Goal: Task Accomplishment & Management: Use online tool/utility

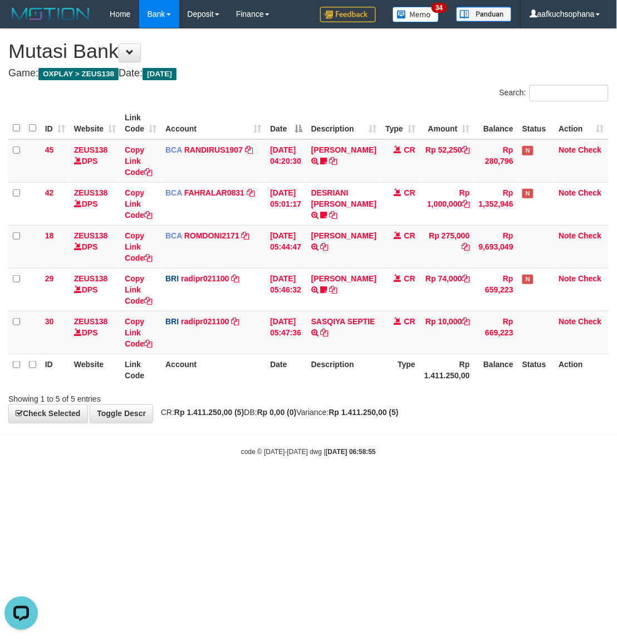
click at [445, 472] on body "Toggle navigation Home Bank Account List Load By Website Group [OXPLAY] ZEUS138…" at bounding box center [308, 242] width 617 height 485
drag, startPoint x: 189, startPoint y: 549, endPoint x: 110, endPoint y: 355, distance: 209.4
click at [189, 485] on html "Toggle navigation Home Bank Account List Load By Website Group [OXPLAY] ZEUS138…" at bounding box center [308, 242] width 617 height 485
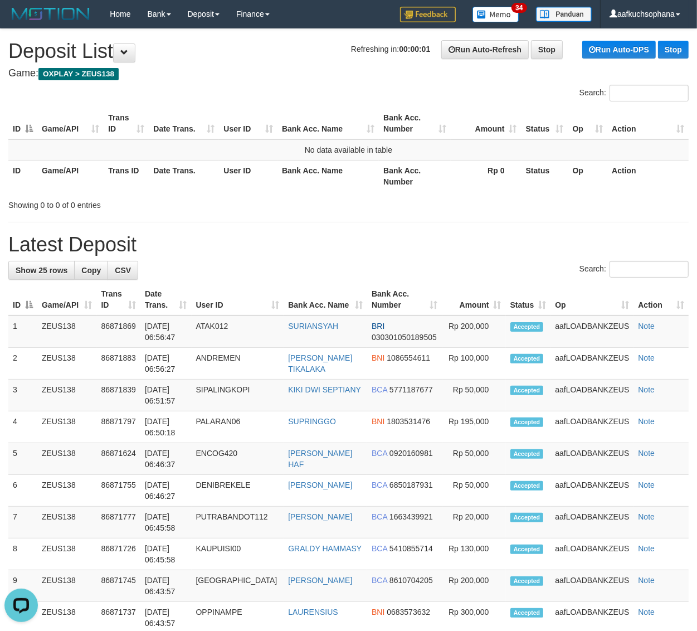
drag, startPoint x: 422, startPoint y: 174, endPoint x: 485, endPoint y: 199, distance: 67.8
click at [422, 174] on th "Bank Acc. Number" at bounding box center [415, 176] width 72 height 32
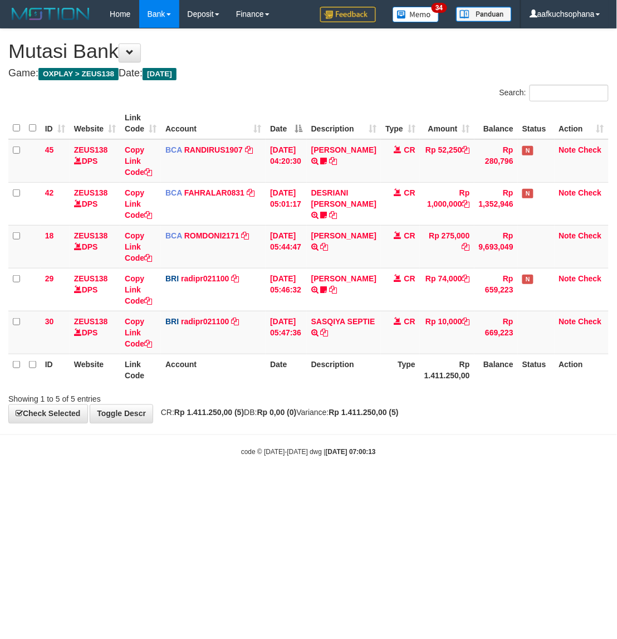
click at [385, 483] on body "Toggle navigation Home Bank Account List Load By Website Group [OXPLAY] ZEUS138…" at bounding box center [308, 242] width 617 height 485
click at [332, 485] on html "Toggle navigation Home Bank Account List Load By Website Group [OXPLAY] ZEUS138…" at bounding box center [308, 242] width 617 height 485
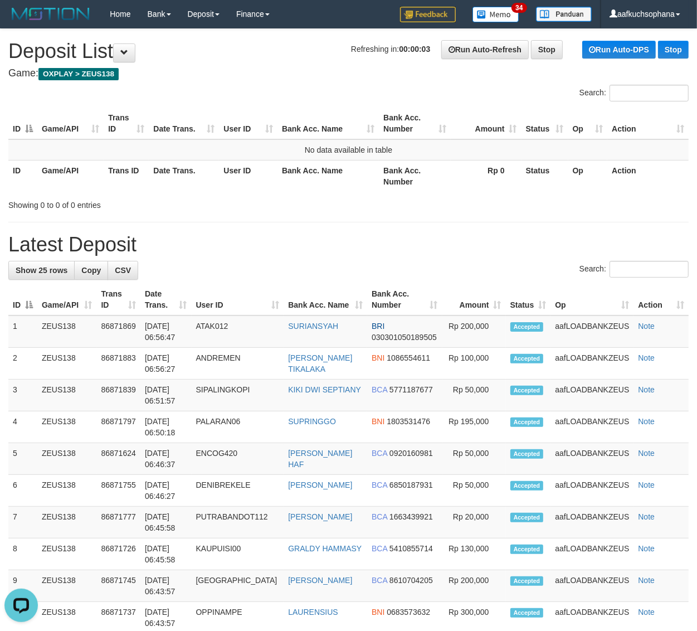
drag, startPoint x: 445, startPoint y: 217, endPoint x: 700, endPoint y: 279, distance: 262.6
click at [457, 218] on div "**********" at bounding box center [348, 606] width 697 height 1155
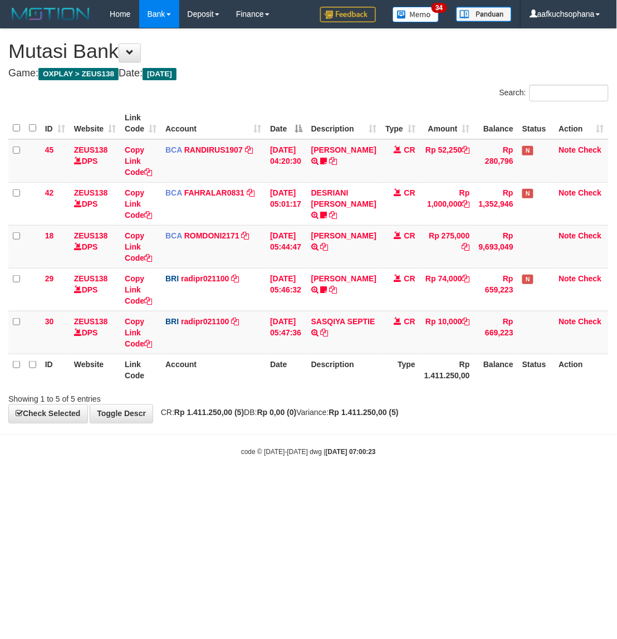
click at [337, 480] on body "Toggle navigation Home Bank Account List Load By Website Group [OXPLAY] ZEUS138…" at bounding box center [308, 242] width 617 height 485
click at [453, 485] on html "Toggle navigation Home Bank Account List Load By Website Group [OXPLAY] ZEUS138…" at bounding box center [308, 242] width 617 height 485
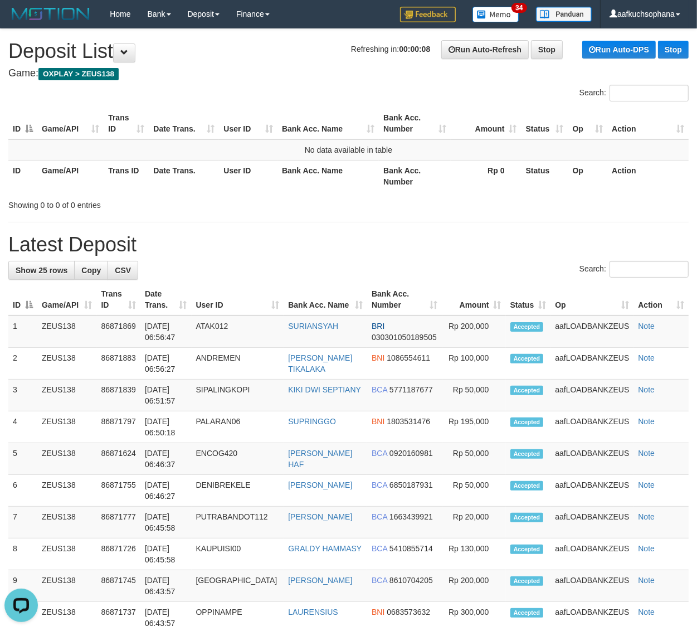
click at [443, 218] on div "**********" at bounding box center [348, 606] width 697 height 1155
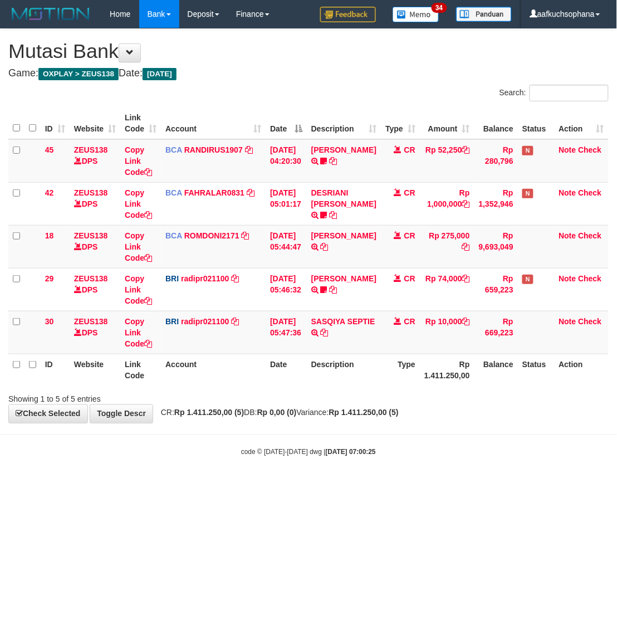
drag, startPoint x: 279, startPoint y: 503, endPoint x: 0, endPoint y: 299, distance: 345.4
click at [271, 485] on html "Toggle navigation Home Bank Account List Load By Website Group [OXPLAY] ZEUS138…" at bounding box center [308, 242] width 617 height 485
click at [378, 485] on html "Toggle navigation Home Bank Account List Load By Website Group [OXPLAY] ZEUS138…" at bounding box center [308, 242] width 617 height 485
click at [377, 485] on html "Toggle navigation Home Bank Account List Load By Website Group [OXPLAY] ZEUS138…" at bounding box center [308, 242] width 617 height 485
drag, startPoint x: 343, startPoint y: 471, endPoint x: 0, endPoint y: 341, distance: 367.0
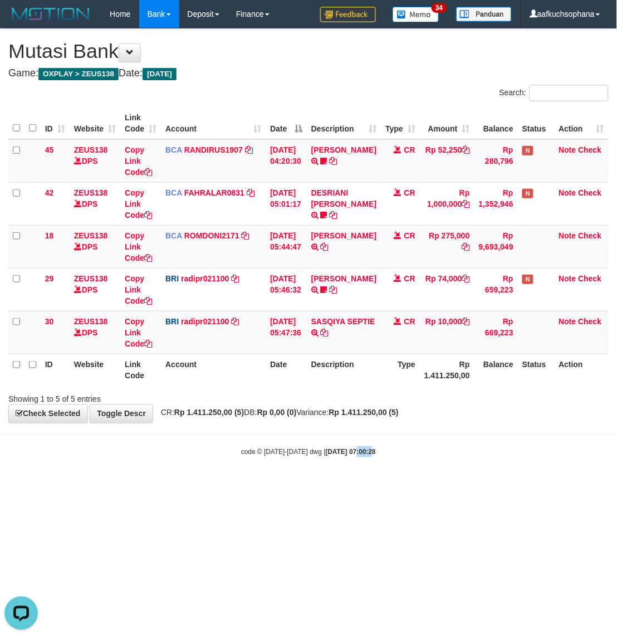
click at [343, 471] on body "Toggle navigation Home Bank Account List Load By Website Group [OXPLAY] ZEUS138…" at bounding box center [308, 242] width 617 height 485
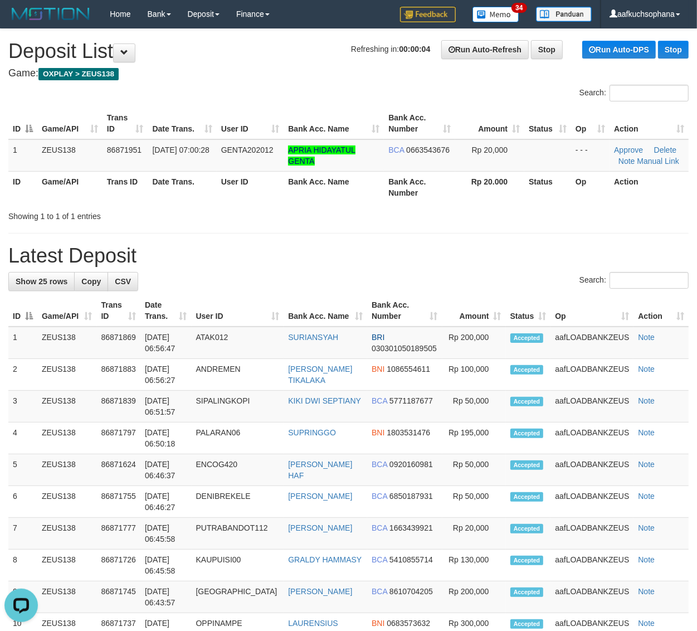
drag, startPoint x: 416, startPoint y: 262, endPoint x: 707, endPoint y: 352, distance: 304.0
click at [419, 262] on h1 "Latest Deposit" at bounding box center [348, 256] width 680 height 22
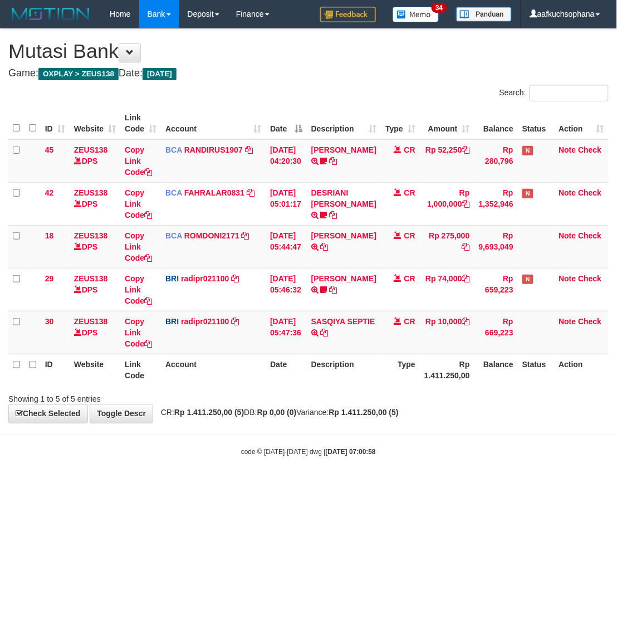
click at [383, 485] on html "Toggle navigation Home Bank Account List Load By Website Group [OXPLAY] ZEUS138…" at bounding box center [308, 242] width 617 height 485
click at [375, 485] on html "Toggle navigation Home Bank Account List Load By Website Group [OXPLAY] ZEUS138…" at bounding box center [308, 242] width 617 height 485
click at [324, 466] on body "Toggle navigation Home Bank Account List Load By Website Group [OXPLAY] ZEUS138…" at bounding box center [308, 242] width 617 height 485
click at [371, 459] on body "Toggle navigation Home Bank Account List Load By Website Group [OXPLAY] ZEUS138…" at bounding box center [308, 242] width 617 height 485
click at [368, 485] on html "Toggle navigation Home Bank Account List Load By Website Group [OXPLAY] ZEUS138…" at bounding box center [308, 242] width 617 height 485
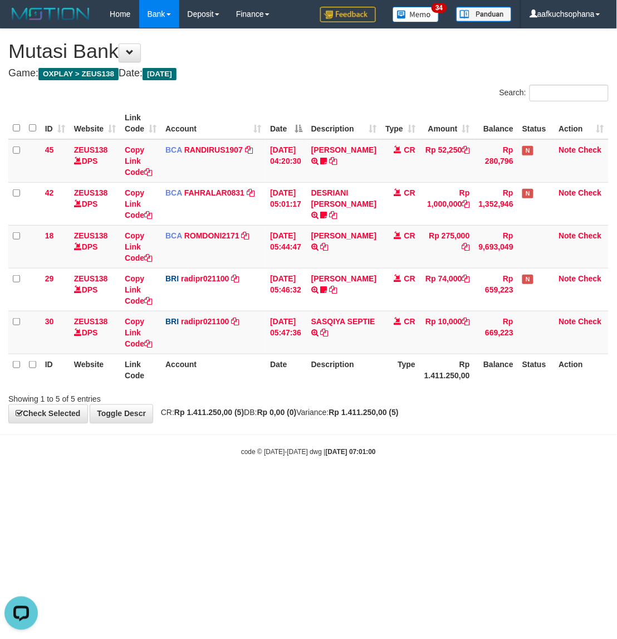
click at [368, 485] on html "Toggle navigation Home Bank Account List Load By Website Group [OXPLAY] ZEUS138…" at bounding box center [308, 242] width 617 height 485
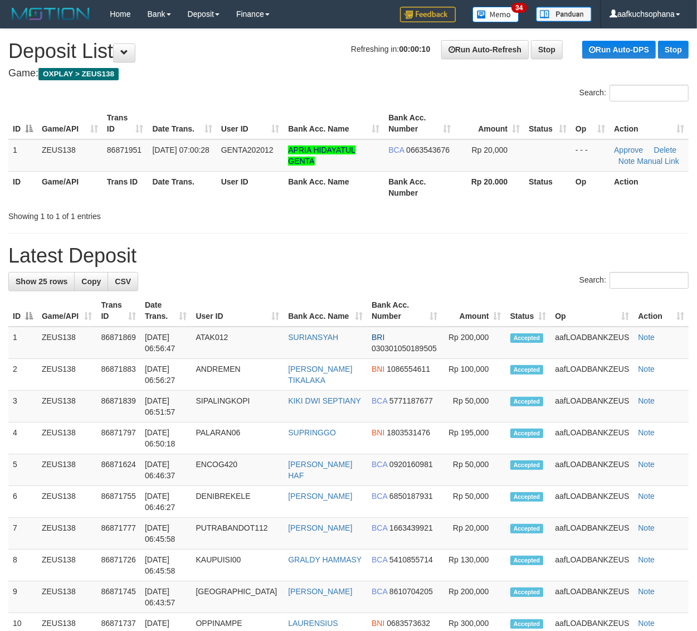
drag, startPoint x: 413, startPoint y: 238, endPoint x: 419, endPoint y: 241, distance: 6.5
click at [415, 241] on div "**********" at bounding box center [348, 612] width 697 height 1166
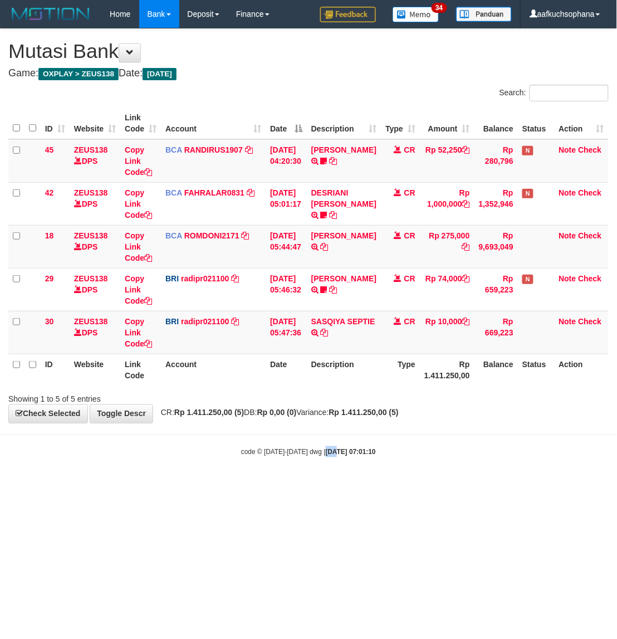
drag, startPoint x: 324, startPoint y: 532, endPoint x: 341, endPoint y: 514, distance: 25.2
click at [325, 485] on html "Toggle navigation Home Bank Account List Load By Website Group [OXPLAY] ZEUS138…" at bounding box center [308, 242] width 617 height 485
drag, startPoint x: 274, startPoint y: 496, endPoint x: 4, endPoint y: 315, distance: 324.5
click at [276, 485] on html "Toggle navigation Home Bank Account List Load By Website Group [OXPLAY] ZEUS138…" at bounding box center [308, 242] width 617 height 485
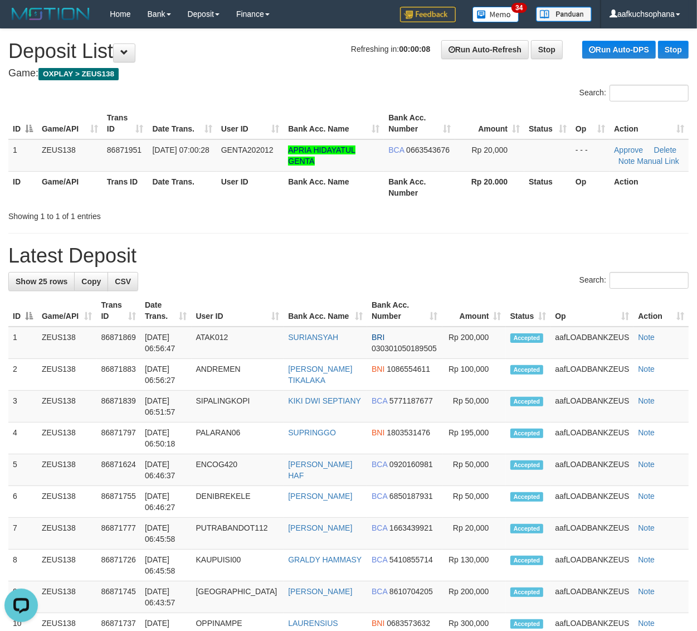
click at [425, 211] on div "Showing 1 to 1 of 1 entries" at bounding box center [348, 214] width 697 height 16
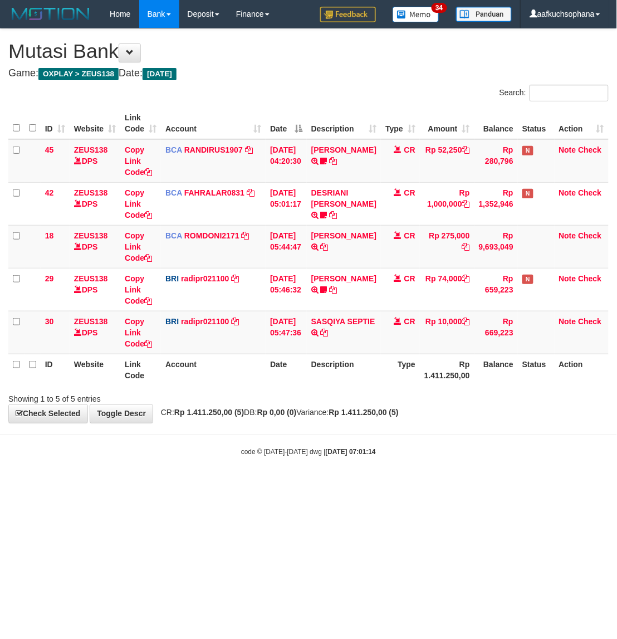
drag, startPoint x: 430, startPoint y: 542, endPoint x: 438, endPoint y: 552, distance: 12.6
click at [438, 485] on html "Toggle navigation Home Bank Account List Load By Website Group [OXPLAY] ZEUS138…" at bounding box center [308, 242] width 617 height 485
drag, startPoint x: 430, startPoint y: 547, endPoint x: 616, endPoint y: 447, distance: 210.9
click at [463, 485] on html "Toggle navigation Home Bank Account List Load By Website Group [OXPLAY] ZEUS138…" at bounding box center [308, 242] width 617 height 485
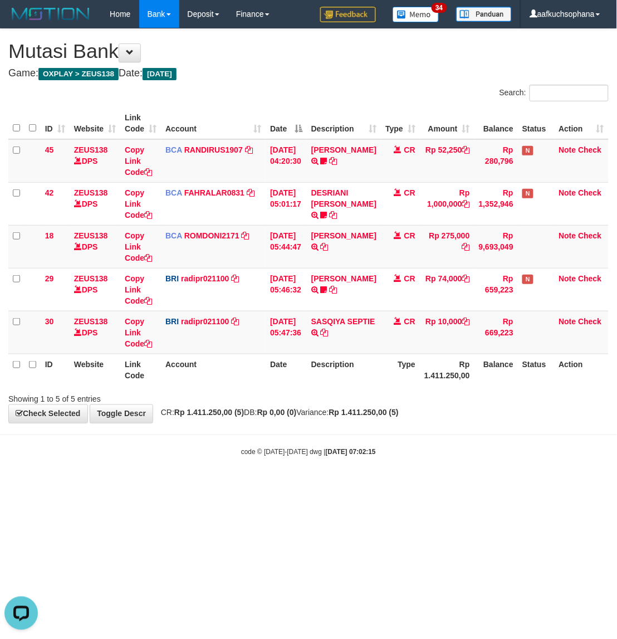
click at [271, 485] on html "Toggle navigation Home Bank Account List Load By Website Group [OXPLAY] ZEUS138…" at bounding box center [308, 242] width 617 height 485
click at [408, 485] on html "Toggle navigation Home Bank Account List Load By Website Group [OXPLAY] ZEUS138…" at bounding box center [308, 242] width 617 height 485
click at [410, 485] on html "Toggle navigation Home Bank Account List Load By Website Group [OXPLAY] ZEUS138…" at bounding box center [308, 242] width 617 height 485
drag, startPoint x: 405, startPoint y: 491, endPoint x: 613, endPoint y: 374, distance: 238.7
click at [407, 485] on html "Toggle navigation Home Bank Account List Load By Website Group [OXPLAY] ZEUS138…" at bounding box center [308, 242] width 617 height 485
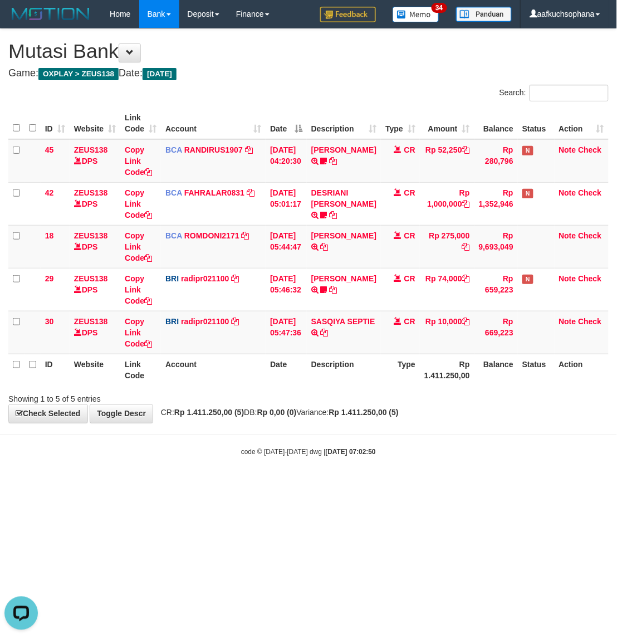
drag, startPoint x: 314, startPoint y: 478, endPoint x: 88, endPoint y: 124, distance: 420.1
click at [308, 469] on body "Toggle navigation Home Bank Account List Load By Website Group [OXPLAY] ZEUS138…" at bounding box center [308, 242] width 617 height 485
click at [231, 485] on html "Toggle navigation Home Bank Account List Load By Website Group [OXPLAY] ZEUS138…" at bounding box center [308, 242] width 617 height 485
click at [367, 455] on strong "[DATE] 07:03:53" at bounding box center [351, 453] width 50 height 8
click at [296, 485] on html "Toggle navigation Home Bank Account List Load By Website Group [OXPLAY] ZEUS138…" at bounding box center [308, 242] width 617 height 485
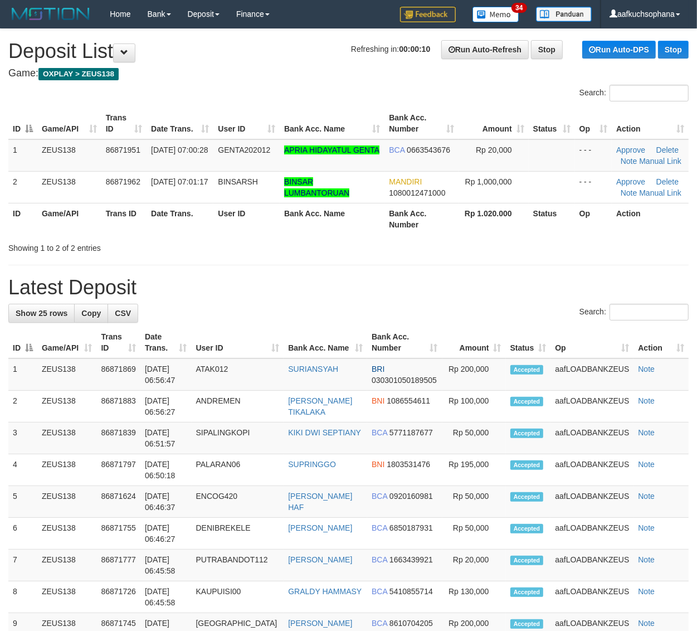
click at [437, 235] on div "ID Game/API Trans ID Date Trans. User ID Bank Acc. Name Bank Acc. Number Amount…" at bounding box center [348, 171] width 697 height 134
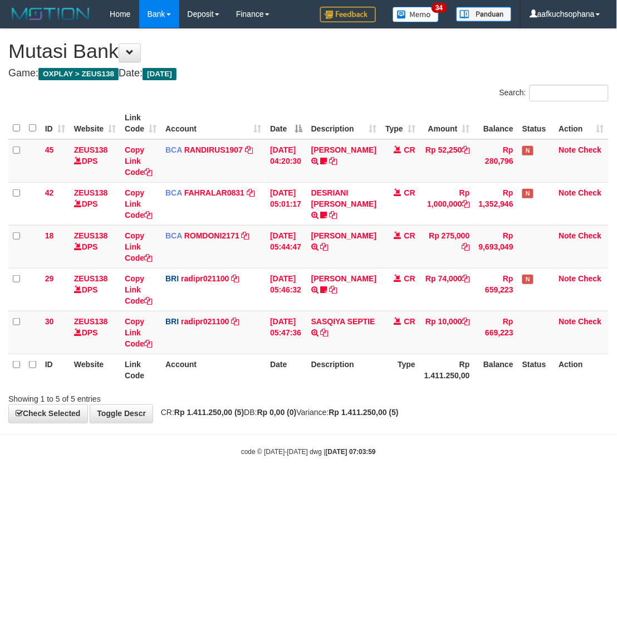
drag, startPoint x: 382, startPoint y: 469, endPoint x: 530, endPoint y: 403, distance: 162.7
click at [385, 467] on body "Toggle navigation Home Bank Account List Load By Website Group [OXPLAY] ZEUS138…" at bounding box center [308, 242] width 617 height 485
click at [344, 446] on body "Toggle navigation Home Bank Account List Load By Website Group [OXPLAY] ZEUS138…" at bounding box center [308, 242] width 617 height 485
click at [354, 441] on body "Toggle navigation Home Bank Account List Load By Website Group [OXPLAY] ZEUS138…" at bounding box center [308, 242] width 617 height 485
click at [204, 485] on html "Toggle navigation Home Bank Account List Load By Website Group [OXPLAY] ZEUS138…" at bounding box center [308, 242] width 617 height 485
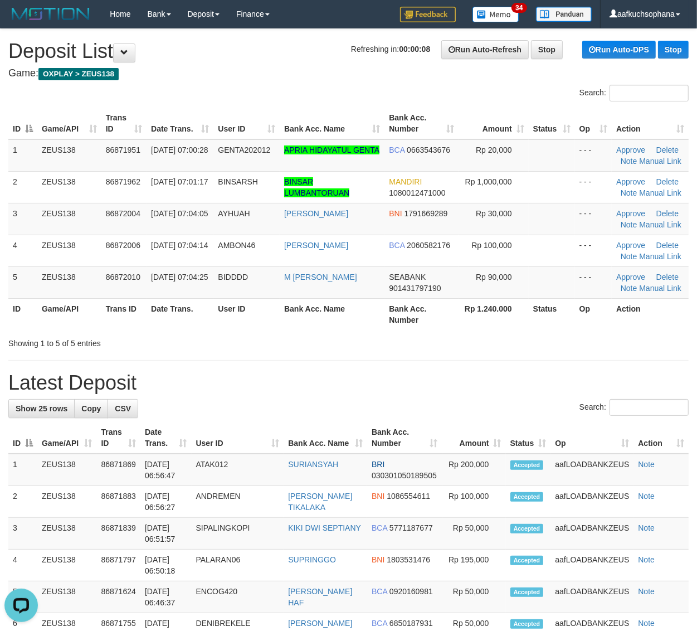
drag, startPoint x: 474, startPoint y: 313, endPoint x: 703, endPoint y: 368, distance: 234.9
click at [496, 316] on th "Rp 1.240.000" at bounding box center [494, 314] width 70 height 32
drag, startPoint x: 422, startPoint y: 304, endPoint x: 707, endPoint y: 375, distance: 292.9
click at [459, 314] on tr "ID Game/API Trans ID Date Trans. User ID Bank Acc. Name Bank Acc. Number Rp 1.2…" at bounding box center [348, 314] width 680 height 32
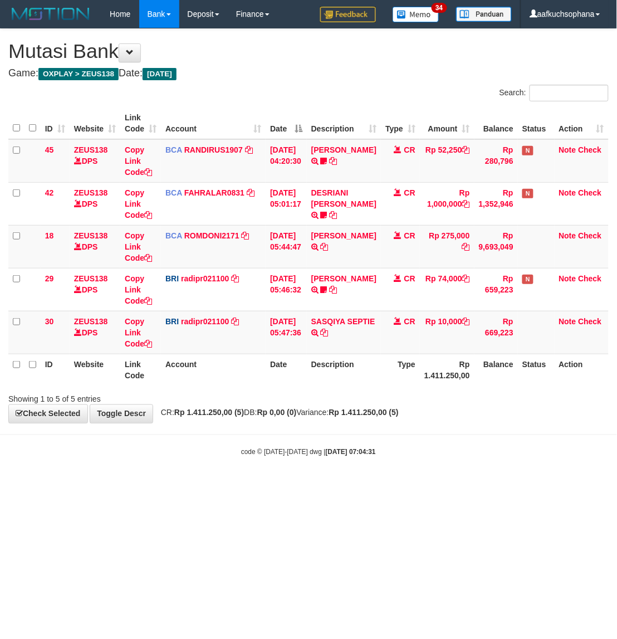
click at [431, 457] on div "code © 2012-2018 dwg | 2025/09/01 07:04:31" at bounding box center [308, 451] width 617 height 11
click at [424, 421] on div "**********" at bounding box center [308, 226] width 617 height 394
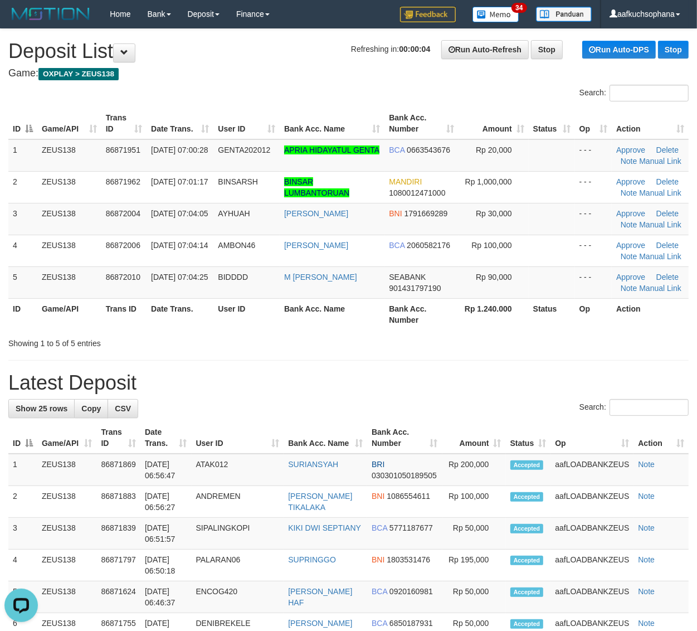
drag, startPoint x: 538, startPoint y: 361, endPoint x: 672, endPoint y: 379, distance: 135.5
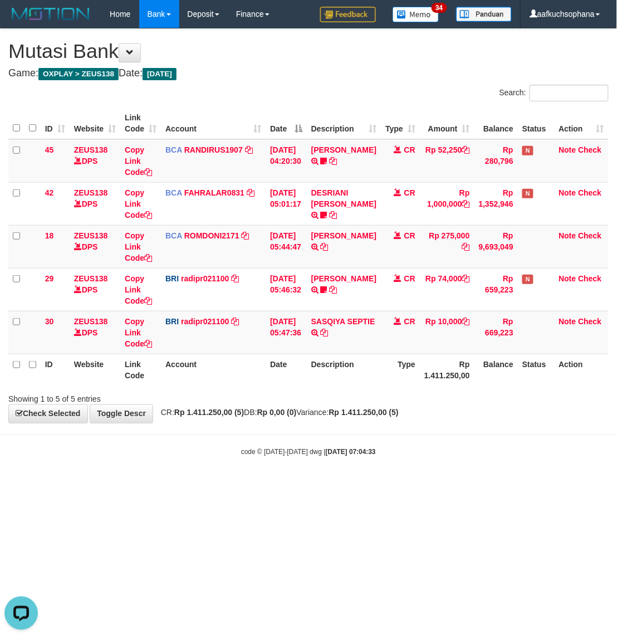
drag, startPoint x: 279, startPoint y: 502, endPoint x: 87, endPoint y: 389, distance: 222.6
click at [277, 485] on html "Toggle navigation Home Bank Account List Load By Website Group [OXPLAY] ZEUS138…" at bounding box center [308, 242] width 617 height 485
click at [257, 485] on html "Toggle navigation Home Bank Account List Load By Website Group [OXPLAY] ZEUS138…" at bounding box center [308, 242] width 617 height 485
click at [262, 485] on html "Toggle navigation Home Bank Account List Load By Website Group [OXPLAY] ZEUS138…" at bounding box center [308, 242] width 617 height 485
click at [352, 483] on body "Toggle navigation Home Bank Account List Load By Website Group [OXPLAY] ZEUS138…" at bounding box center [308, 242] width 617 height 485
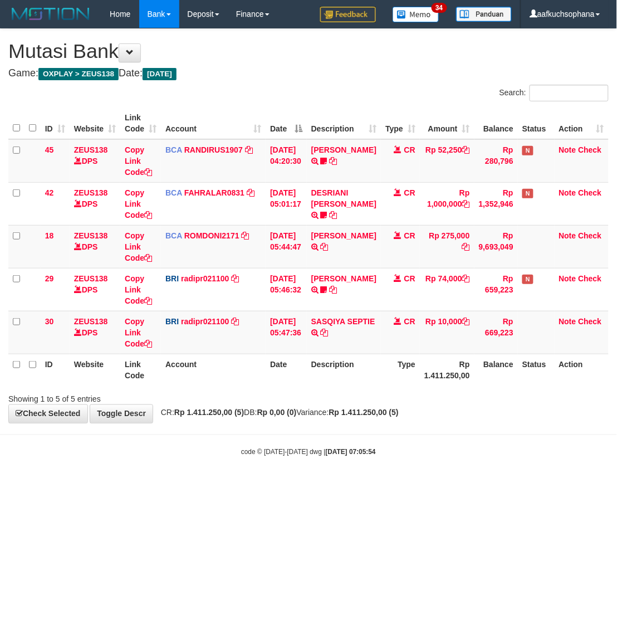
drag, startPoint x: 376, startPoint y: 469, endPoint x: 356, endPoint y: 461, distance: 22.0
click at [376, 470] on body "Toggle navigation Home Bank Account List Load By Website Group [OXPLAY] ZEUS138…" at bounding box center [308, 242] width 617 height 485
click at [334, 483] on body "Toggle navigation Home Bank Account List Load By Website Group [OXPLAY] ZEUS138…" at bounding box center [308, 242] width 617 height 485
click at [276, 485] on html "Toggle navigation Home Bank Account List Load By Website Group [OXPLAY] ZEUS138…" at bounding box center [308, 242] width 617 height 485
click at [330, 485] on html "Toggle navigation Home Bank Account List Load By Website Group [OXPLAY] ZEUS138…" at bounding box center [308, 242] width 617 height 485
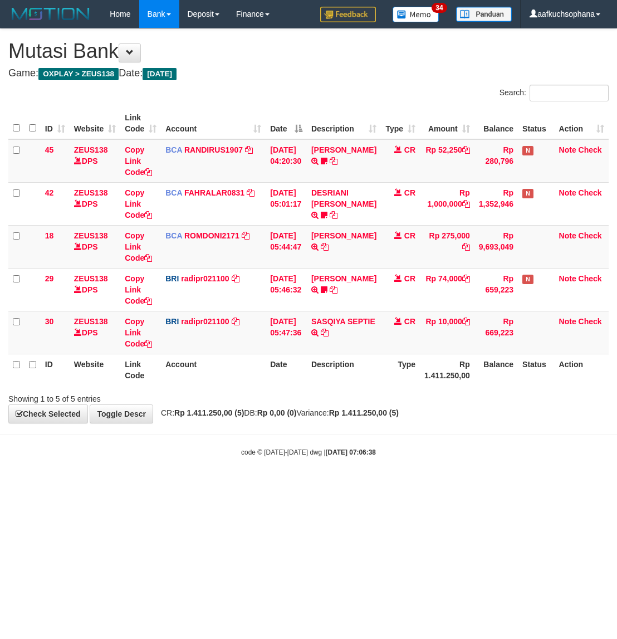
click at [410, 472] on body "Toggle navigation Home Bank Account List Load By Website Group [OXPLAY] ZEUS138…" at bounding box center [308, 242] width 617 height 485
click at [378, 485] on body "Toggle navigation Home Bank Account List Load By Website Group [OXPLAY] ZEUS138…" at bounding box center [308, 242] width 617 height 485
click at [376, 484] on body "Toggle navigation Home Bank Account List Load By Website Group [OXPLAY] ZEUS138…" at bounding box center [308, 242] width 617 height 485
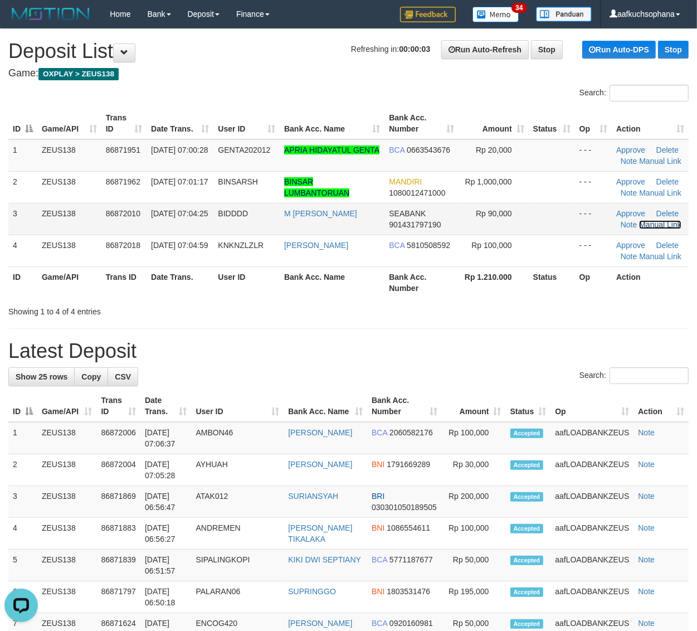
click at [652, 226] on link "Manual Link" at bounding box center [660, 224] width 42 height 9
click at [639, 220] on link "Manual Link" at bounding box center [660, 224] width 42 height 9
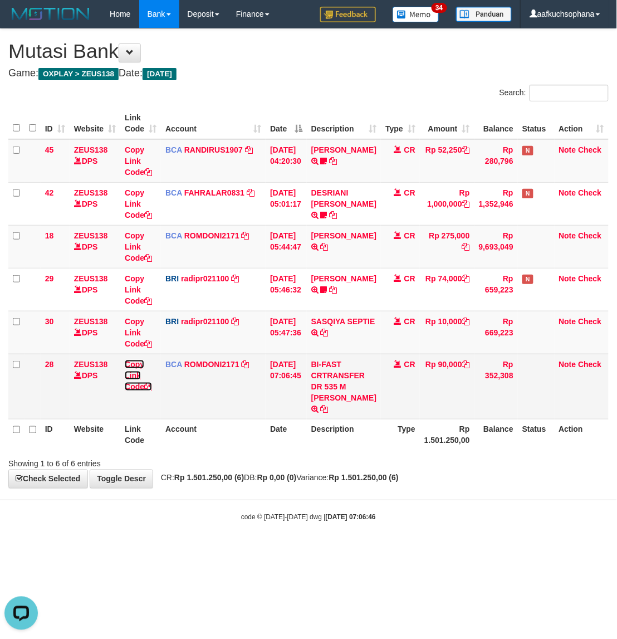
click at [149, 383] on icon at bounding box center [148, 387] width 8 height 8
click at [152, 385] on icon at bounding box center [148, 387] width 8 height 8
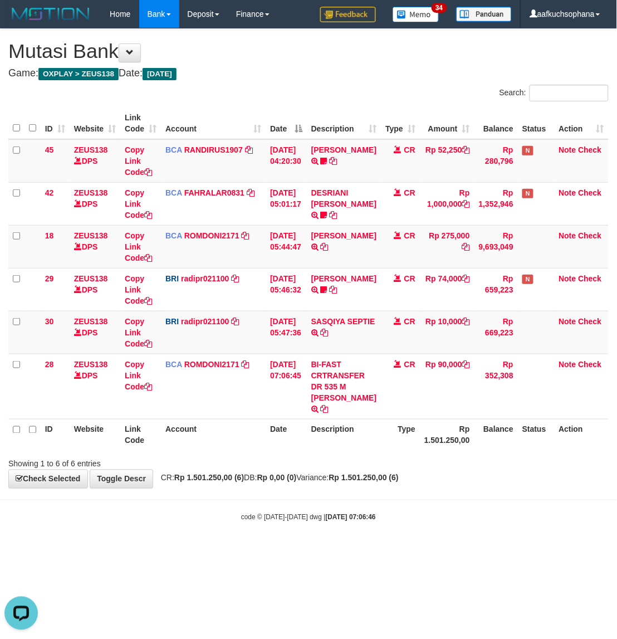
scroll to position [140, 0]
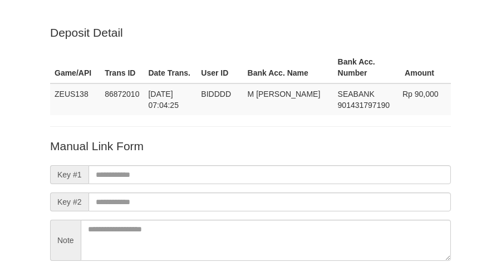
scroll to position [98, 0]
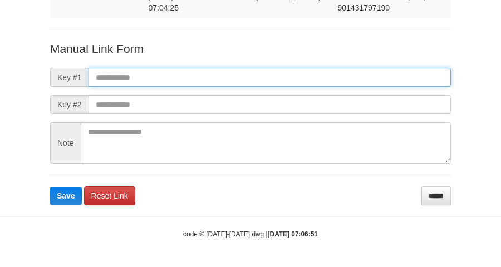
click at [241, 76] on input "text" at bounding box center [270, 77] width 363 height 19
paste input "**********"
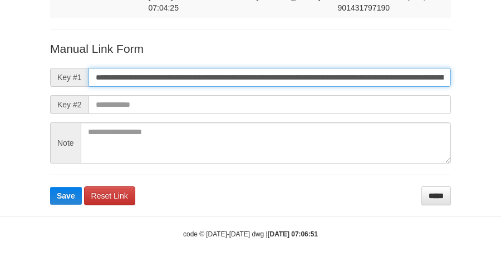
scroll to position [0, 623]
type input "**********"
click at [50, 187] on button "Save" at bounding box center [66, 196] width 32 height 18
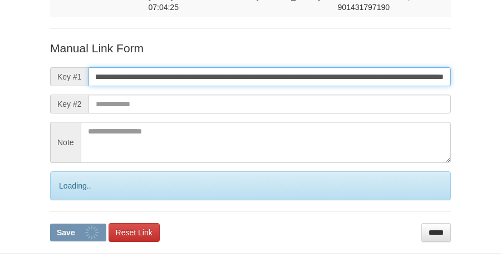
click at [50, 224] on button "Save" at bounding box center [78, 233] width 56 height 18
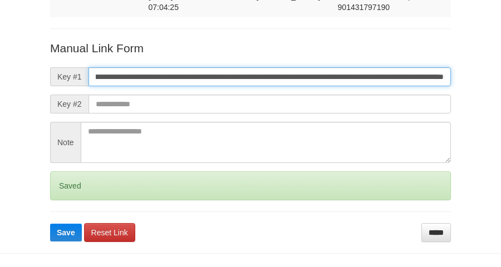
click at [50, 224] on button "Save" at bounding box center [66, 233] width 32 height 18
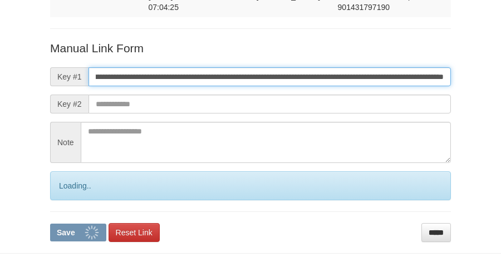
click at [50, 224] on button "Save" at bounding box center [78, 233] width 56 height 18
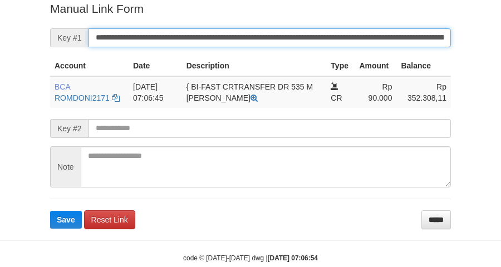
scroll to position [228, 0]
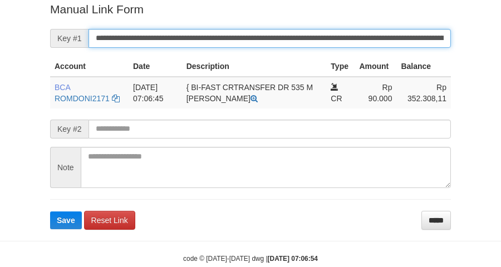
click at [50, 212] on button "Save" at bounding box center [66, 221] width 32 height 18
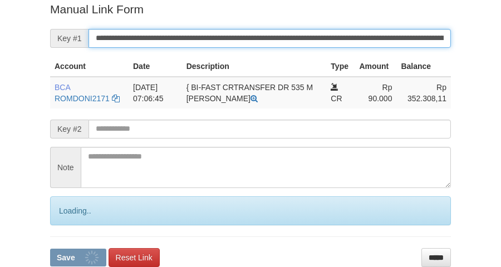
click at [50, 249] on button "Save" at bounding box center [78, 258] width 56 height 18
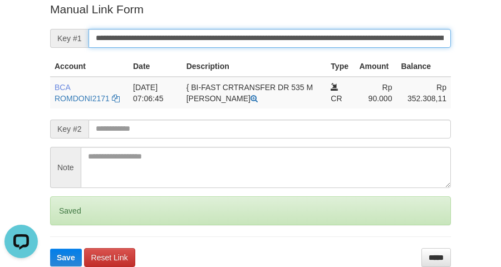
click at [50, 249] on button "Save" at bounding box center [66, 258] width 32 height 18
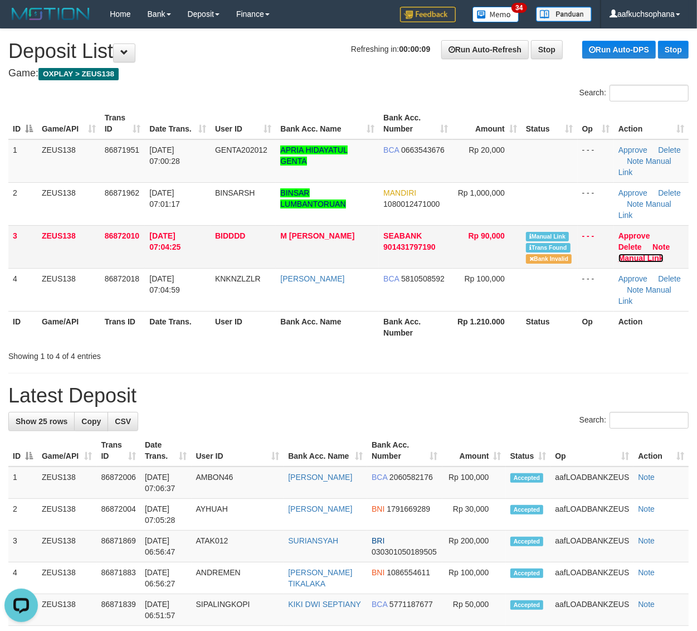
click at [656, 257] on link "Manual Link" at bounding box center [641, 258] width 45 height 9
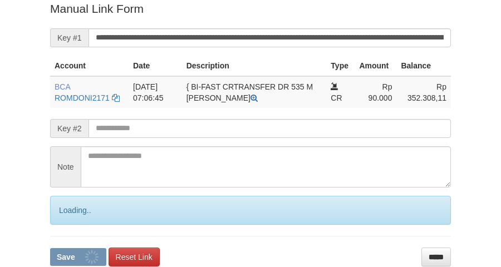
click at [50, 249] on button "Save" at bounding box center [78, 258] width 56 height 18
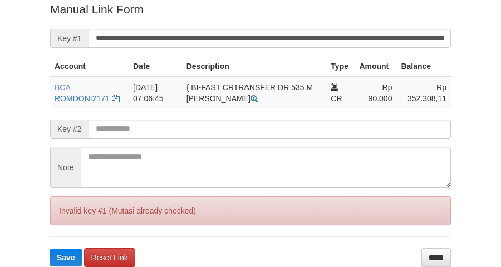
click at [254, 39] on input "**********" at bounding box center [270, 38] width 363 height 19
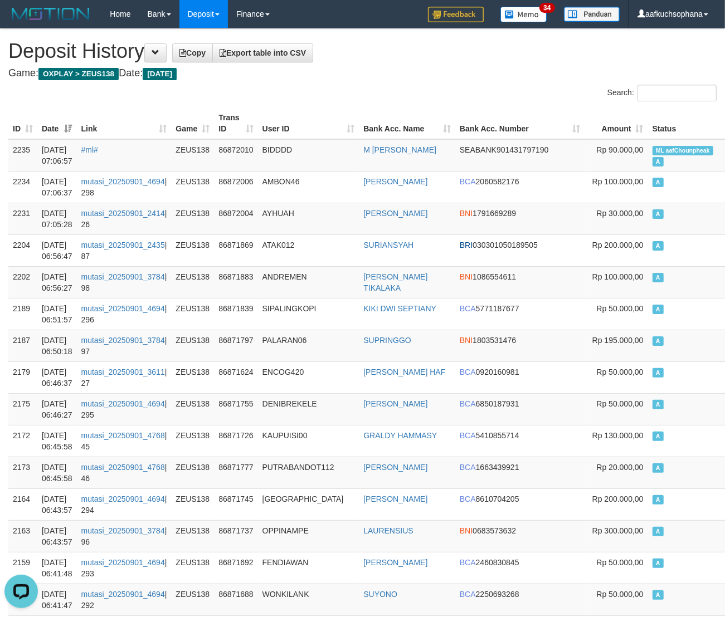
click at [493, 59] on h1 "Deposit History Copy Export table into CSV" at bounding box center [362, 51] width 708 height 22
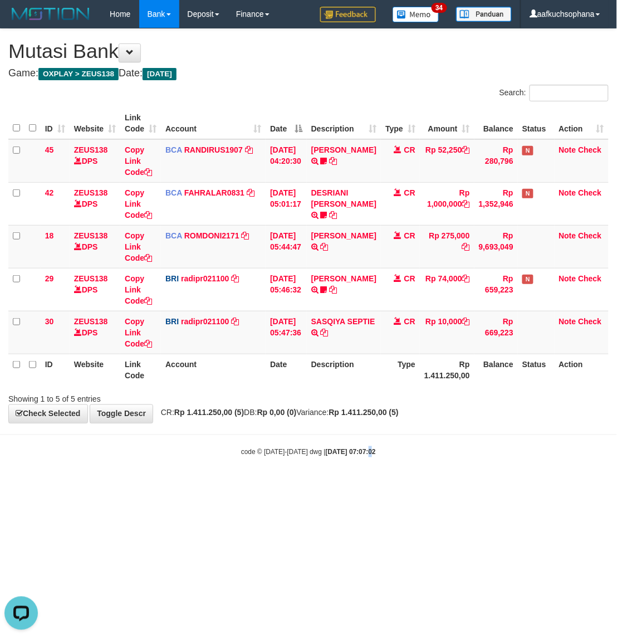
click at [357, 452] on div "code © 2012-2018 dwg | 2025/09/01 07:07:02" at bounding box center [308, 451] width 617 height 11
click at [351, 452] on strong "2025/09/01 07:07:02" at bounding box center [351, 453] width 50 height 8
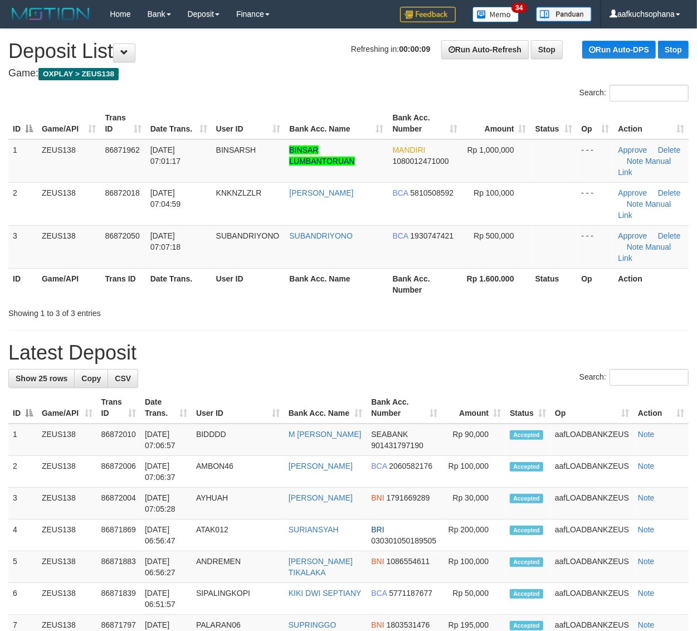
drag, startPoint x: 564, startPoint y: 302, endPoint x: 704, endPoint y: 330, distance: 142.1
click at [569, 302] on div "Search: ID Game/API Trans ID Date Trans. User ID Bank Acc. Name Bank Acc. Numbe…" at bounding box center [348, 202] width 680 height 234
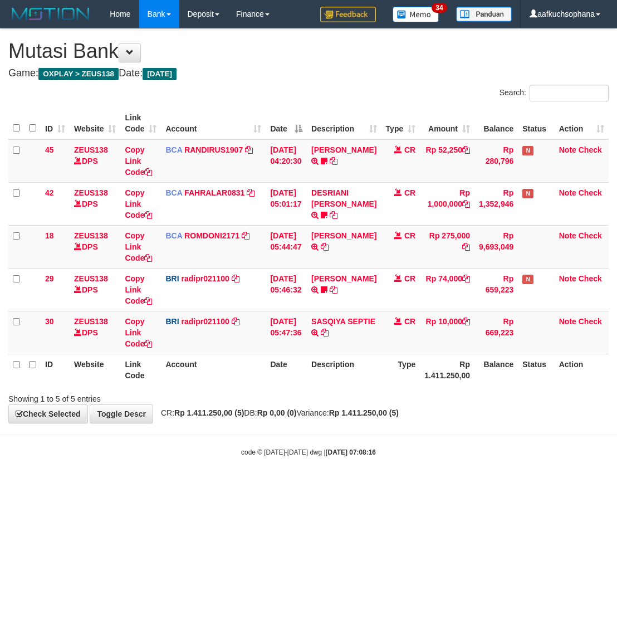
click at [457, 485] on html "Toggle navigation Home Bank Account List Load By Website Group [OXPLAY] ZEUS138…" at bounding box center [308, 242] width 617 height 485
click at [456, 485] on html "Toggle navigation Home Bank Account List Load By Website Group [OXPLAY] ZEUS138…" at bounding box center [308, 242] width 617 height 485
click at [455, 432] on body "Toggle navigation Home Bank Account List Load By Website Group [OXPLAY] ZEUS138…" at bounding box center [308, 242] width 617 height 485
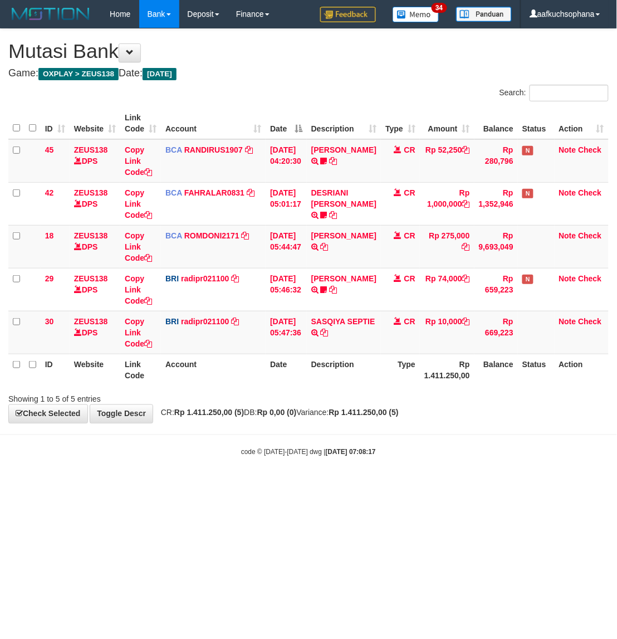
click at [237, 485] on html "Toggle navigation Home Bank Account List Load By Website Group [OXPLAY] ZEUS138…" at bounding box center [308, 242] width 617 height 485
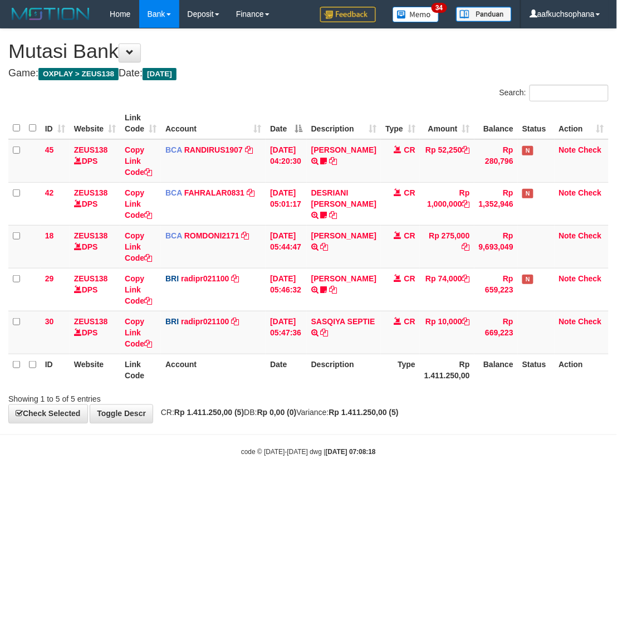
drag, startPoint x: 0, startPoint y: 0, endPoint x: 401, endPoint y: 436, distance: 592.3
click at [397, 475] on body "Toggle navigation Home Bank Account List Load By Website Group [OXPLAY] ZEUS138…" at bounding box center [308, 242] width 617 height 485
click at [318, 466] on body "Toggle navigation Home Bank Account List Load By Website Group [OXPLAY] ZEUS138…" at bounding box center [308, 242] width 617 height 485
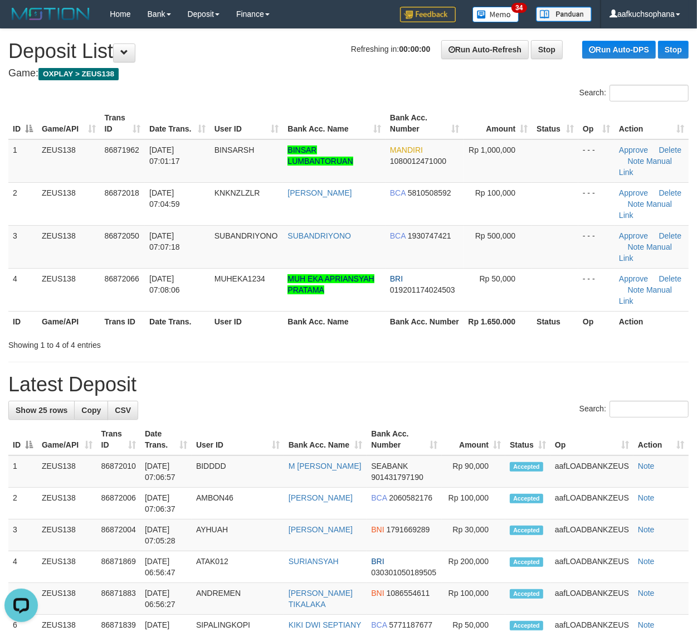
drag, startPoint x: 534, startPoint y: 327, endPoint x: 704, endPoint y: 347, distance: 171.2
click at [540, 328] on th "Status" at bounding box center [555, 321] width 46 height 21
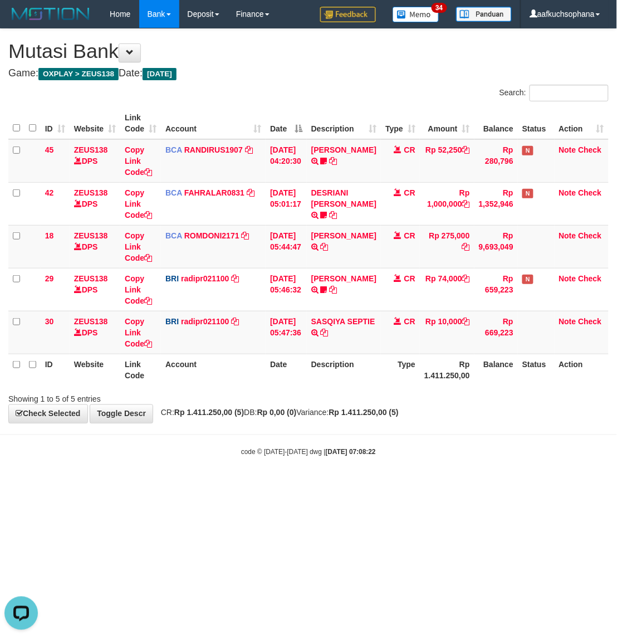
drag, startPoint x: 368, startPoint y: 508, endPoint x: 391, endPoint y: 486, distance: 31.1
click at [369, 485] on html "Toggle navigation Home Bank Account List Load By Website Group [OXPLAY] ZEUS138…" at bounding box center [308, 242] width 617 height 485
drag, startPoint x: 353, startPoint y: 452, endPoint x: 616, endPoint y: 334, distance: 288.6
click at [382, 437] on body "Toggle navigation Home Bank Account List Load By Website Group [OXPLAY] ZEUS138…" at bounding box center [308, 242] width 617 height 485
drag, startPoint x: 273, startPoint y: 460, endPoint x: 216, endPoint y: 452, distance: 57.4
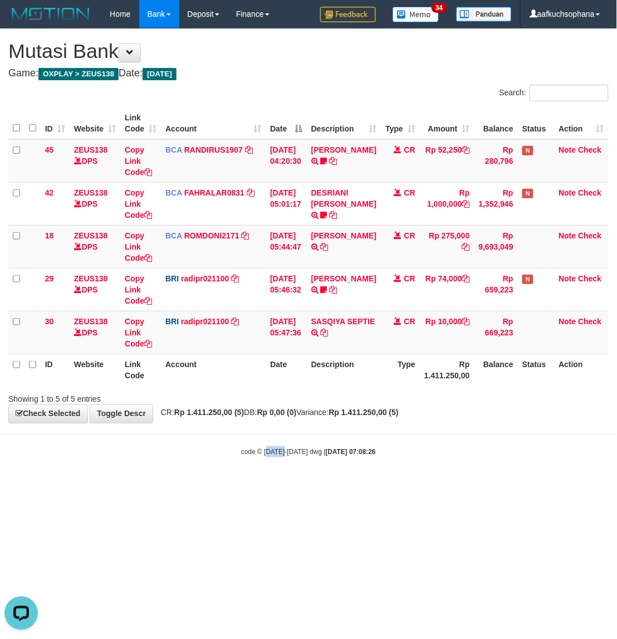
click at [251, 459] on body "Toggle navigation Home Bank Account List Load By Website Group [OXPLAY] ZEUS138…" at bounding box center [308, 242] width 617 height 485
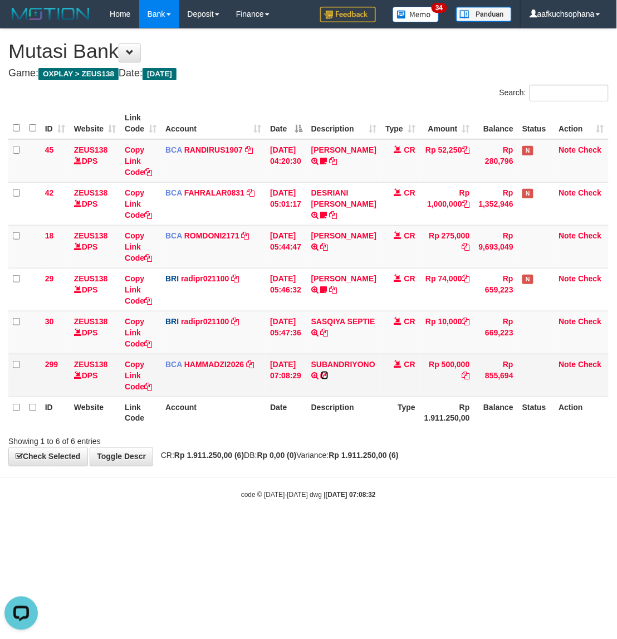
drag, startPoint x: 332, startPoint y: 372, endPoint x: 305, endPoint y: 373, distance: 26.8
click at [329, 373] on icon at bounding box center [325, 376] width 8 height 8
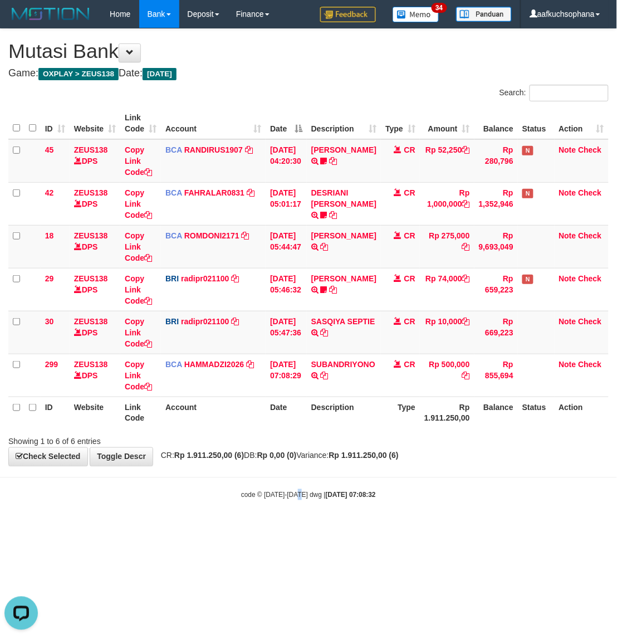
drag, startPoint x: 300, startPoint y: 490, endPoint x: 298, endPoint y: 496, distance: 5.8
click at [298, 496] on div "code © 2012-2018 dwg | 2025/09/01 07:08:32" at bounding box center [308, 494] width 617 height 11
click at [298, 496] on small "code © 2012-2018 dwg | 2025/09/01 07:08:32" at bounding box center [308, 495] width 135 height 8
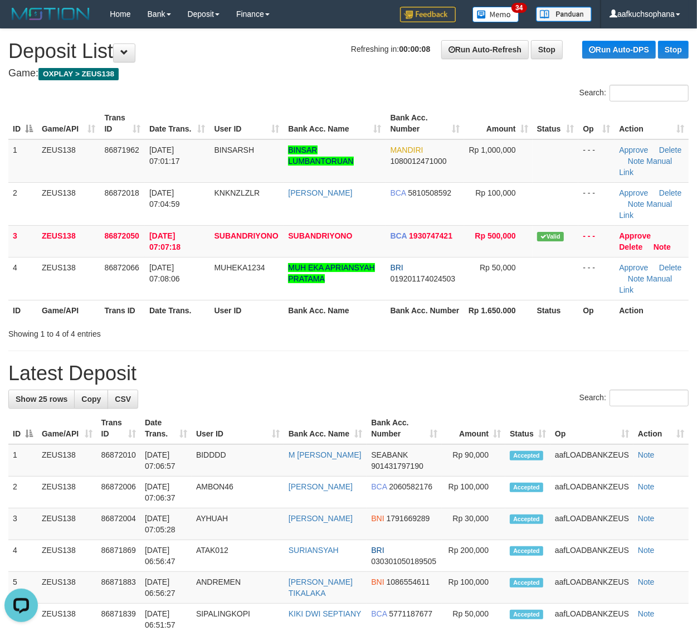
click at [439, 339] on div "Showing 1 to 4 of 4 entries" at bounding box center [348, 332] width 697 height 16
drag, startPoint x: 439, startPoint y: 343, endPoint x: 455, endPoint y: 337, distance: 17.3
click at [440, 339] on div "Showing 1 to 4 of 4 entries" at bounding box center [348, 332] width 697 height 16
drag, startPoint x: 539, startPoint y: 350, endPoint x: 703, endPoint y: 374, distance: 165.6
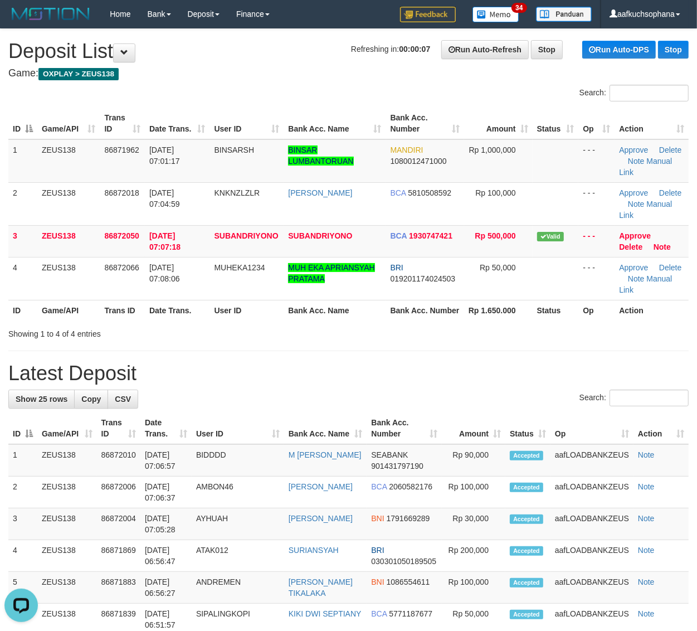
click at [539, 339] on div "Showing 1 to 4 of 4 entries" at bounding box center [348, 332] width 697 height 16
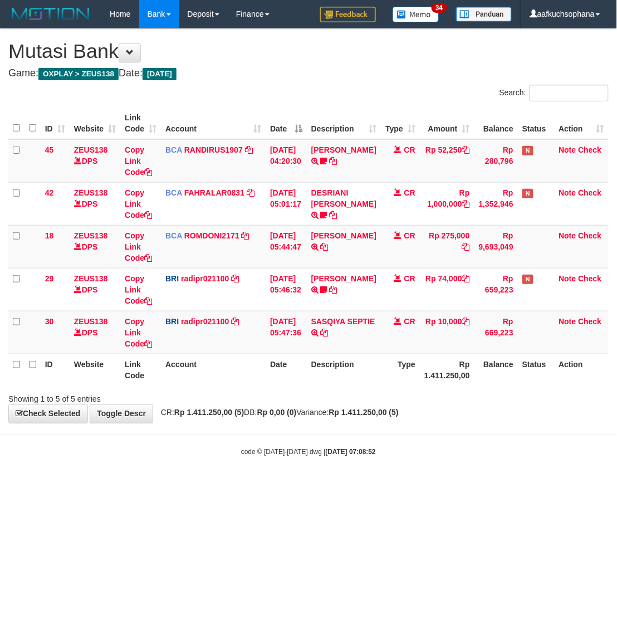
click at [432, 441] on body "Toggle navigation Home Bank Account List Load By Website Group [OXPLAY] ZEUS138…" at bounding box center [308, 242] width 617 height 485
click at [257, 485] on html "Toggle navigation Home Bank Account List Load By Website Group [OXPLAY] ZEUS138…" at bounding box center [308, 242] width 617 height 485
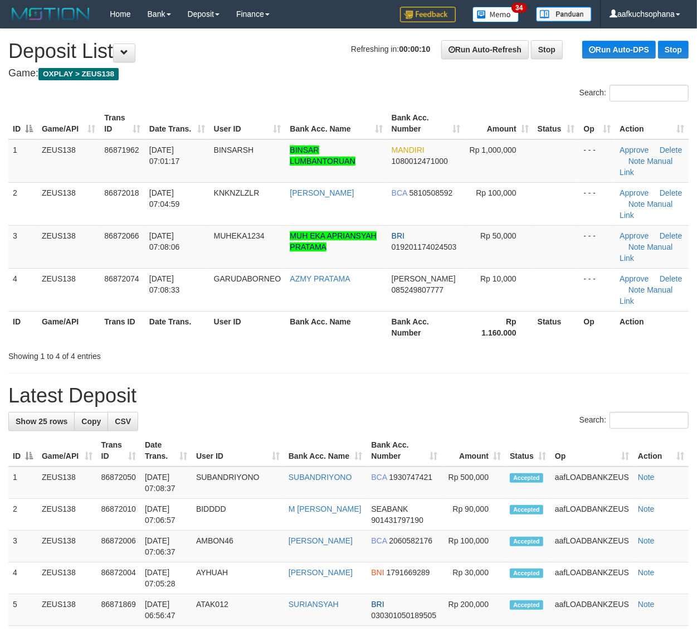
click at [592, 340] on th "Op" at bounding box center [597, 327] width 36 height 32
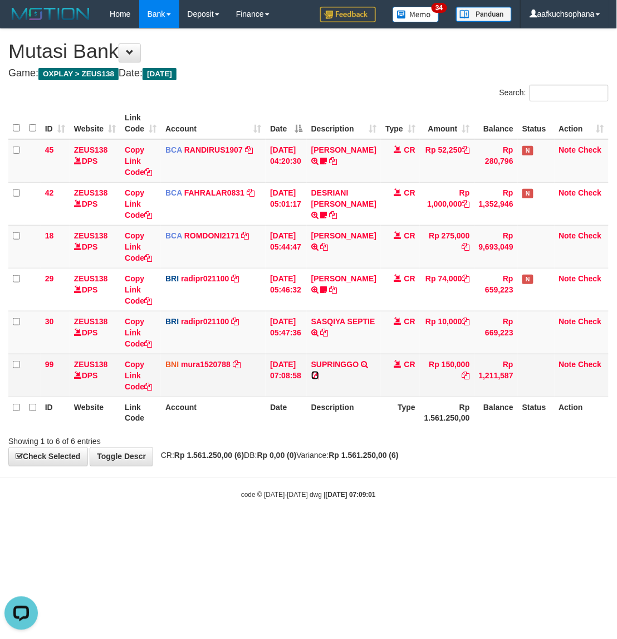
click at [319, 375] on icon at bounding box center [315, 376] width 8 height 8
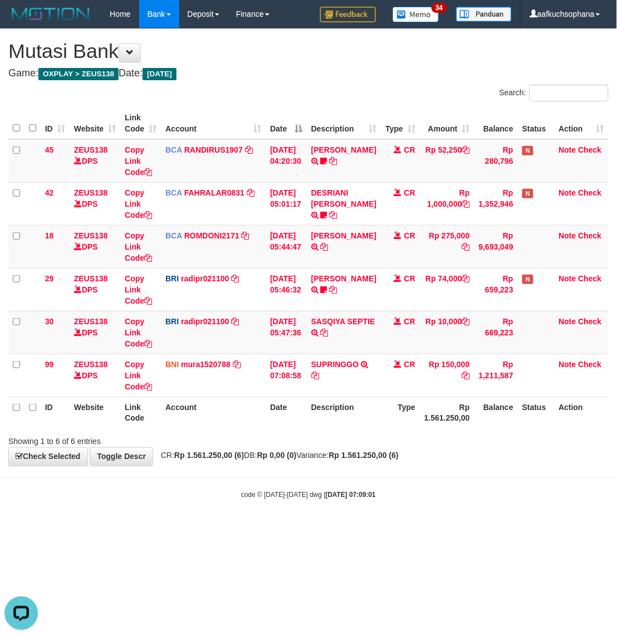
click at [420, 508] on body "Toggle navigation Home Bank Account List Load By Website Group [OXPLAY] ZEUS138…" at bounding box center [308, 264] width 617 height 528
click at [410, 525] on body "Toggle navigation Home Bank Account List Load By Website Group [OXPLAY] ZEUS138…" at bounding box center [308, 264] width 617 height 528
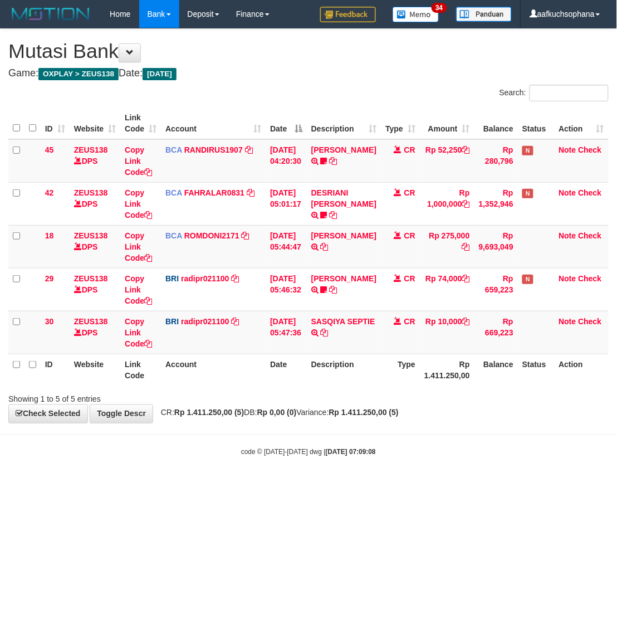
click at [404, 485] on html "Toggle navigation Home Bank Account List Load By Website Group [OXPLAY] ZEUS138…" at bounding box center [308, 242] width 617 height 485
click at [401, 485] on html "Toggle navigation Home Bank Account List Load By Website Group [OXPLAY] ZEUS138…" at bounding box center [308, 242] width 617 height 485
click at [172, 457] on div "code © 2012-2018 dwg | 2025/09/01 07:09:08" at bounding box center [308, 451] width 617 height 11
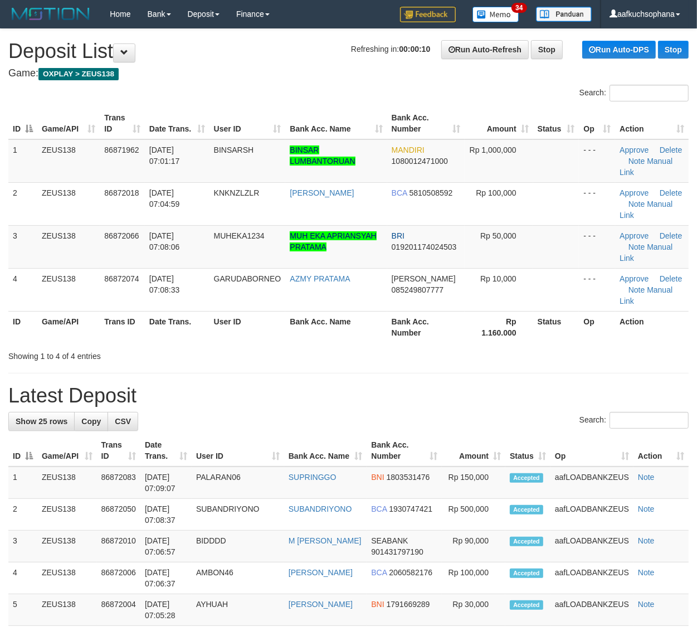
click at [499, 357] on div "Showing 1 to 4 of 4 entries" at bounding box center [348, 354] width 697 height 16
click at [496, 321] on th "Rp 1.160.000" at bounding box center [499, 327] width 69 height 32
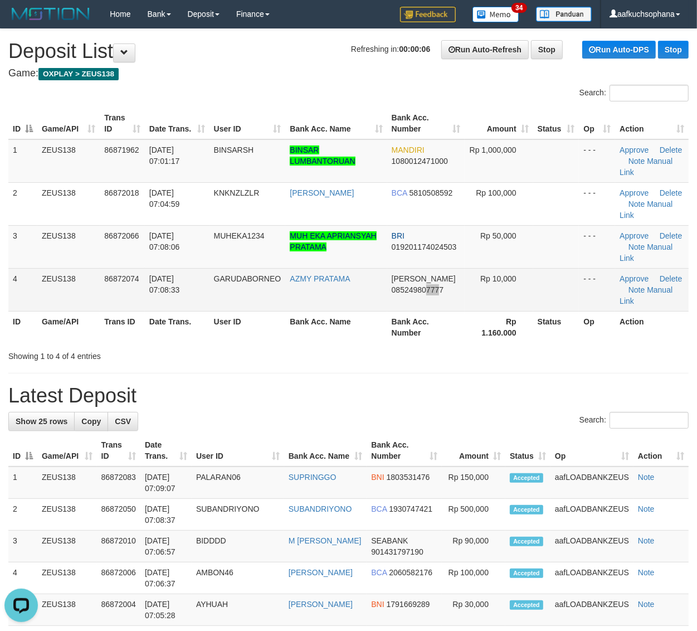
drag, startPoint x: 424, startPoint y: 302, endPoint x: 429, endPoint y: 305, distance: 6.0
click at [425, 305] on td "DANA 085249807777" at bounding box center [425, 289] width 77 height 43
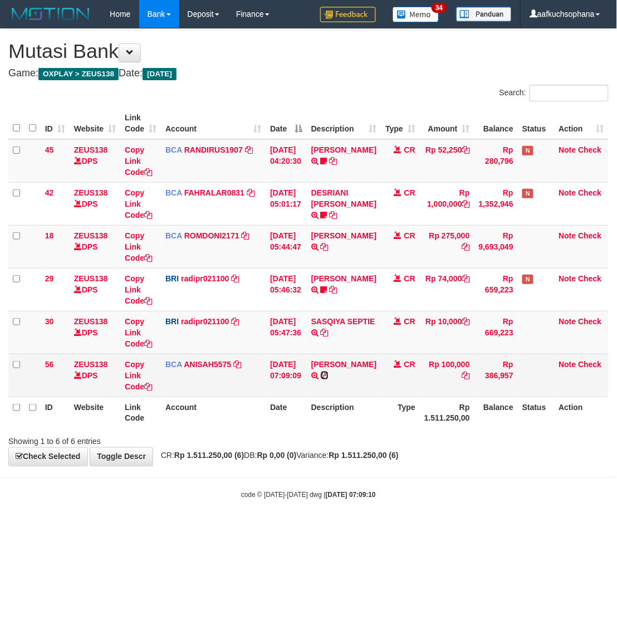
click at [329, 377] on icon at bounding box center [325, 376] width 8 height 8
drag, startPoint x: 362, startPoint y: 373, endPoint x: 300, endPoint y: 366, distance: 62.9
click at [329, 373] on icon at bounding box center [325, 376] width 8 height 8
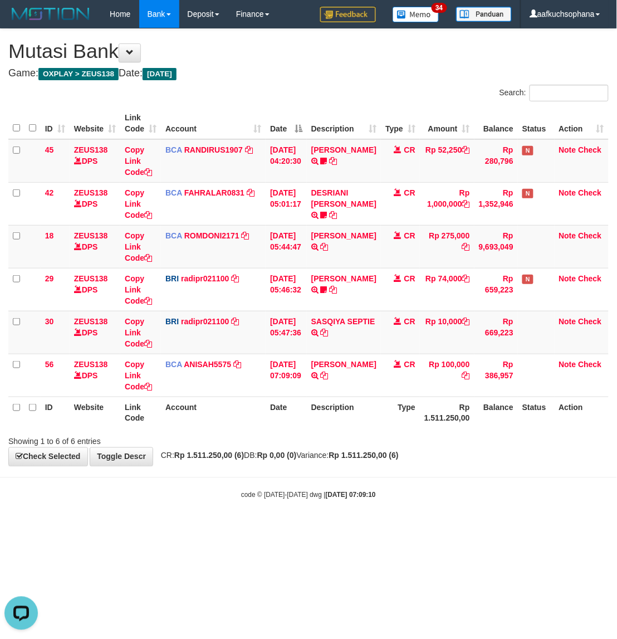
drag, startPoint x: 225, startPoint y: 467, endPoint x: 225, endPoint y: 460, distance: 6.7
click at [225, 469] on body "Toggle navigation Home Bank Account List Load By Website Group [OXPLAY] ZEUS138…" at bounding box center [308, 264] width 617 height 528
drag, startPoint x: 261, startPoint y: 580, endPoint x: 1, endPoint y: 477, distance: 279.4
click at [257, 528] on html "Toggle navigation Home Bank Account List Load By Website Group [OXPLAY] ZEUS138…" at bounding box center [308, 264] width 617 height 528
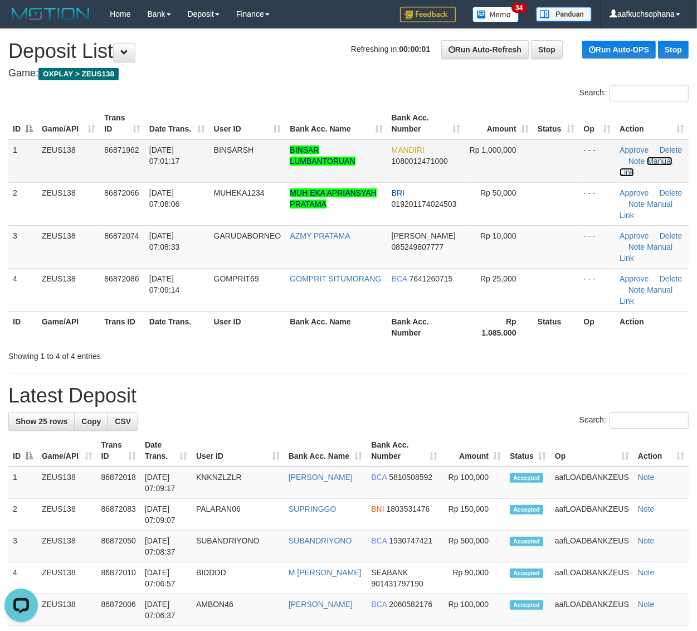
click at [664, 160] on link "Manual Link" at bounding box center [646, 167] width 53 height 20
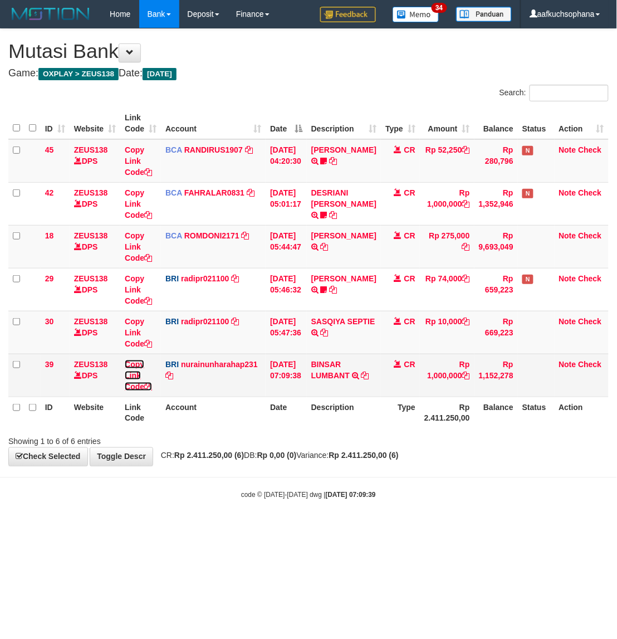
click at [150, 386] on icon at bounding box center [148, 387] width 8 height 8
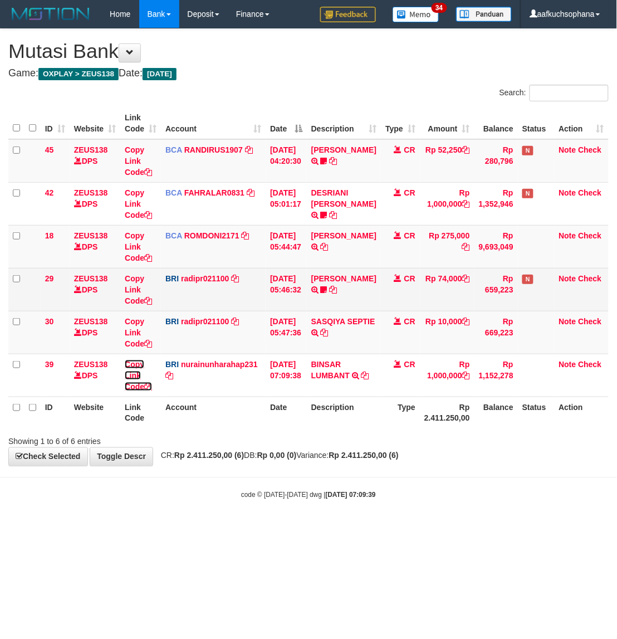
drag, startPoint x: 150, startPoint y: 386, endPoint x: 64, endPoint y: 310, distance: 115.3
click at [151, 386] on icon at bounding box center [148, 387] width 8 height 8
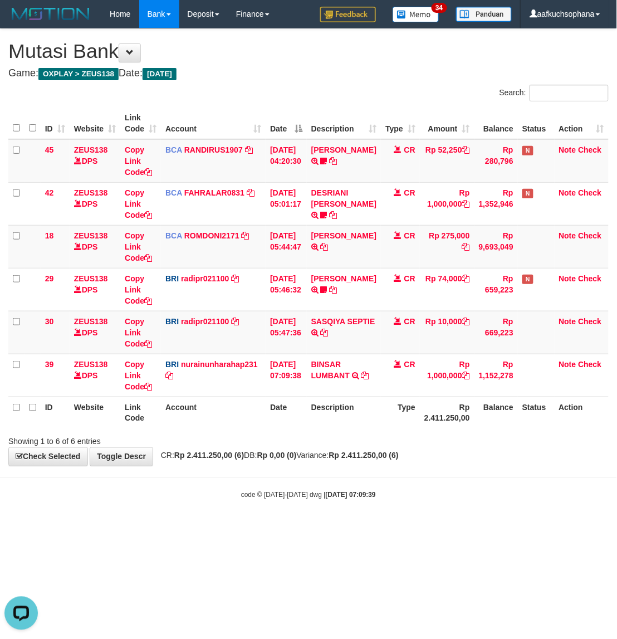
scroll to position [140, 0]
drag, startPoint x: 449, startPoint y: 599, endPoint x: 400, endPoint y: 574, distance: 55.1
click at [443, 528] on html "Toggle navigation Home Bank Account List Load By Website Group [OXPLAY] ZEUS138…" at bounding box center [308, 264] width 617 height 528
drag, startPoint x: 400, startPoint y: 574, endPoint x: 388, endPoint y: 563, distance: 15.8
click at [397, 528] on html "Toggle navigation Home Bank Account List Load By Website Group [OXPLAY] ZEUS138…" at bounding box center [308, 264] width 617 height 528
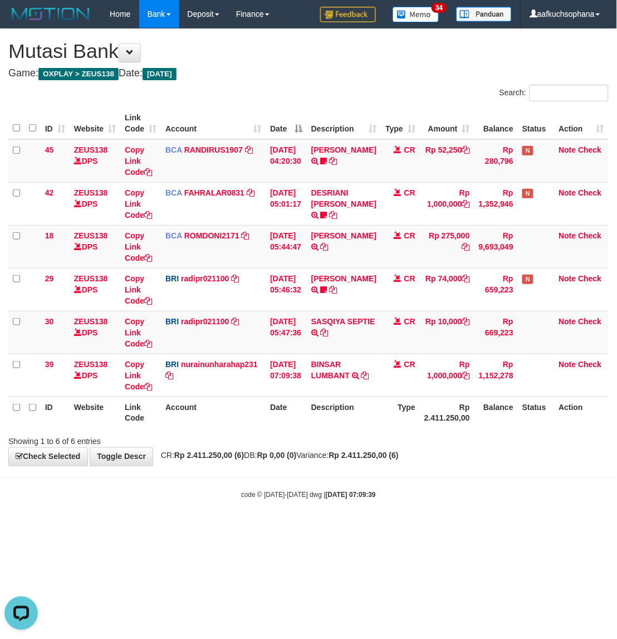
click at [388, 528] on html "Toggle navigation Home Bank Account List Load By Website Group [OXPLAY] ZEUS138…" at bounding box center [308, 264] width 617 height 528
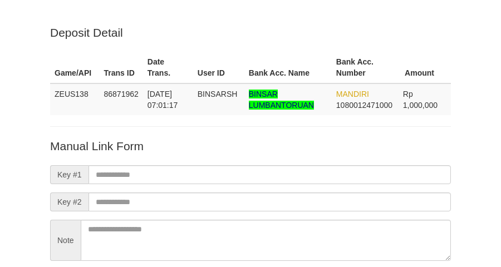
scroll to position [98, 0]
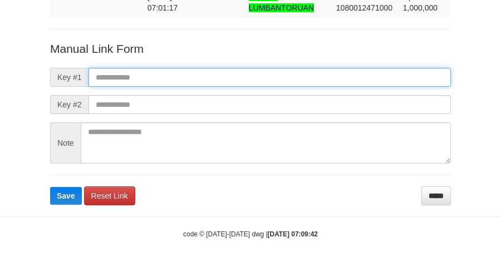
click at [255, 76] on input "text" at bounding box center [270, 77] width 363 height 19
paste input "**********"
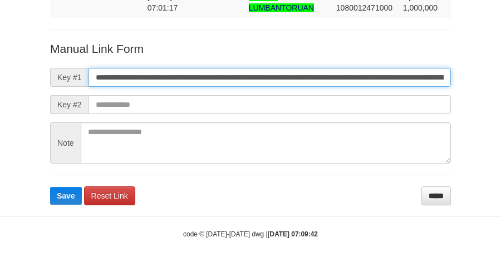
scroll to position [0, 621]
type input "**********"
click at [50, 187] on button "Save" at bounding box center [66, 196] width 32 height 18
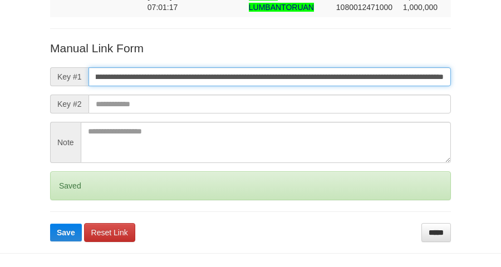
click at [50, 224] on button "Save" at bounding box center [66, 233] width 32 height 18
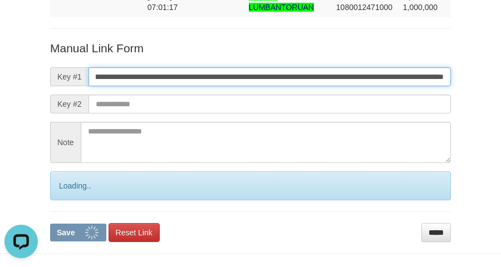
scroll to position [0, 0]
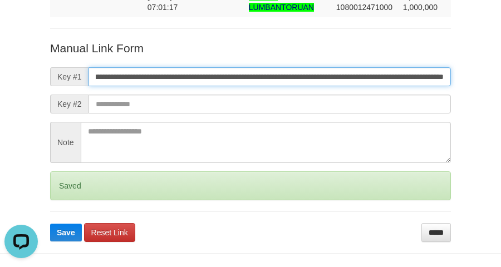
click at [50, 224] on button "Save" at bounding box center [66, 233] width 32 height 18
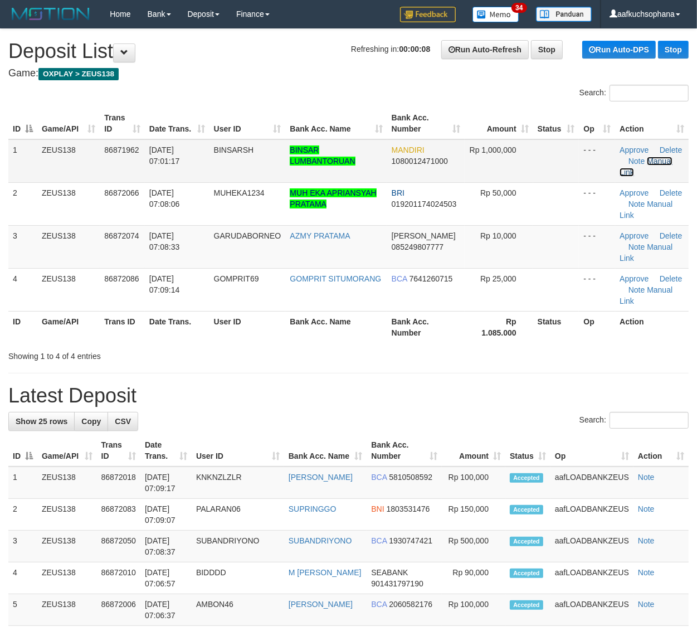
click at [652, 162] on link "Manual Link" at bounding box center [646, 167] width 53 height 20
click at [620, 157] on link "Manual Link" at bounding box center [646, 167] width 53 height 20
drag, startPoint x: 528, startPoint y: 388, endPoint x: 707, endPoint y: 408, distance: 180.1
click at [528, 388] on h1 "Latest Deposit" at bounding box center [348, 395] width 680 height 22
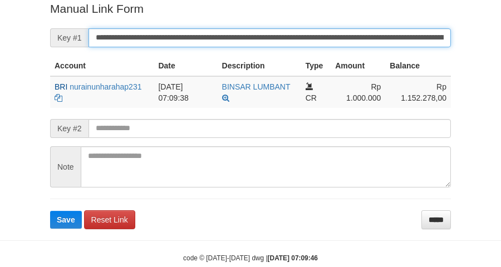
click at [50, 211] on button "Save" at bounding box center [66, 220] width 32 height 18
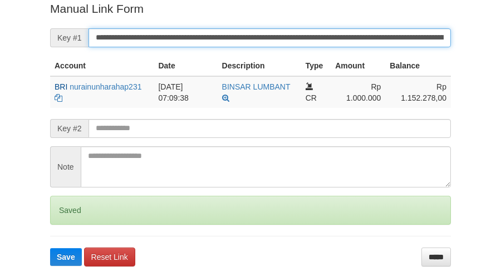
click at [50, 249] on button "Save" at bounding box center [66, 258] width 32 height 18
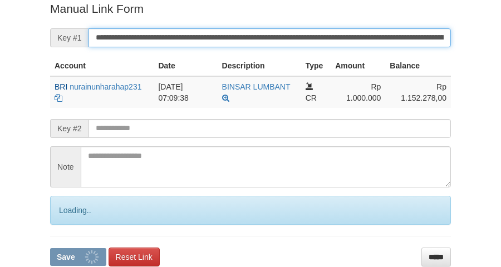
scroll to position [228, 0]
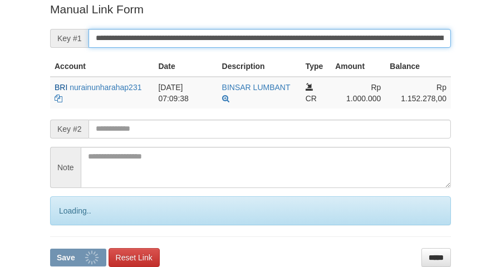
click at [50, 249] on button "Save" at bounding box center [78, 258] width 56 height 18
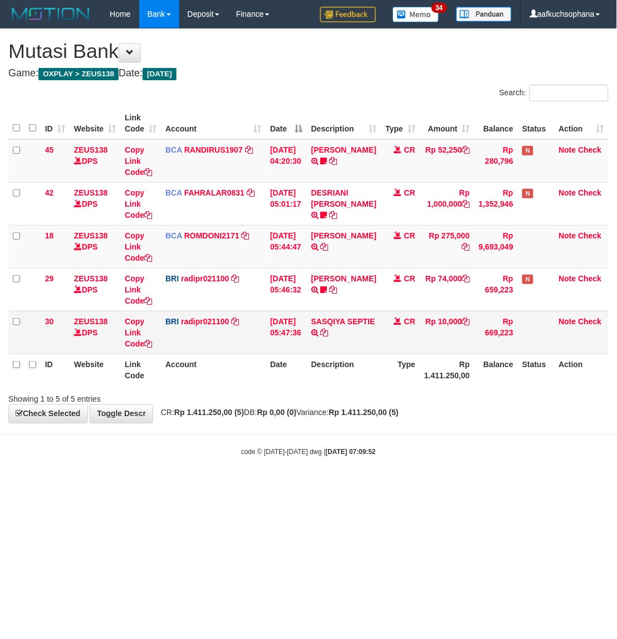
drag, startPoint x: 342, startPoint y: 494, endPoint x: 476, endPoint y: 337, distance: 206.6
click at [345, 478] on html "Toggle navigation Home Bank Account List Load By Website Group [OXPLAY] ZEUS138…" at bounding box center [308, 242] width 617 height 485
drag, startPoint x: 398, startPoint y: 583, endPoint x: 399, endPoint y: 574, distance: 8.9
click at [399, 485] on html "Toggle navigation Home Bank Account List Load By Website Group [OXPLAY] ZEUS138…" at bounding box center [308, 242] width 617 height 485
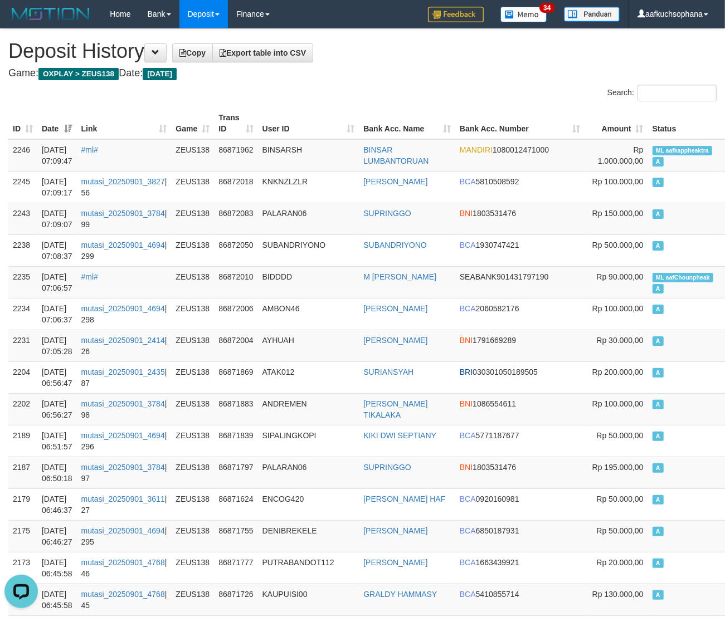
click at [425, 85] on div "Search:" at bounding box center [544, 95] width 346 height 20
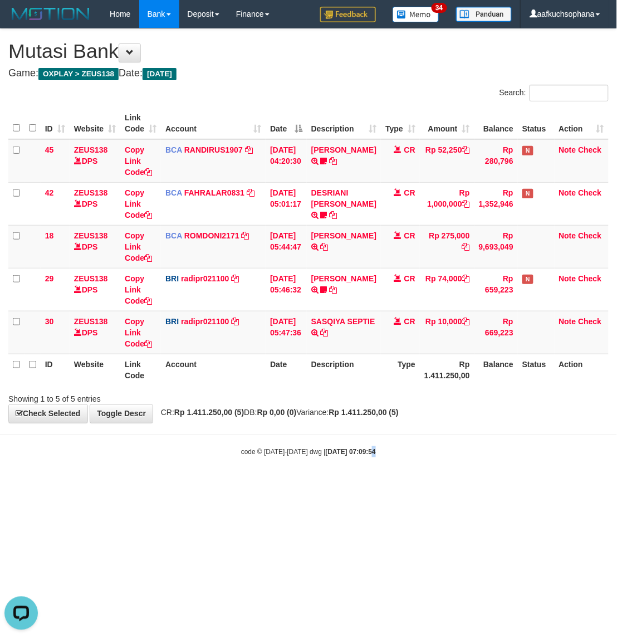
drag, startPoint x: 361, startPoint y: 478, endPoint x: 354, endPoint y: 475, distance: 7.5
click at [357, 477] on body "Toggle navigation Home Bank Account List Load By Website Group [OXPLAY] ZEUS138…" at bounding box center [308, 242] width 617 height 485
click at [356, 475] on body "Toggle navigation Home Bank Account List Load By Website Group [OXPLAY] ZEUS138…" at bounding box center [308, 242] width 617 height 485
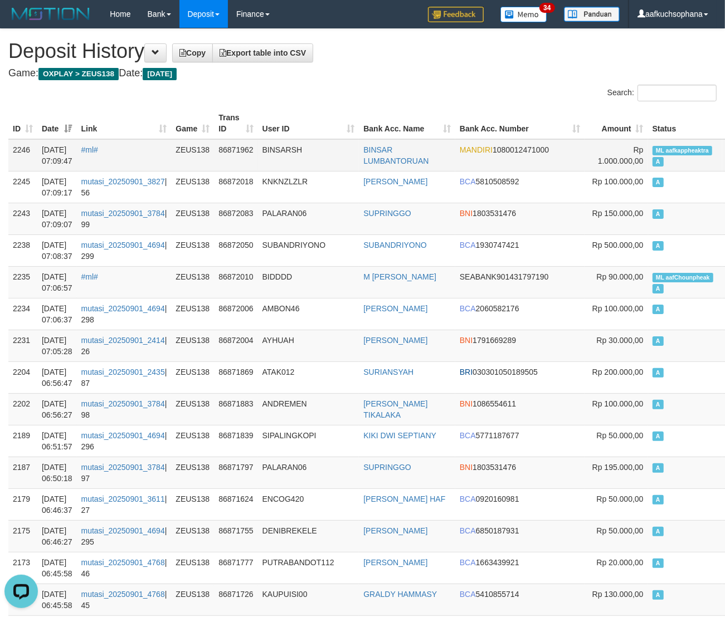
click at [652, 149] on span "ML aafkappheaktra" at bounding box center [682, 150] width 60 height 9
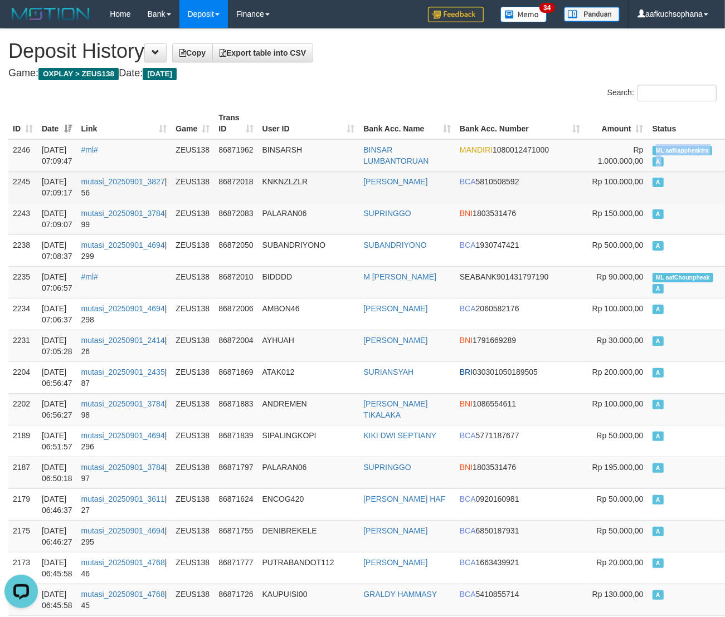
copy td "ML aafkappheaktra A"
click at [648, 191] on td "A" at bounding box center [685, 187] width 75 height 32
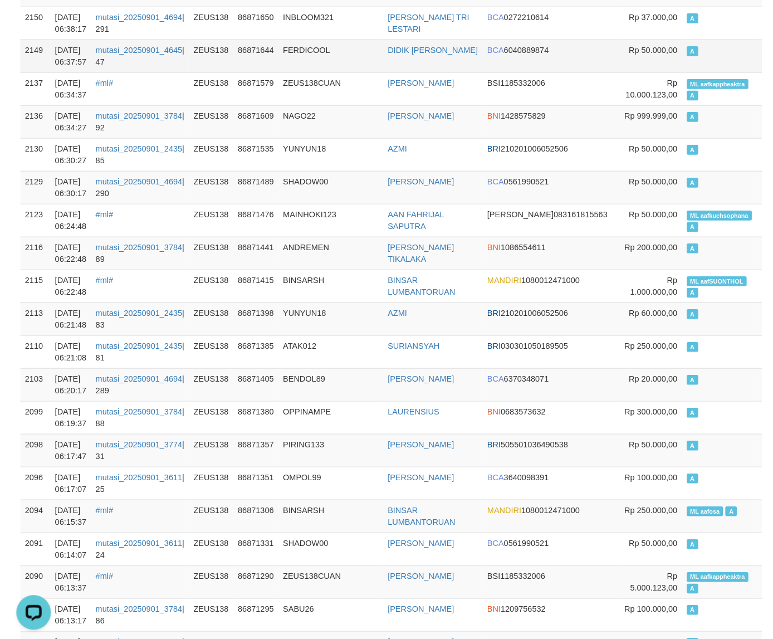
scroll to position [939, 0]
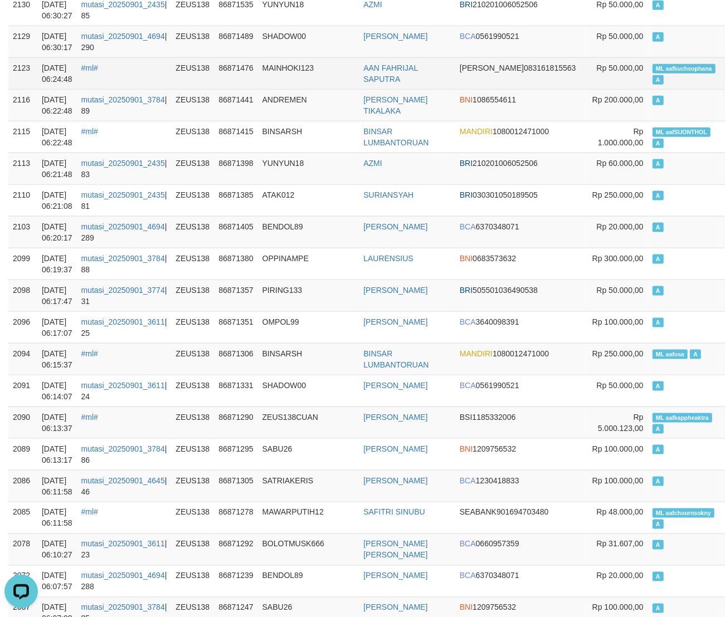
click at [652, 74] on span "ML aafkuchsophana" at bounding box center [683, 68] width 63 height 9
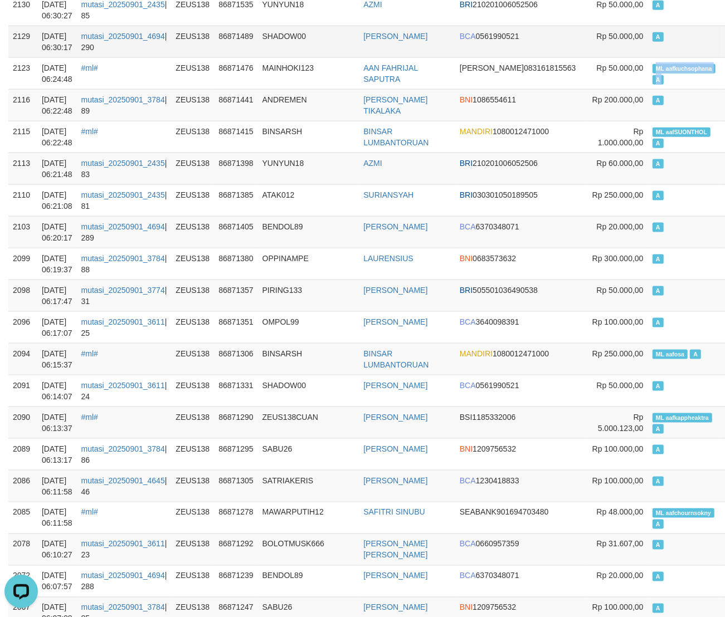
copy td "ML aafkuchsophana A"
click at [648, 51] on td "A" at bounding box center [685, 42] width 75 height 32
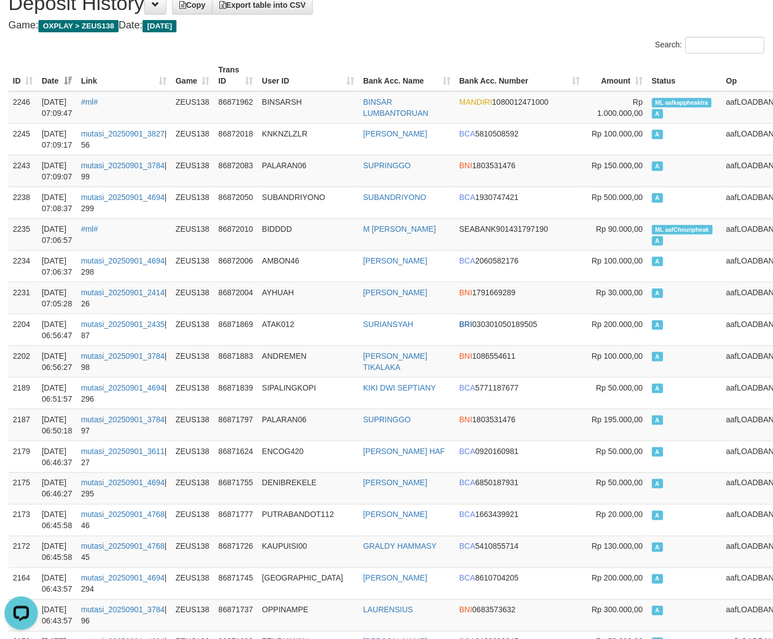
scroll to position [0, 0]
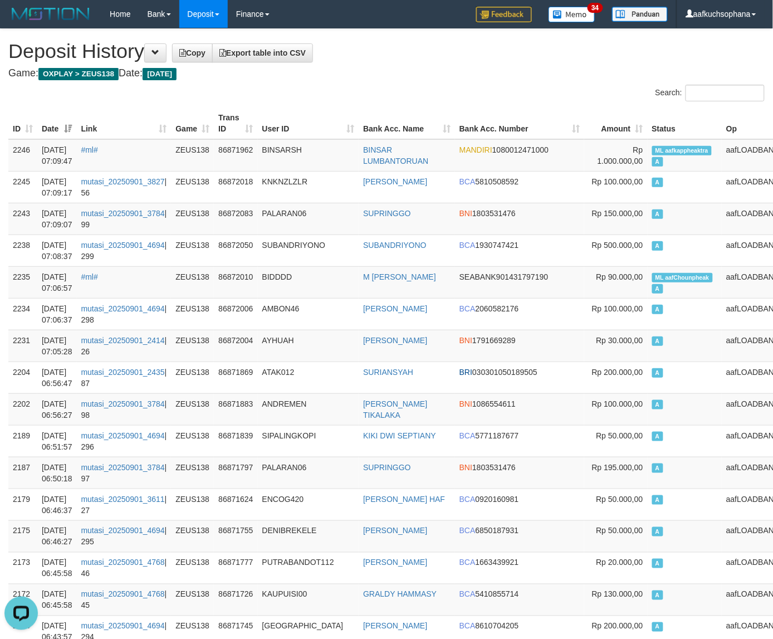
click at [430, 90] on div "Search:" at bounding box center [580, 95] width 370 height 20
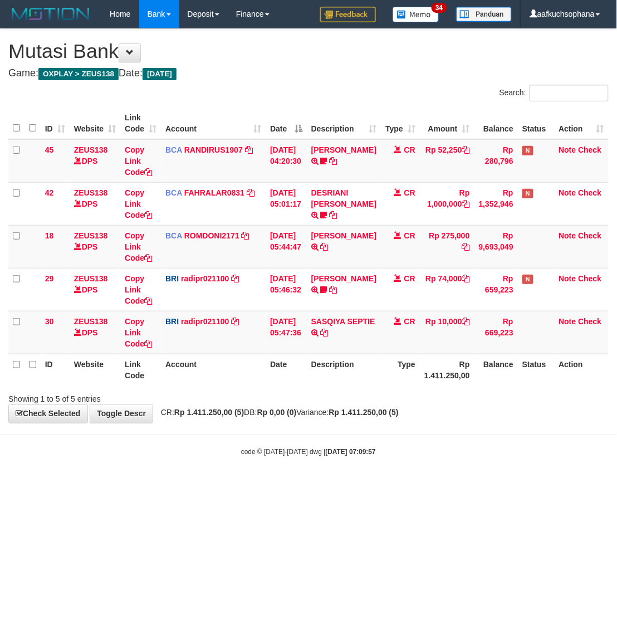
click at [171, 485] on html "Toggle navigation Home Bank Account List Load By Website Group [OXPLAY] ZEUS138…" at bounding box center [308, 242] width 617 height 485
drag, startPoint x: 172, startPoint y: 518, endPoint x: 225, endPoint y: 494, distance: 58.3
click at [184, 485] on html "Toggle navigation Home Bank Account List Load By Website Group [OXPLAY] ZEUS138…" at bounding box center [308, 242] width 617 height 485
click at [348, 473] on body "Toggle navigation Home Bank Account List Load By Website Group [OXPLAY] ZEUS138…" at bounding box center [308, 242] width 617 height 485
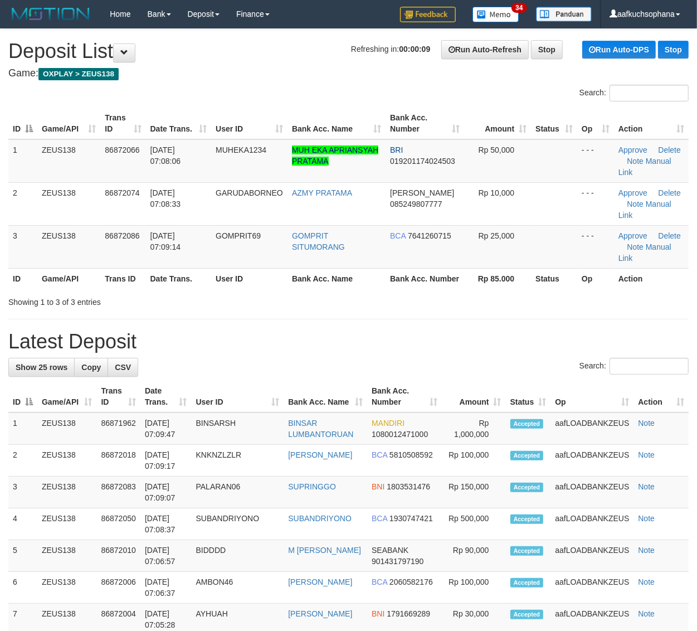
click at [539, 343] on h1 "Latest Deposit" at bounding box center [348, 341] width 680 height 22
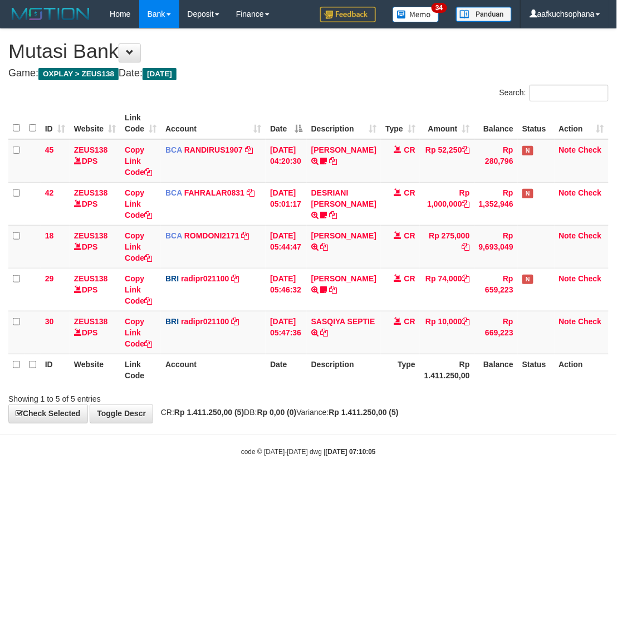
click at [298, 485] on html "Toggle navigation Home Bank Account List Load By Website Group [OXPLAY] ZEUS138…" at bounding box center [308, 242] width 617 height 485
drag, startPoint x: 191, startPoint y: 538, endPoint x: 189, endPoint y: 532, distance: 6.2
click at [190, 485] on html "Toggle navigation Home Bank Account List Load By Website Group [OXPLAY] ZEUS138…" at bounding box center [308, 242] width 617 height 485
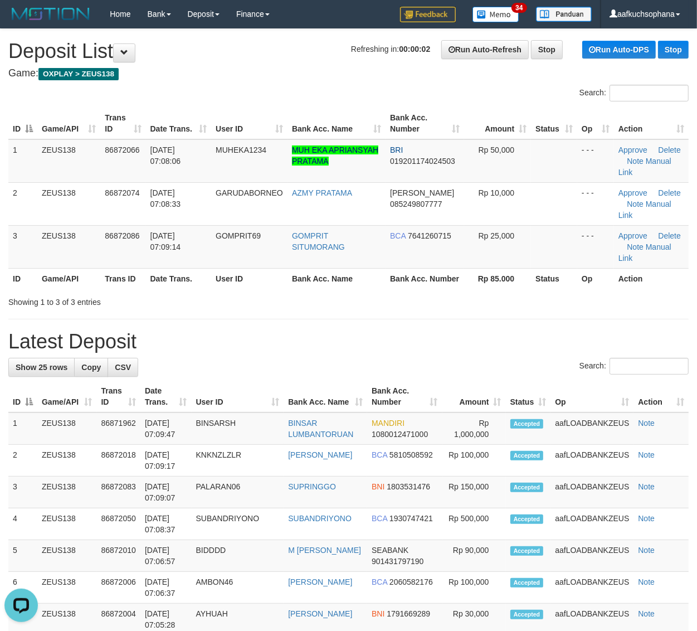
drag, startPoint x: 529, startPoint y: 309, endPoint x: 561, endPoint y: 319, distance: 32.8
click at [425, 335] on h1 "Latest Deposit" at bounding box center [348, 341] width 680 height 22
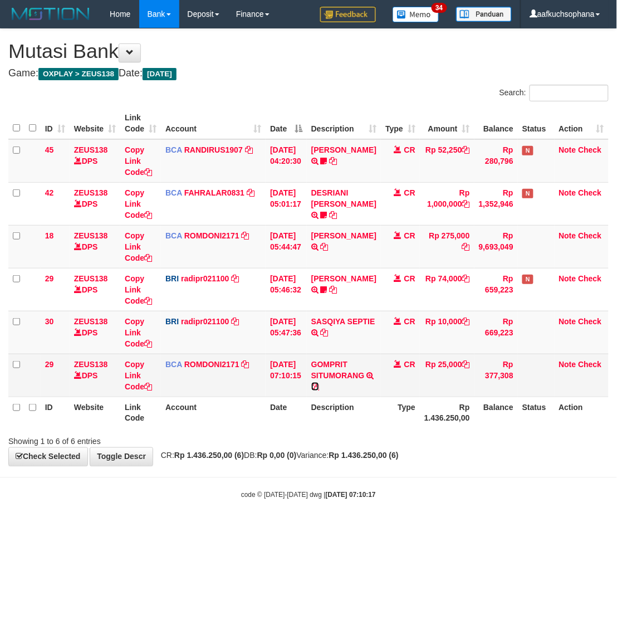
click at [319, 386] on icon at bounding box center [315, 387] width 8 height 8
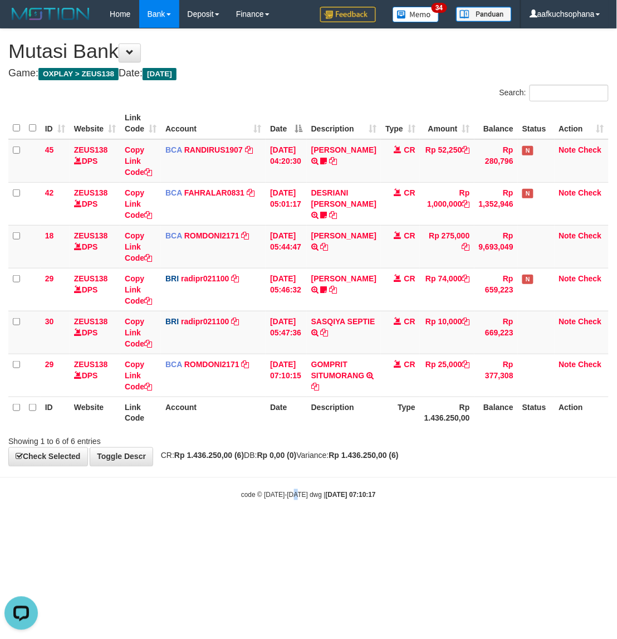
click at [298, 519] on body "Toggle navigation Home Bank Account List Load By Website Group [OXPLAY] ZEUS138…" at bounding box center [308, 264] width 617 height 528
click at [299, 516] on body "Toggle navigation Home Bank Account List Load By Website Group [OXPLAY] ZEUS138…" at bounding box center [308, 264] width 617 height 528
click at [301, 511] on body "Toggle navigation Home Bank Account List Load By Website Group [OXPLAY] ZEUS138…" at bounding box center [308, 264] width 617 height 528
click at [306, 513] on body "Toggle navigation Home Bank Account List Load By Website Group [OXPLAY] ZEUS138…" at bounding box center [308, 264] width 617 height 528
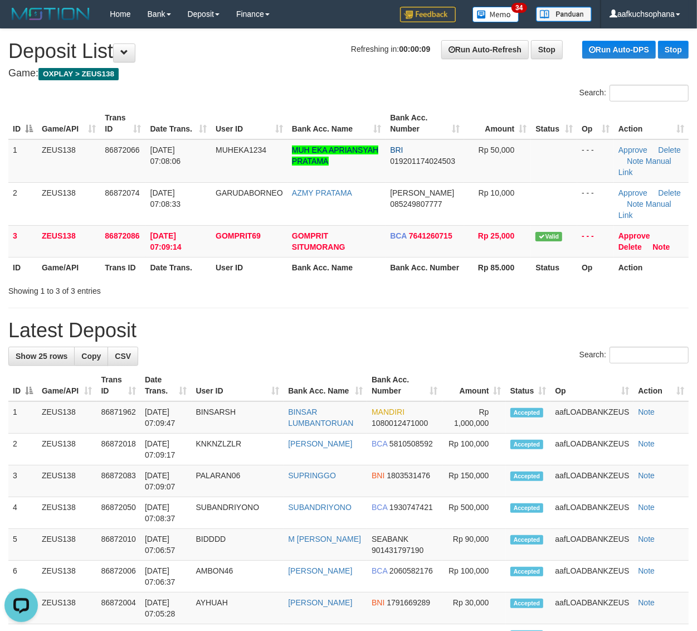
drag, startPoint x: 553, startPoint y: 314, endPoint x: 704, endPoint y: 310, distance: 150.5
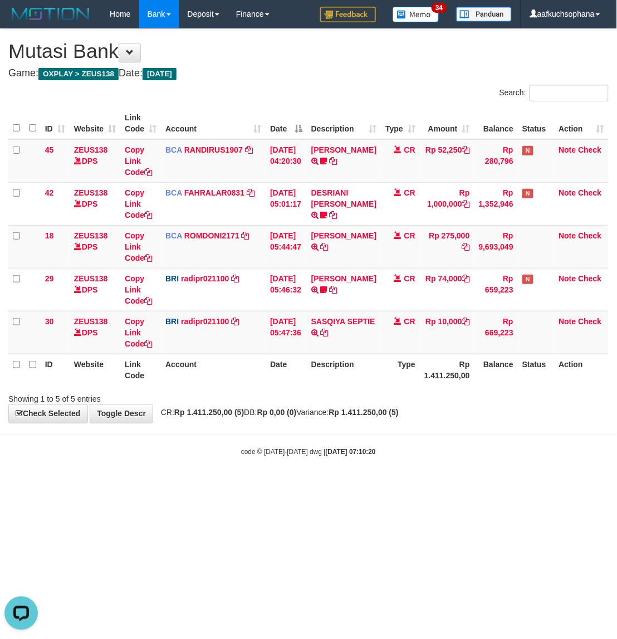
click at [298, 485] on html "Toggle navigation Home Bank Account List Load By Website Group [OXPLAY] ZEUS138…" at bounding box center [308, 242] width 617 height 485
drag, startPoint x: 319, startPoint y: 520, endPoint x: 52, endPoint y: 379, distance: 301.6
click at [314, 485] on html "Toggle navigation Home Bank Account List Load By Website Group [OXPLAY] ZEUS138…" at bounding box center [308, 242] width 617 height 485
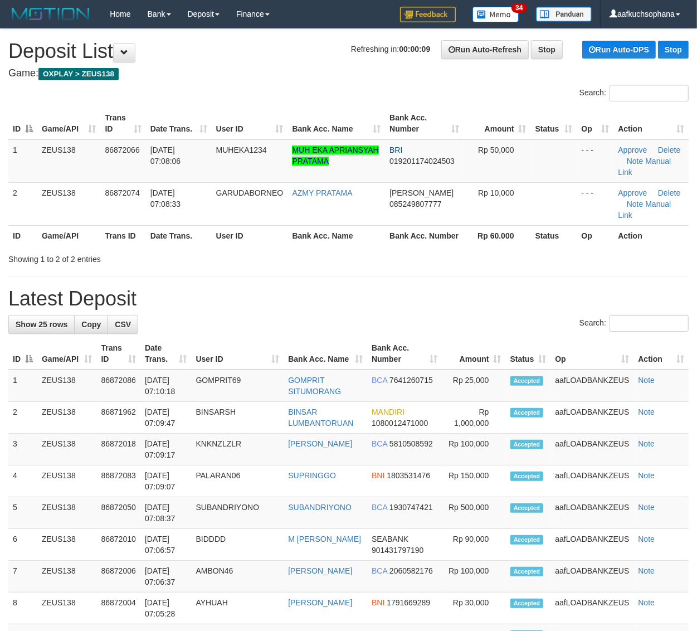
drag, startPoint x: 530, startPoint y: 281, endPoint x: 606, endPoint y: 291, distance: 76.9
click at [530, 281] on div "**********" at bounding box center [348, 633] width 697 height 1209
click at [588, 288] on h1 "Latest Deposit" at bounding box center [348, 299] width 680 height 22
click at [500, 283] on div "**********" at bounding box center [348, 633] width 697 height 1209
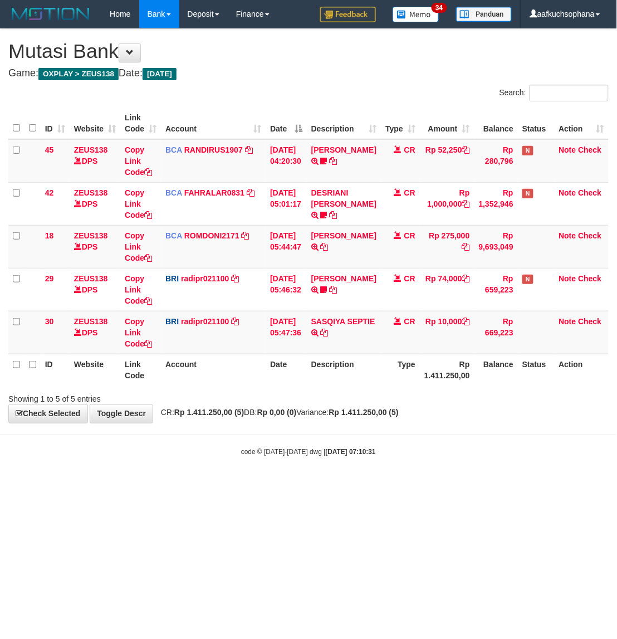
click at [343, 444] on body "Toggle navigation Home Bank Account List Load By Website Group [OXPLAY] ZEUS138…" at bounding box center [308, 242] width 617 height 485
click at [345, 485] on html "Toggle navigation Home Bank Account List Load By Website Group [OXPLAY] ZEUS138…" at bounding box center [308, 242] width 617 height 485
click at [303, 464] on body "Toggle navigation Home Bank Account List Load By Website Group [OXPLAY] ZEUS138…" at bounding box center [308, 242] width 617 height 485
click at [394, 485] on html "Toggle navigation Home Bank Account List Load By Website Group [OXPLAY] ZEUS138…" at bounding box center [308, 242] width 617 height 485
click at [335, 485] on html "Toggle navigation Home Bank Account List Load By Website Group [OXPLAY] ZEUS138…" at bounding box center [308, 242] width 617 height 485
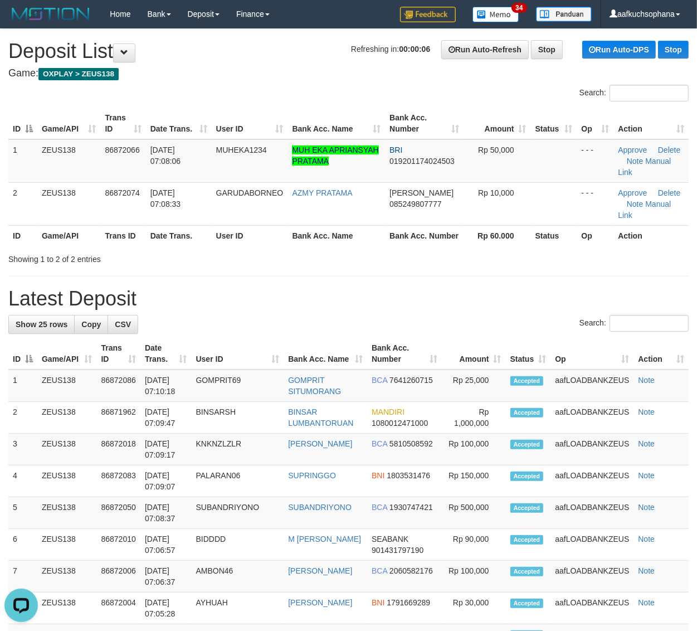
drag, startPoint x: 499, startPoint y: 288, endPoint x: 637, endPoint y: 313, distance: 139.9
click at [503, 288] on h1 "Latest Deposit" at bounding box center [348, 299] width 680 height 22
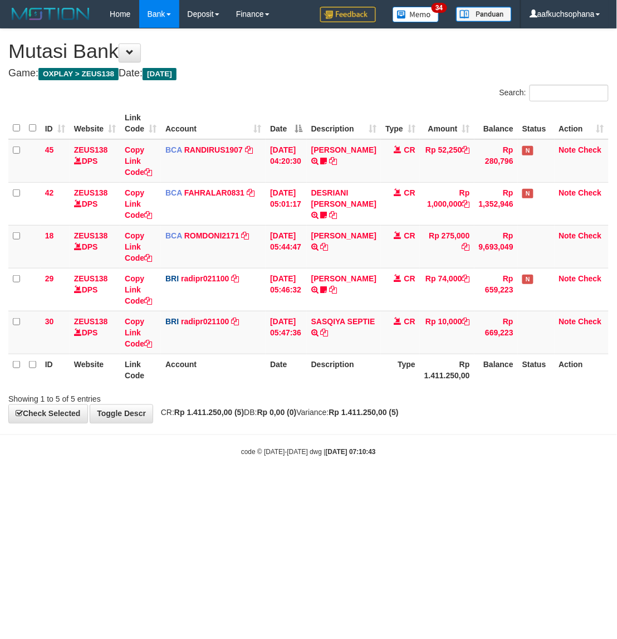
click at [201, 450] on body "Toggle navigation Home Bank Account List Load By Website Group [OXPLAY] ZEUS138…" at bounding box center [308, 242] width 617 height 485
drag, startPoint x: 364, startPoint y: 479, endPoint x: 60, endPoint y: 363, distance: 325.8
click at [363, 479] on body "Toggle navigation Home Bank Account List Load By Website Group [OXPLAY] ZEUS138…" at bounding box center [308, 242] width 617 height 485
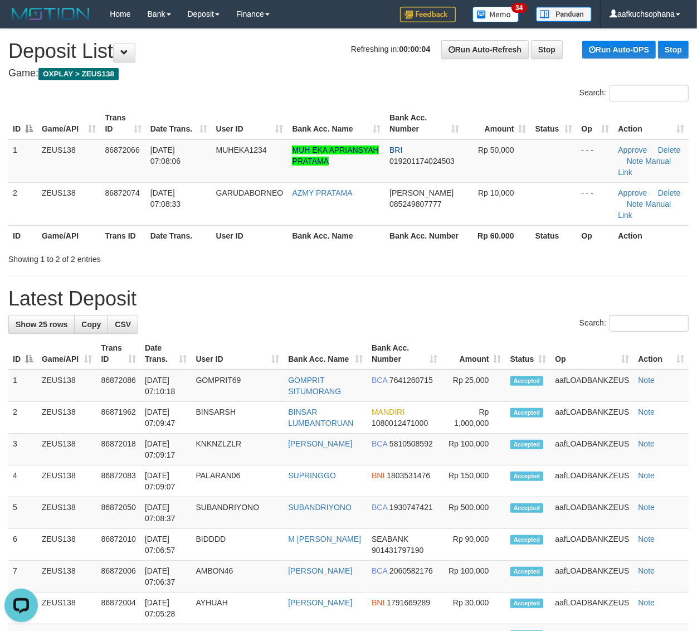
drag, startPoint x: 477, startPoint y: 280, endPoint x: 566, endPoint y: 280, distance: 89.2
click at [477, 280] on div "**********" at bounding box center [348, 633] width 697 height 1209
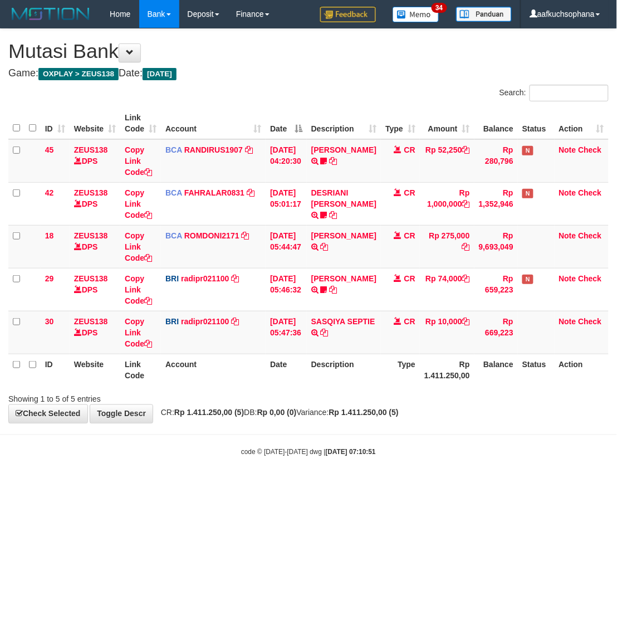
drag, startPoint x: 204, startPoint y: 430, endPoint x: 211, endPoint y: 432, distance: 6.4
click at [209, 432] on body "Toggle navigation Home Bank Account List Load By Website Group [OXPLAY] ZEUS138…" at bounding box center [308, 242] width 617 height 485
drag, startPoint x: 339, startPoint y: 483, endPoint x: 330, endPoint y: 474, distance: 12.6
click at [339, 483] on body "Toggle navigation Home Bank Account List Load By Website Group [OXPLAY] ZEUS138…" at bounding box center [308, 242] width 617 height 485
click at [416, 483] on body "Toggle navigation Home Bank Account List Load By Website Group [OXPLAY] ZEUS138…" at bounding box center [308, 242] width 617 height 485
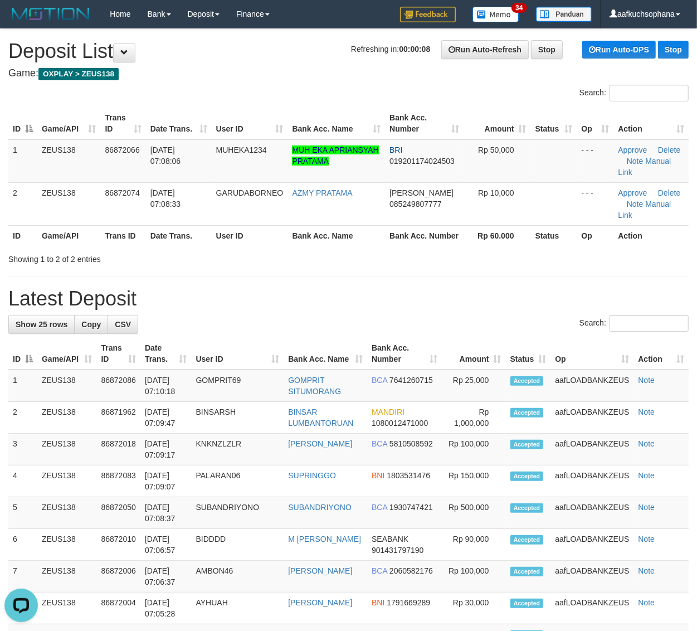
drag, startPoint x: 590, startPoint y: 275, endPoint x: 598, endPoint y: 276, distance: 8.4
click at [591, 276] on hr at bounding box center [348, 276] width 680 height 1
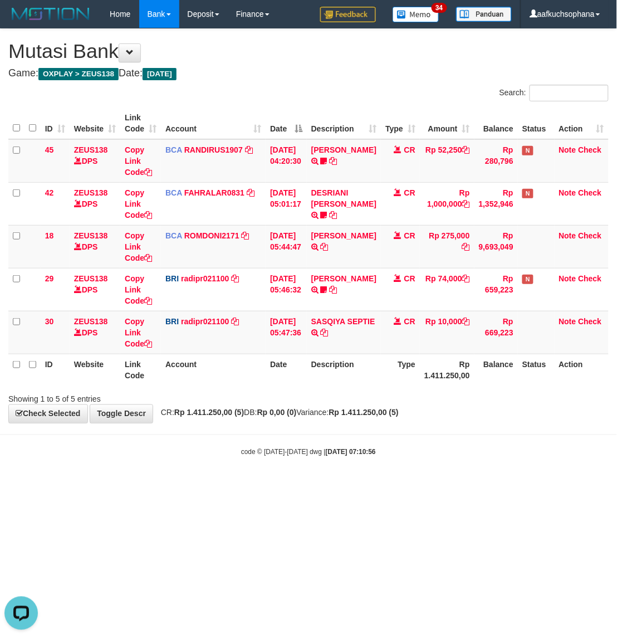
drag, startPoint x: 363, startPoint y: 508, endPoint x: 364, endPoint y: 502, distance: 6.2
click at [364, 485] on html "Toggle navigation Home Bank Account List Load By Website Group [OXPLAY] ZEUS138…" at bounding box center [308, 242] width 617 height 485
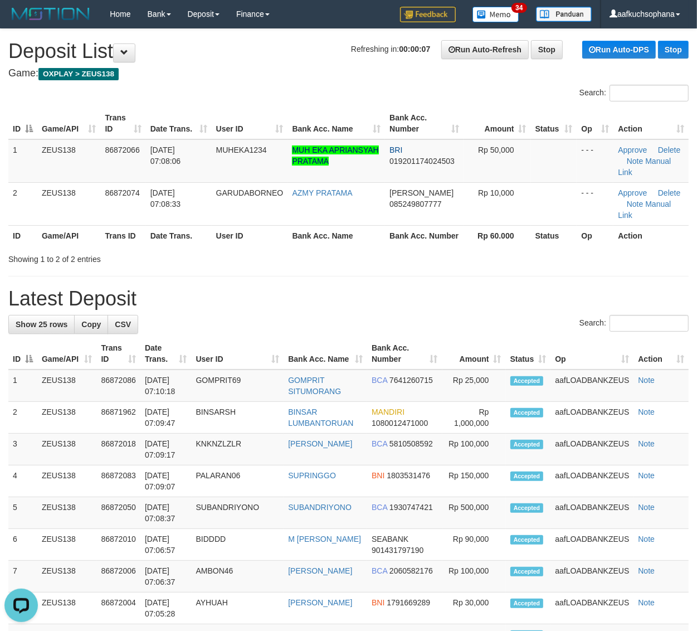
drag, startPoint x: 522, startPoint y: 289, endPoint x: 706, endPoint y: 315, distance: 186.3
click at [524, 289] on h1 "Latest Deposit" at bounding box center [348, 299] width 680 height 22
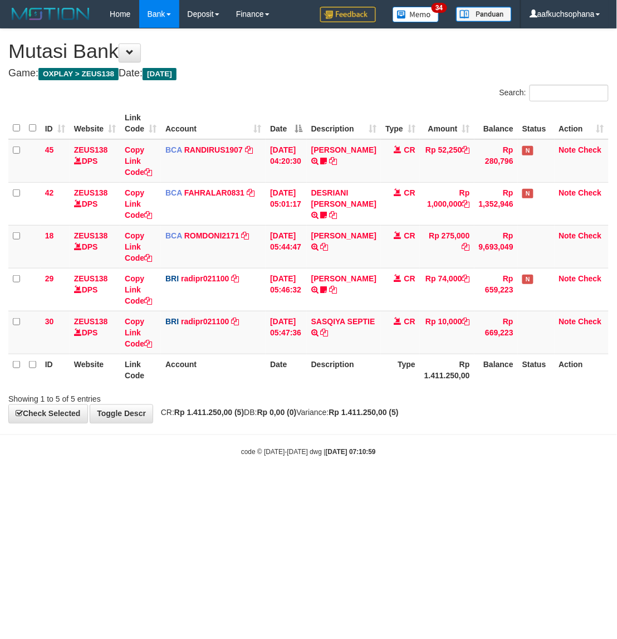
click at [374, 485] on html "Toggle navigation Home Bank Account List Load By Website Group [OXPLAY] ZEUS138…" at bounding box center [308, 242] width 617 height 485
click at [195, 471] on body "Toggle navigation Home Bank Account List Load By Website Group [OXPLAY] ZEUS138…" at bounding box center [308, 242] width 617 height 485
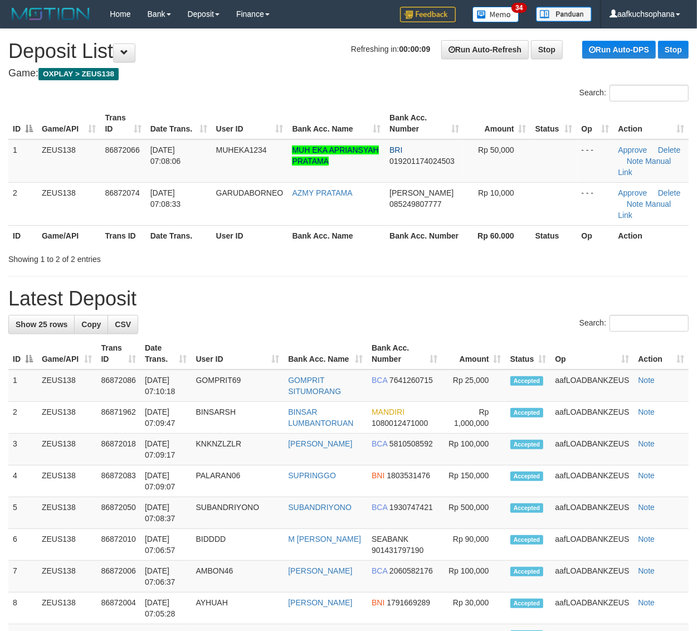
drag, startPoint x: 466, startPoint y: 281, endPoint x: 703, endPoint y: 329, distance: 241.5
click at [473, 282] on div "**********" at bounding box center [348, 633] width 697 height 1209
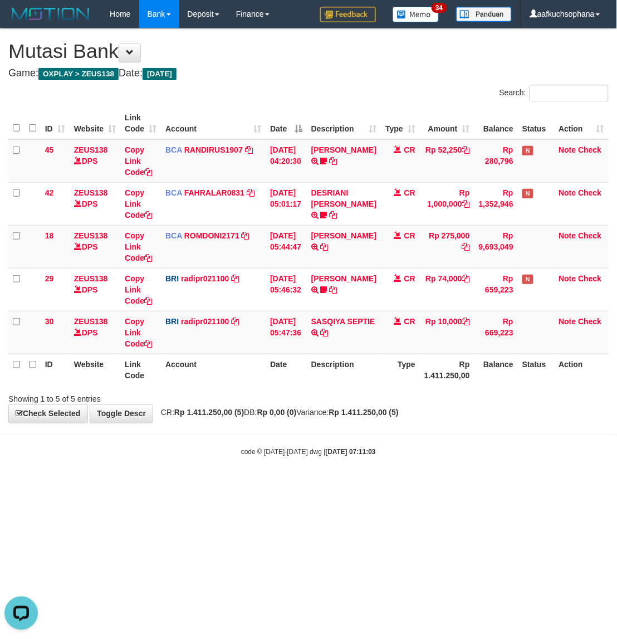
click at [151, 485] on html "Toggle navigation Home Bank Account List Load By Website Group [OXPLAY] ZEUS138…" at bounding box center [308, 242] width 617 height 485
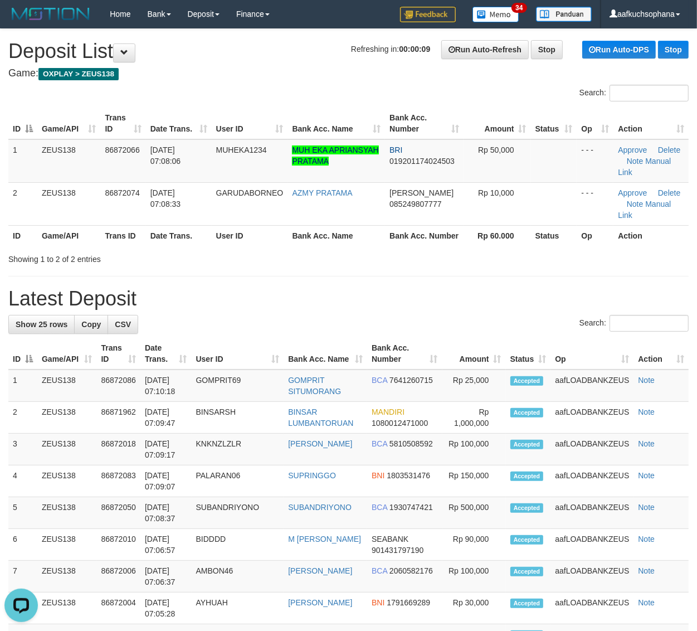
click at [561, 300] on h1 "Latest Deposit" at bounding box center [348, 299] width 680 height 22
drag, startPoint x: 546, startPoint y: 275, endPoint x: 702, endPoint y: 336, distance: 167.6
click at [547, 276] on hr at bounding box center [348, 276] width 680 height 1
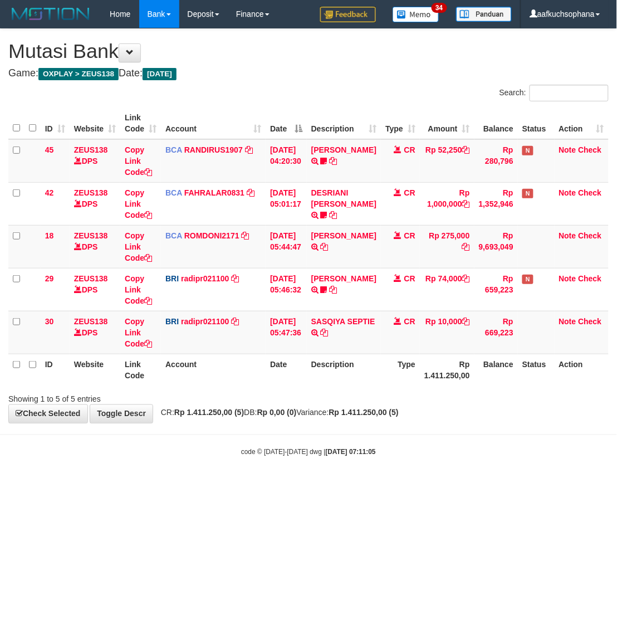
click at [402, 485] on html "Toggle navigation Home Bank Account List Load By Website Group [OXPLAY] ZEUS138…" at bounding box center [308, 242] width 617 height 485
click at [400, 485] on html "Toggle navigation Home Bank Account List Load By Website Group [OXPLAY] ZEUS138…" at bounding box center [308, 242] width 617 height 485
click at [399, 485] on html "Toggle navigation Home Bank Account List Load By Website Group [OXPLAY] ZEUS138…" at bounding box center [308, 242] width 617 height 485
drag, startPoint x: 251, startPoint y: 447, endPoint x: 238, endPoint y: 465, distance: 21.6
click at [249, 455] on body "Toggle navigation Home Bank Account List Load By Website Group [OXPLAY] ZEUS138…" at bounding box center [308, 242] width 617 height 485
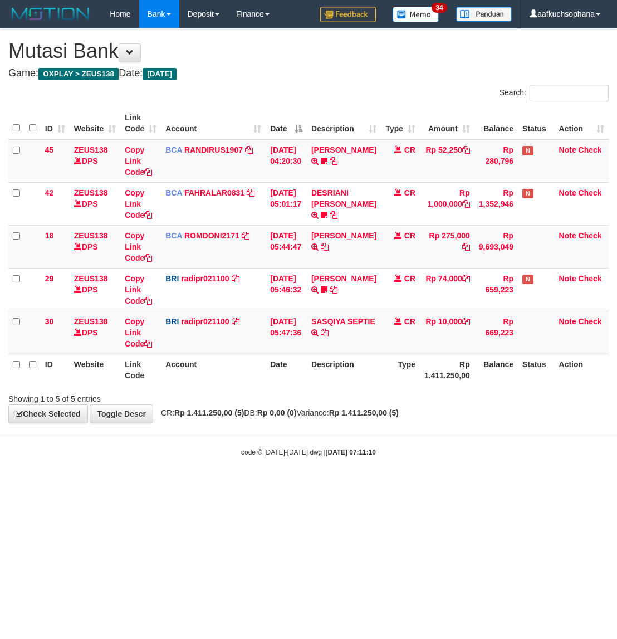
click at [151, 485] on html "Toggle navigation Home Bank Account List Load By Website Group [OXPLAY] ZEUS138…" at bounding box center [308, 242] width 617 height 485
click at [400, 485] on html "Toggle navigation Home Bank Account List Load By Website Group [OXPLAY] ZEUS138…" at bounding box center [308, 242] width 617 height 485
click at [401, 485] on html "Toggle navigation Home Bank Account List Load By Website Group [OXPLAY] ZEUS138…" at bounding box center [308, 242] width 617 height 485
drag, startPoint x: 400, startPoint y: 519, endPoint x: 617, endPoint y: 420, distance: 238.6
click at [401, 485] on html "Toggle navigation Home Bank Account List Load By Website Group [OXPLAY] ZEUS138…" at bounding box center [308, 242] width 617 height 485
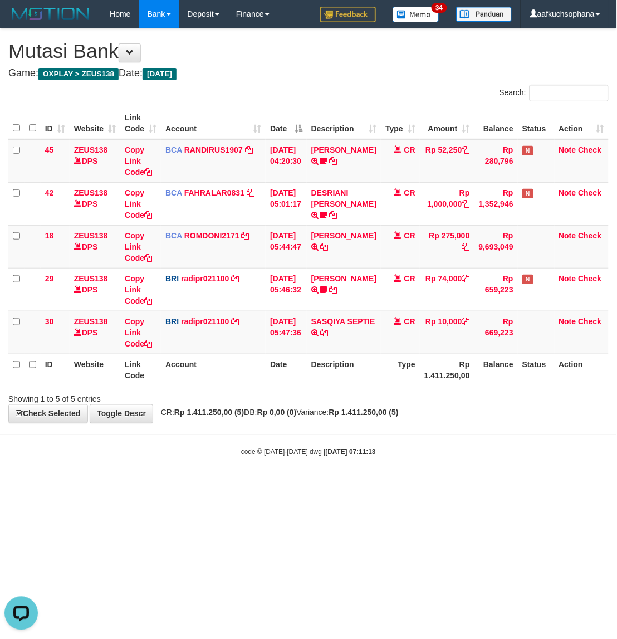
drag, startPoint x: 321, startPoint y: 524, endPoint x: 616, endPoint y: 439, distance: 307.5
click at [322, 485] on html "Toggle navigation Home Bank Account List Load By Website Group [OXPLAY] ZEUS138…" at bounding box center [308, 242] width 617 height 485
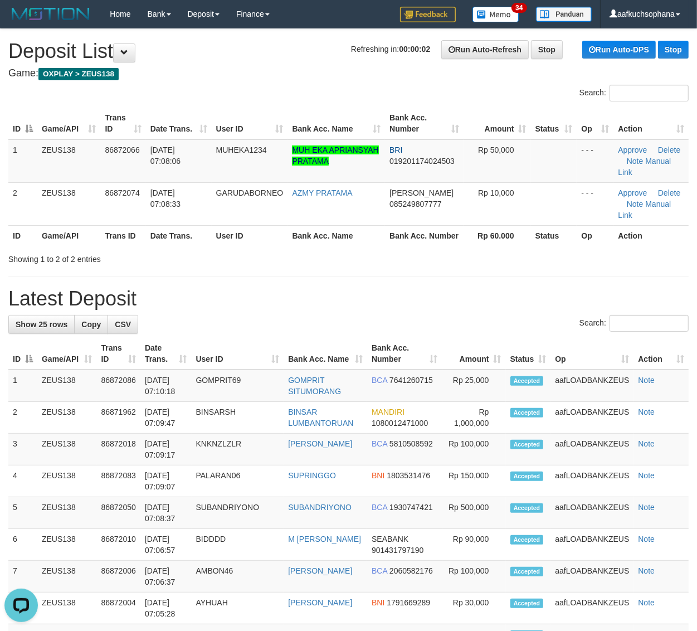
click at [561, 296] on h1 "Latest Deposit" at bounding box center [348, 299] width 680 height 22
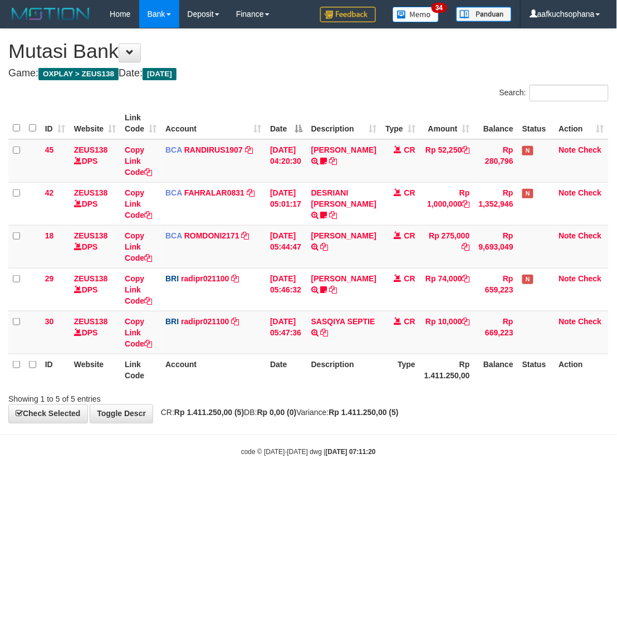
click at [307, 485] on html "Toggle navigation Home Bank Account List Load By Website Group [OXPLAY] ZEUS138…" at bounding box center [308, 242] width 617 height 485
drag, startPoint x: 307, startPoint y: 481, endPoint x: 270, endPoint y: 464, distance: 40.4
click at [293, 474] on body "Toggle navigation Home Bank Account List Load By Website Group [OXPLAY] ZEUS138…" at bounding box center [308, 242] width 617 height 485
click at [159, 467] on body "Toggle navigation Home Bank Account List Load By Website Group [OXPLAY] ZEUS138…" at bounding box center [308, 242] width 617 height 485
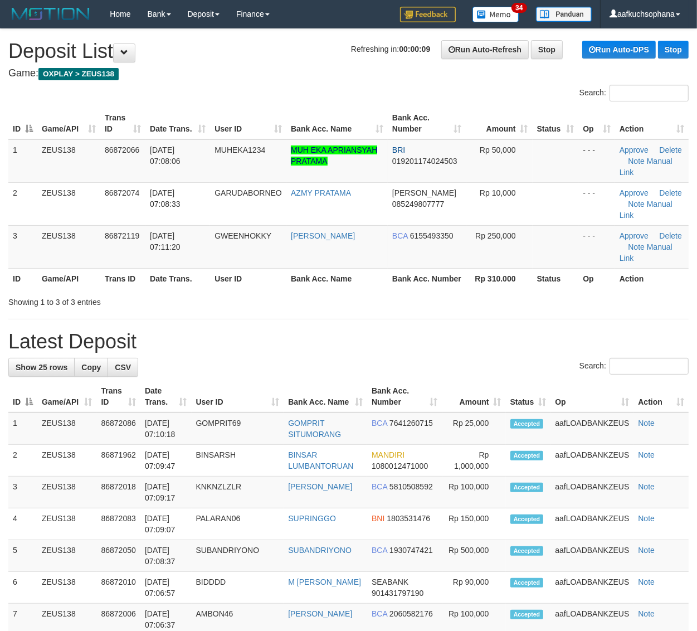
drag, startPoint x: 621, startPoint y: 308, endPoint x: 707, endPoint y: 347, distance: 93.8
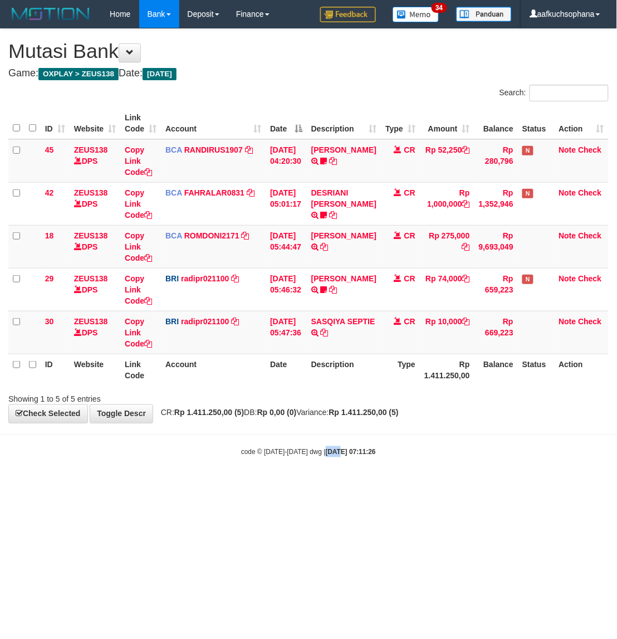
drag, startPoint x: 0, startPoint y: 0, endPoint x: 340, endPoint y: 541, distance: 639.3
click at [325, 485] on html "Toggle navigation Home Bank Account List Load By Website Group [OXPLAY] ZEUS138…" at bounding box center [308, 242] width 617 height 485
click at [221, 475] on body "Toggle navigation Home Bank Account List Load By Website Group [OXPLAY] ZEUS138…" at bounding box center [308, 242] width 617 height 485
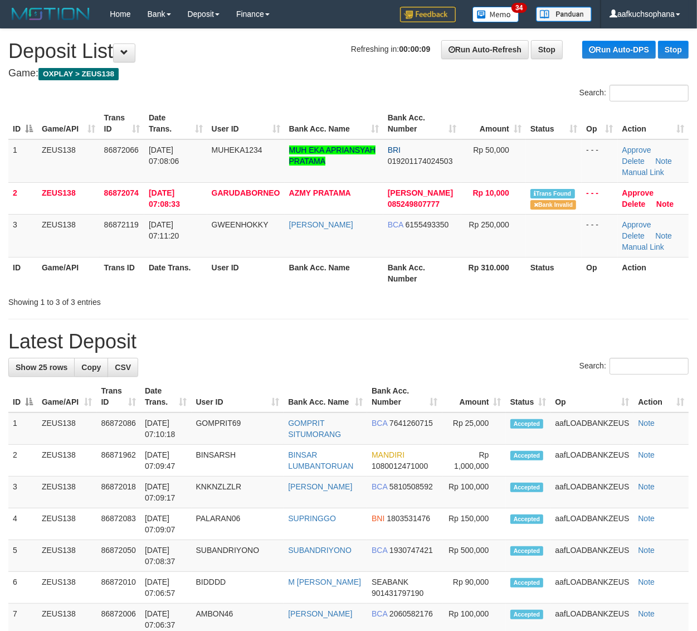
drag, startPoint x: 491, startPoint y: 302, endPoint x: 705, endPoint y: 363, distance: 221.9
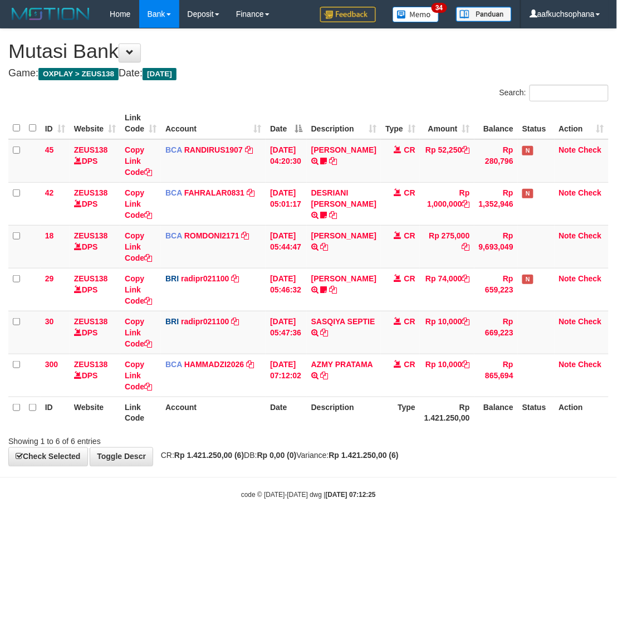
drag, startPoint x: 410, startPoint y: 467, endPoint x: 613, endPoint y: 362, distance: 229.3
click at [425, 461] on body "Toggle navigation Home Bank Account List Load By Website Group [OXPLAY] ZEUS138…" at bounding box center [308, 264] width 617 height 528
drag, startPoint x: 35, startPoint y: 616, endPoint x: 46, endPoint y: 586, distance: 31.6
click at [38, 528] on html "Toggle navigation Home Bank Account List Load By Website Group [OXPLAY] ZEUS138…" at bounding box center [308, 264] width 617 height 528
click at [193, 484] on body "Toggle navigation Home Bank Account List Load By Website Group [OXPLAY] ZEUS138…" at bounding box center [308, 264] width 617 height 528
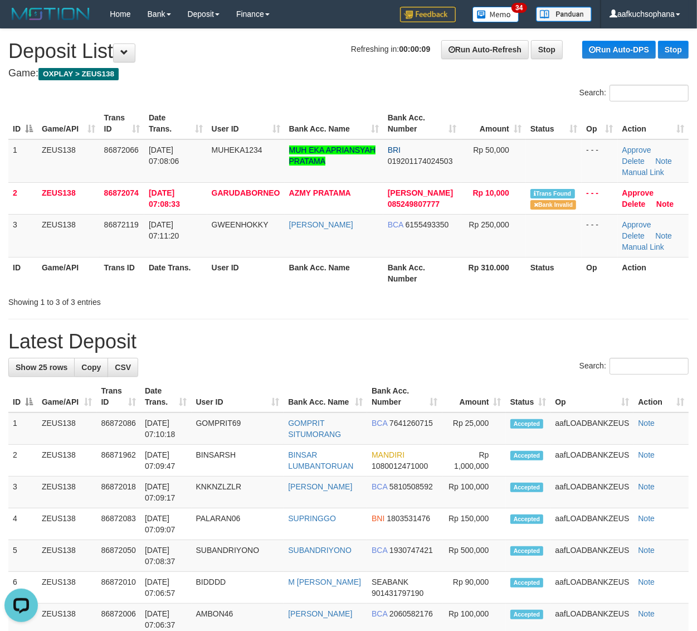
drag, startPoint x: 486, startPoint y: 294, endPoint x: 707, endPoint y: 380, distance: 237.0
click at [496, 299] on div "Showing 1 to 3 of 3 entries" at bounding box center [348, 300] width 697 height 16
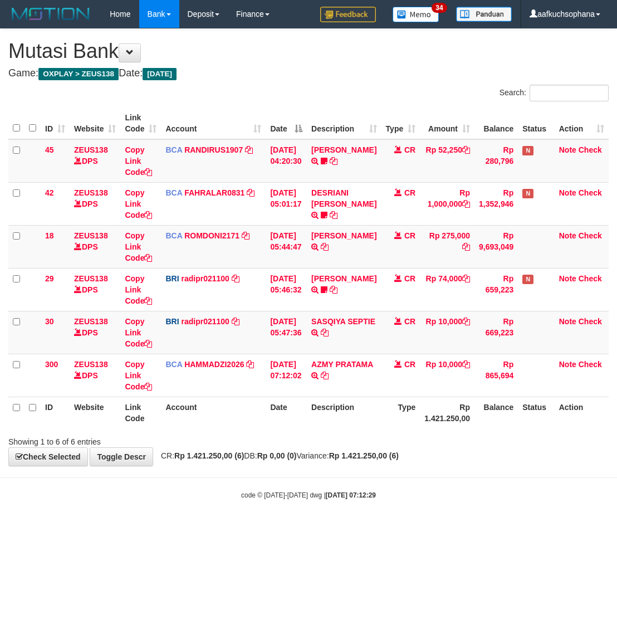
click at [295, 522] on body "Toggle navigation Home Bank Account List Load By Website Group [OXPLAY] ZEUS138…" at bounding box center [308, 264] width 617 height 528
click at [308, 528] on html "Toggle navigation Home Bank Account List Load By Website Group [OXPLAY] ZEUS138…" at bounding box center [308, 264] width 617 height 528
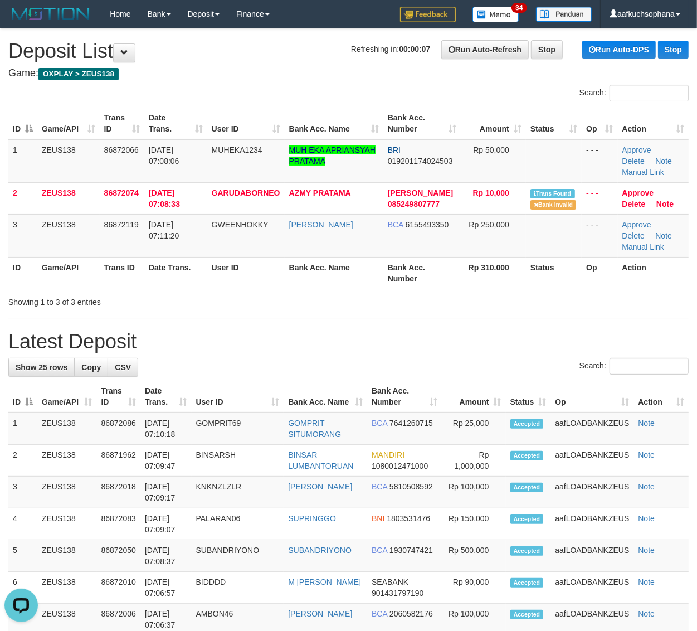
drag, startPoint x: 512, startPoint y: 306, endPoint x: 706, endPoint y: 344, distance: 198.1
drag, startPoint x: 376, startPoint y: 276, endPoint x: 418, endPoint y: 279, distance: 41.9
click at [376, 276] on th "Bank Acc. Name" at bounding box center [334, 273] width 99 height 32
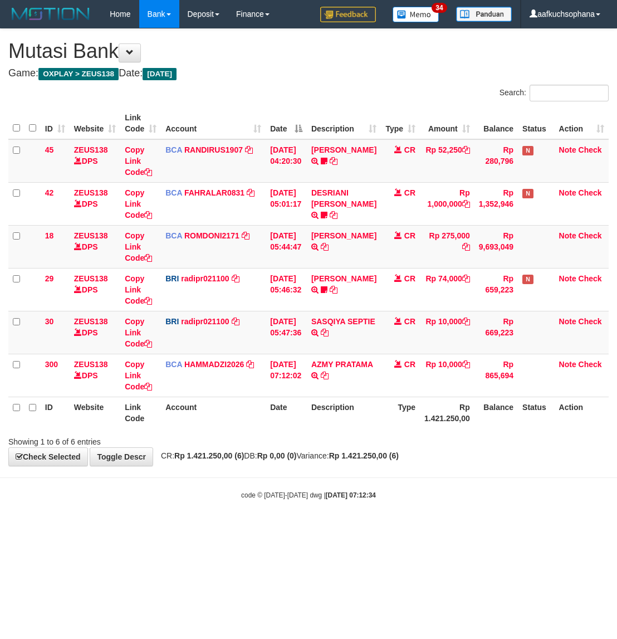
click at [389, 494] on div "code © 2012-2018 dwg | 2025/09/01 07:12:34" at bounding box center [308, 494] width 617 height 11
drag, startPoint x: 522, startPoint y: 489, endPoint x: 615, endPoint y: 450, distance: 101.1
click at [521, 488] on body "Toggle navigation Home Bank Account List Load By Website Group [OXPLAY] ZEUS138…" at bounding box center [308, 264] width 617 height 528
click at [386, 528] on html "Toggle navigation Home Bank Account List Load By Website Group [OXPLAY] ZEUS138…" at bounding box center [308, 264] width 617 height 528
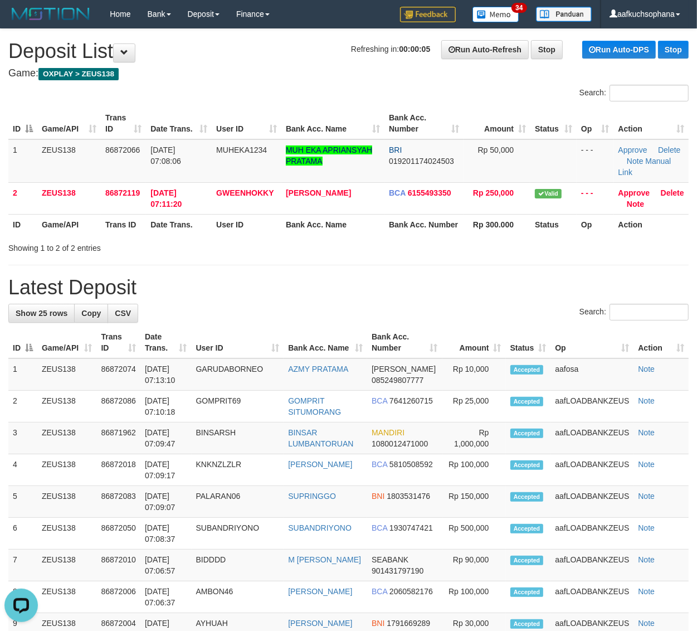
drag, startPoint x: 489, startPoint y: 270, endPoint x: 700, endPoint y: 358, distance: 229.3
click at [492, 276] on h1 "Latest Deposit" at bounding box center [348, 287] width 680 height 22
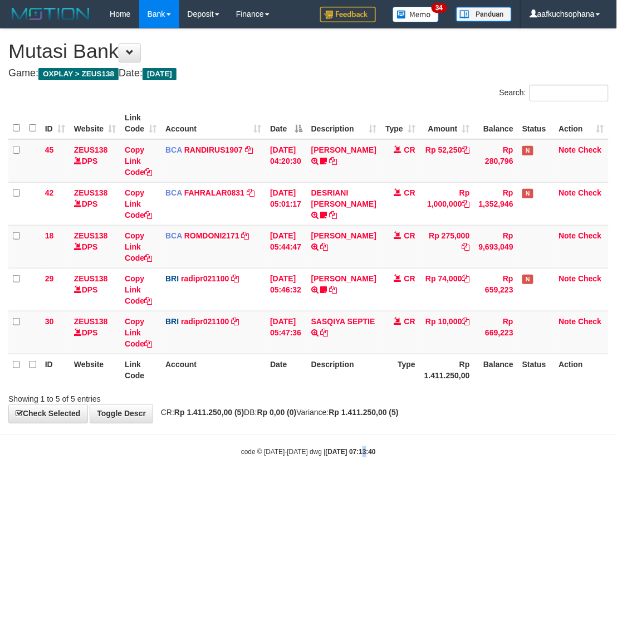
click at [349, 473] on body "Toggle navigation Home Bank Account List Load By Website Group [OXPLAY] ZEUS138…" at bounding box center [308, 242] width 617 height 485
click at [351, 475] on body "Toggle navigation Home Bank Account List Load By Website Group [OXPLAY] ZEUS138…" at bounding box center [308, 242] width 617 height 485
drag, startPoint x: 349, startPoint y: 494, endPoint x: 466, endPoint y: 442, distance: 128.0
click at [351, 485] on html "Toggle navigation Home Bank Account List Load By Website Group [OXPLAY] ZEUS138…" at bounding box center [308, 242] width 617 height 485
click at [434, 458] on body "Toggle navigation Home Bank Account List Load By Website Group [OXPLAY] ZEUS138…" at bounding box center [308, 242] width 617 height 485
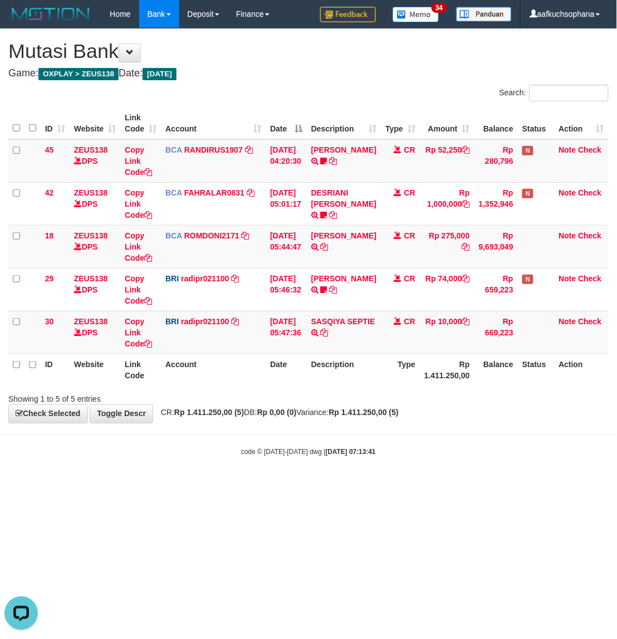
click at [441, 460] on body "Toggle navigation Home Bank Account List Load By Website Group [OXPLAY] ZEUS138…" at bounding box center [308, 242] width 617 height 485
click at [256, 485] on html "Toggle navigation Home Bank Account List Load By Website Group [OXPLAY] ZEUS138…" at bounding box center [308, 242] width 617 height 485
click at [426, 452] on div "code © 2012-2018 dwg | 2025/09/01 07:13:59" at bounding box center [308, 451] width 617 height 11
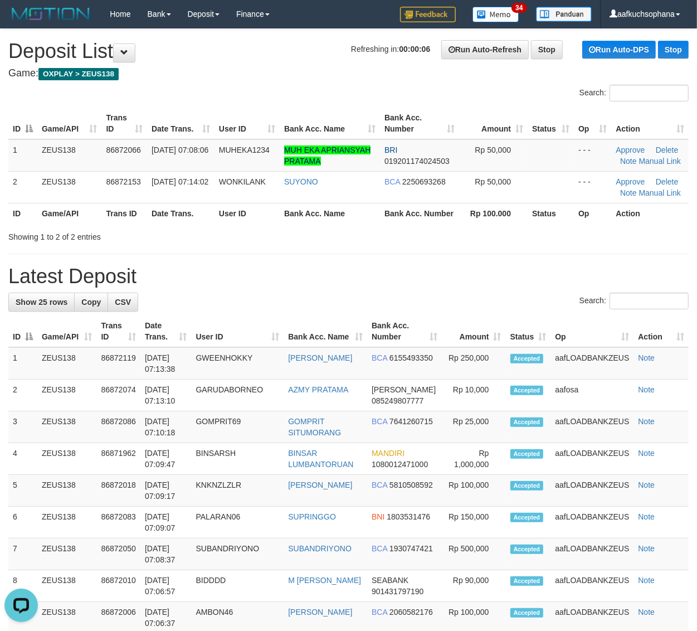
drag, startPoint x: 527, startPoint y: 251, endPoint x: 706, endPoint y: 313, distance: 189.8
click at [536, 252] on div "**********" at bounding box center [348, 622] width 697 height 1187
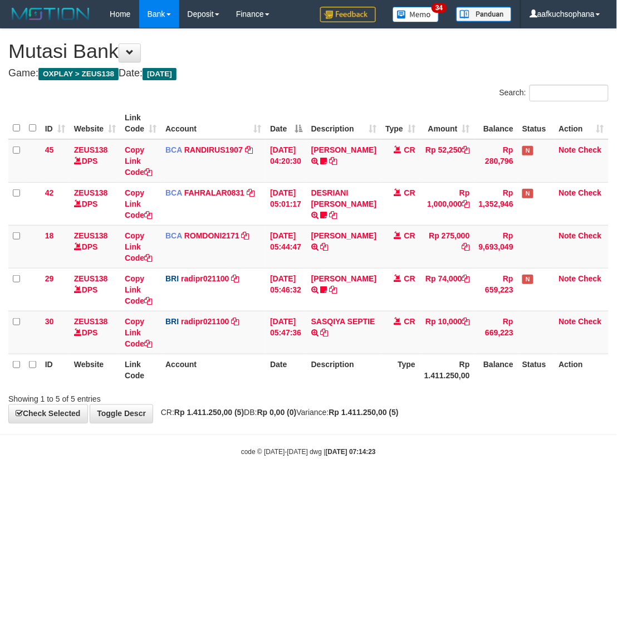
click at [225, 485] on html "Toggle navigation Home Bank Account List Load By Website Group [OXPLAY] ZEUS138…" at bounding box center [308, 242] width 617 height 485
click at [337, 469] on body "Toggle navigation Home Bank Account List Load By Website Group [OXPLAY] ZEUS138…" at bounding box center [308, 242] width 617 height 485
drag, startPoint x: 337, startPoint y: 469, endPoint x: 171, endPoint y: 421, distance: 173.0
click at [332, 464] on body "Toggle navigation Home Bank Account List Load By Website Group [OXPLAY] ZEUS138…" at bounding box center [308, 242] width 617 height 485
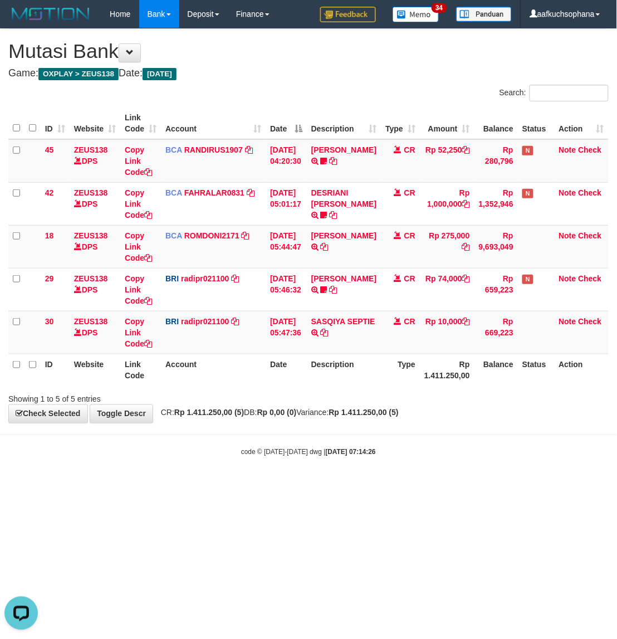
drag, startPoint x: 377, startPoint y: 511, endPoint x: 333, endPoint y: 538, distance: 51.5
click at [334, 485] on html "Toggle navigation Home Bank Account List Load By Website Group [OXPLAY] ZEUS138…" at bounding box center [308, 242] width 617 height 485
click at [333, 485] on html "Toggle navigation Home Bank Account List Load By Website Group [OXPLAY] ZEUS138…" at bounding box center [308, 242] width 617 height 485
click at [332, 485] on html "Toggle navigation Home Bank Account List Load By Website Group [OXPLAY] ZEUS138…" at bounding box center [308, 242] width 617 height 485
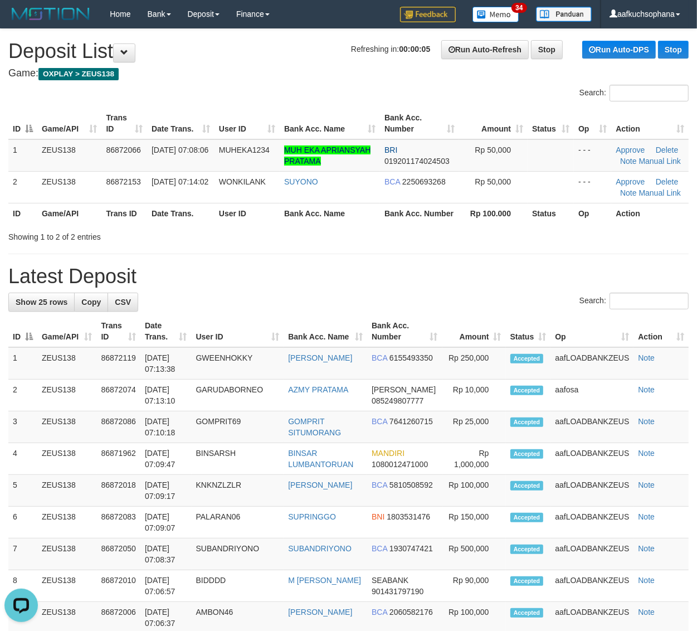
click at [510, 281] on h1 "Latest Deposit" at bounding box center [348, 276] width 680 height 22
click at [482, 282] on h1 "Latest Deposit" at bounding box center [348, 276] width 680 height 22
click at [421, 259] on div "**********" at bounding box center [348, 622] width 697 height 1187
click at [467, 271] on h1 "Latest Deposit" at bounding box center [348, 276] width 680 height 22
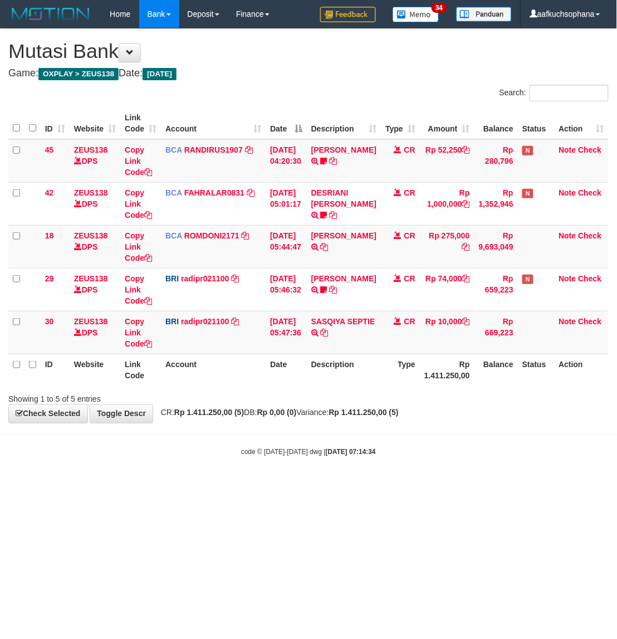
click at [148, 485] on html "Toggle navigation Home Bank Account List Load By Website Group [OXPLAY] ZEUS138…" at bounding box center [308, 242] width 617 height 485
click at [315, 485] on html "Toggle navigation Home Bank Account List Load By Website Group [OXPLAY] ZEUS138…" at bounding box center [308, 242] width 617 height 485
drag, startPoint x: 315, startPoint y: 514, endPoint x: 3, endPoint y: 357, distance: 349.1
click at [314, 485] on html "Toggle navigation Home Bank Account List Load By Website Group [OXPLAY] ZEUS138…" at bounding box center [308, 242] width 617 height 485
click at [196, 485] on html "Toggle navigation Home Bank Account List Load By Website Group [OXPLAY] ZEUS138…" at bounding box center [308, 242] width 617 height 485
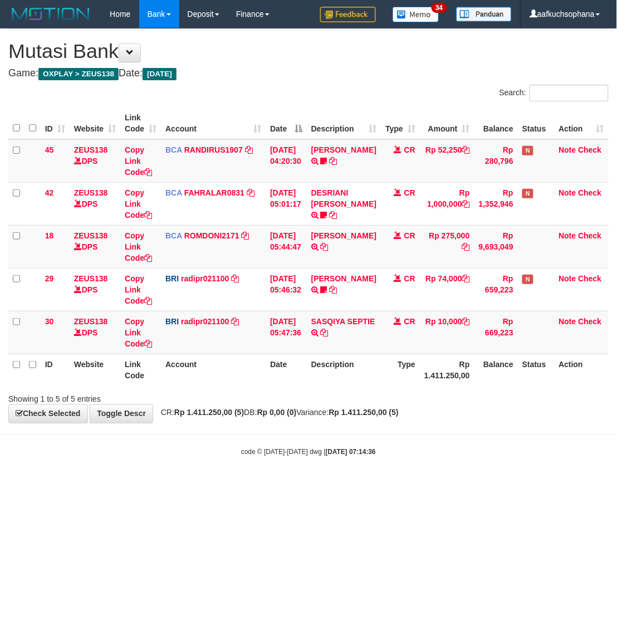
drag, startPoint x: 196, startPoint y: 501, endPoint x: 86, endPoint y: 441, distance: 125.5
click at [184, 485] on html "Toggle navigation Home Bank Account List Load By Website Group [OXPLAY] ZEUS138…" at bounding box center [308, 242] width 617 height 485
drag, startPoint x: 268, startPoint y: 501, endPoint x: 260, endPoint y: 503, distance: 7.9
click at [264, 485] on html "Toggle navigation Home Bank Account List Load By Website Group [OXPLAY] ZEUS138…" at bounding box center [308, 242] width 617 height 485
click at [504, 485] on html "Toggle navigation Home Bank Account List Load By Website Group [OXPLAY] ZEUS138…" at bounding box center [308, 242] width 617 height 485
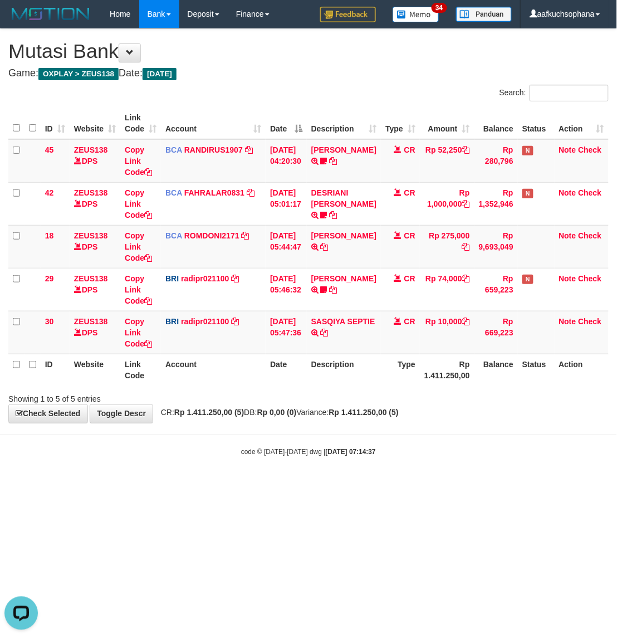
click at [496, 485] on html "Toggle navigation Home Bank Account List Load By Website Group [OXPLAY] ZEUS138…" at bounding box center [308, 242] width 617 height 485
drag, startPoint x: 344, startPoint y: 550, endPoint x: 359, endPoint y: 551, distance: 15.6
click at [344, 485] on html "Toggle navigation Home Bank Account List Load By Website Group [OXPLAY] ZEUS138…" at bounding box center [308, 242] width 617 height 485
click at [376, 485] on html "Toggle navigation Home Bank Account List Load By Website Group [OXPLAY] ZEUS138…" at bounding box center [308, 242] width 617 height 485
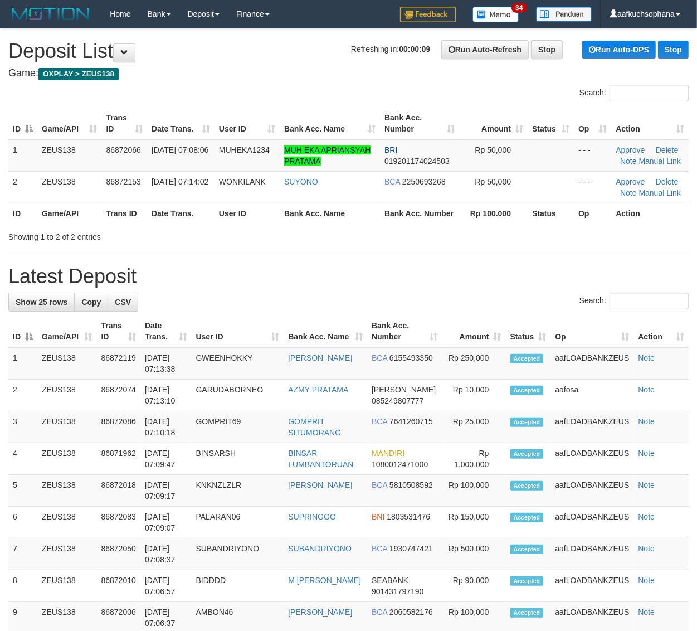
click at [383, 251] on div "**********" at bounding box center [348, 622] width 697 height 1187
click at [458, 254] on hr at bounding box center [348, 254] width 680 height 1
click at [509, 254] on hr at bounding box center [348, 254] width 680 height 1
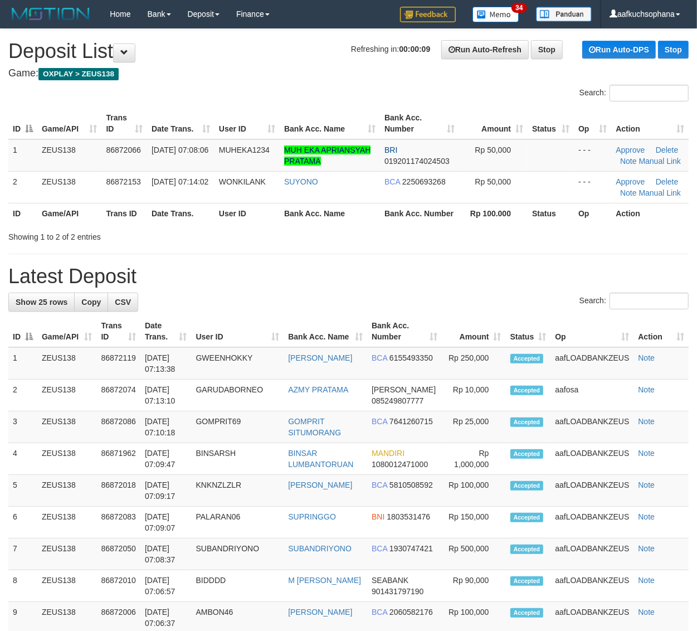
click at [475, 254] on hr at bounding box center [348, 254] width 680 height 1
click at [475, 254] on div "**********" at bounding box center [348, 622] width 697 height 1187
click at [514, 252] on div "**********" at bounding box center [348, 622] width 697 height 1187
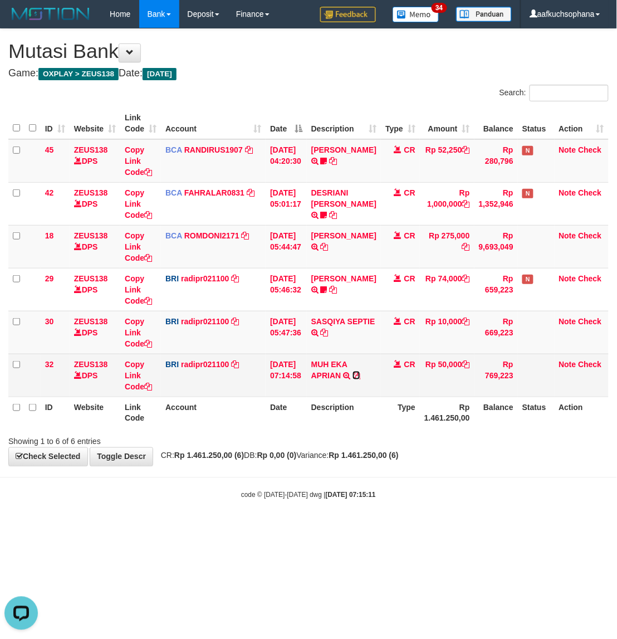
click at [361, 372] on icon at bounding box center [357, 376] width 8 height 8
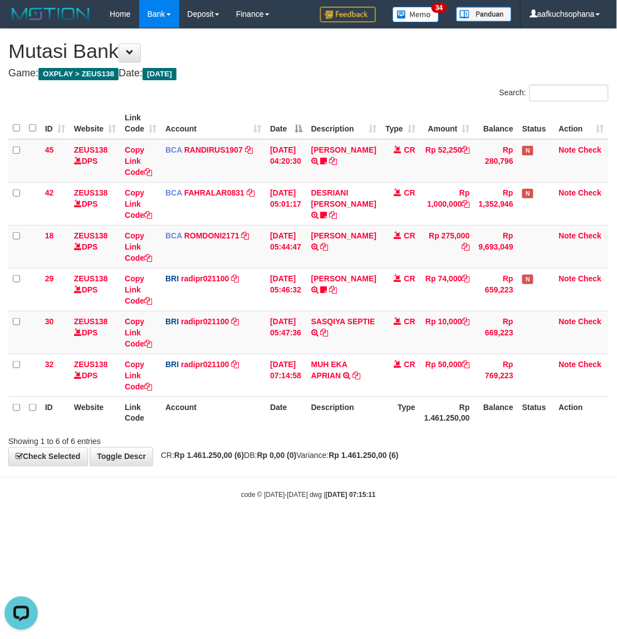
drag, startPoint x: 305, startPoint y: 502, endPoint x: 323, endPoint y: 488, distance: 23.0
click at [307, 500] on body "Toggle navigation Home Bank Account List Load By Website Group [OXPLAY] ZEUS138…" at bounding box center [308, 264] width 617 height 528
click at [329, 480] on body "Toggle navigation Home Bank Account List Load By Website Group [OXPLAY] ZEUS138…" at bounding box center [308, 264] width 617 height 528
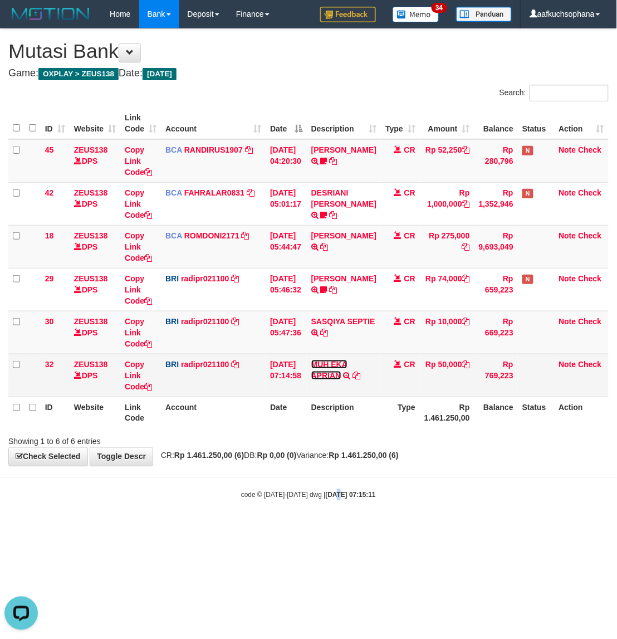
click at [333, 368] on link "MUH EKA APRIAN" at bounding box center [329, 370] width 36 height 20
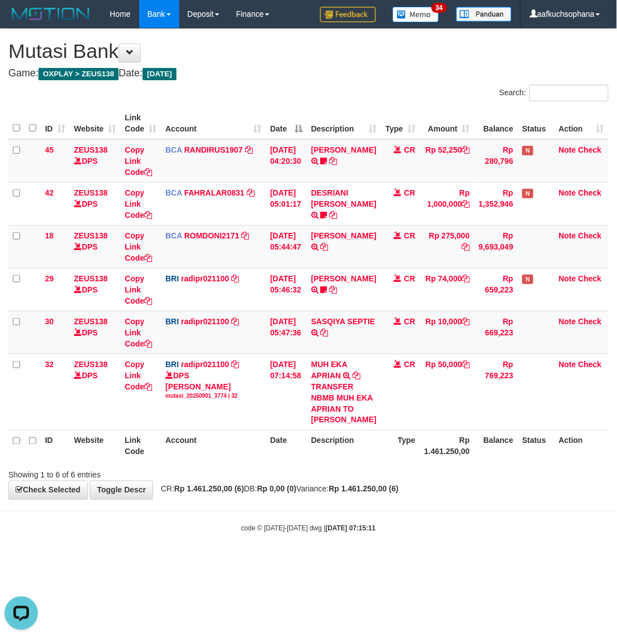
click at [444, 499] on div "**********" at bounding box center [308, 264] width 617 height 470
drag, startPoint x: 444, startPoint y: 505, endPoint x: 613, endPoint y: 450, distance: 178.1
click at [461, 499] on div "**********" at bounding box center [308, 264] width 617 height 470
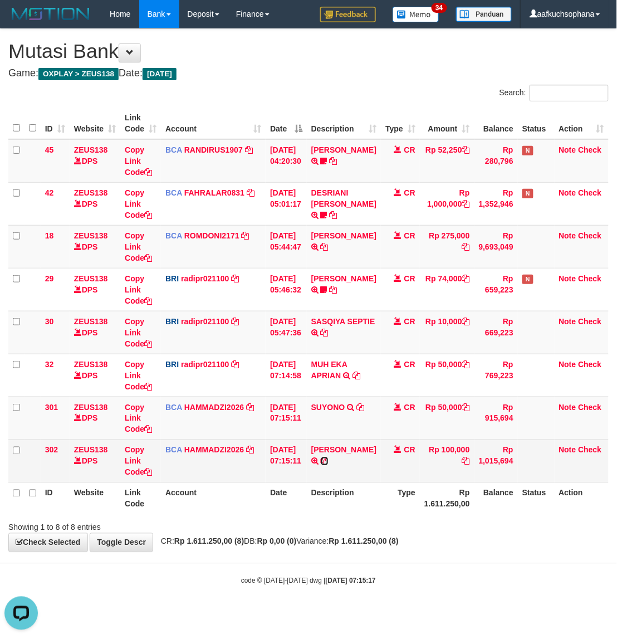
click at [329, 465] on icon at bounding box center [325, 461] width 8 height 8
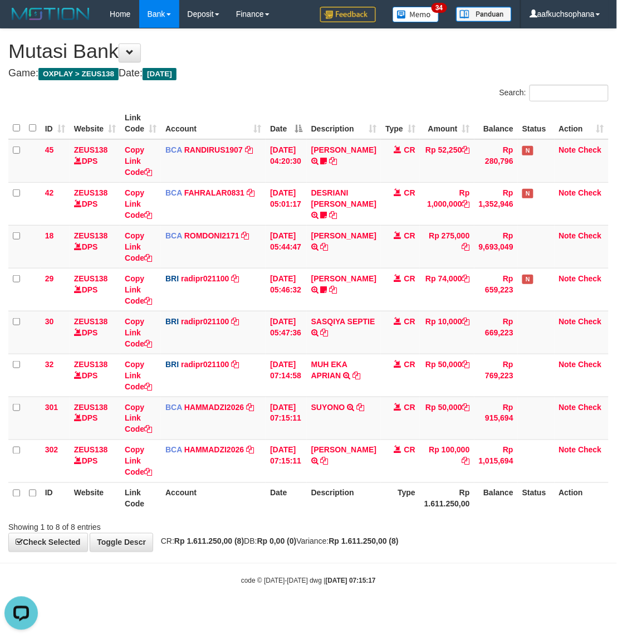
click at [364, 516] on div "ID Website Link Code Account Date Description Type Amount Balance Status Action…" at bounding box center [308, 310] width 617 height 413
click at [364, 515] on div "ID Website Link Code Account Date Description Type Amount Balance Status Action…" at bounding box center [308, 310] width 617 height 413
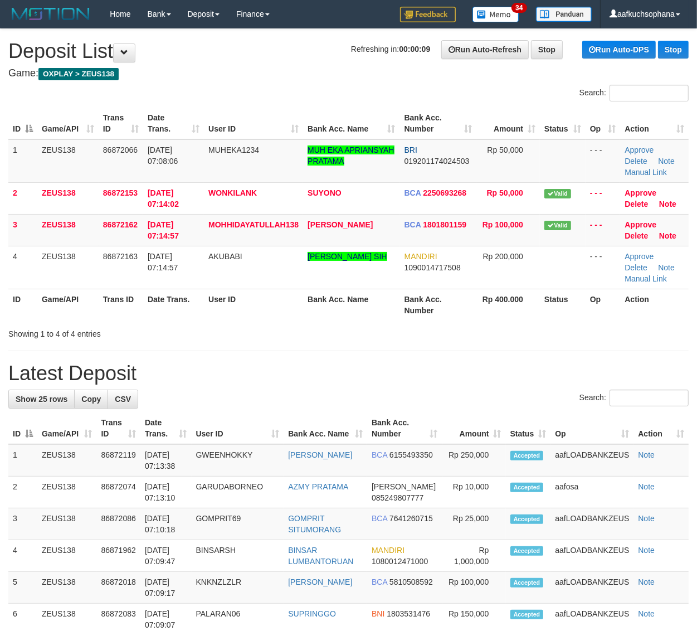
click at [452, 350] on hr at bounding box center [348, 350] width 680 height 1
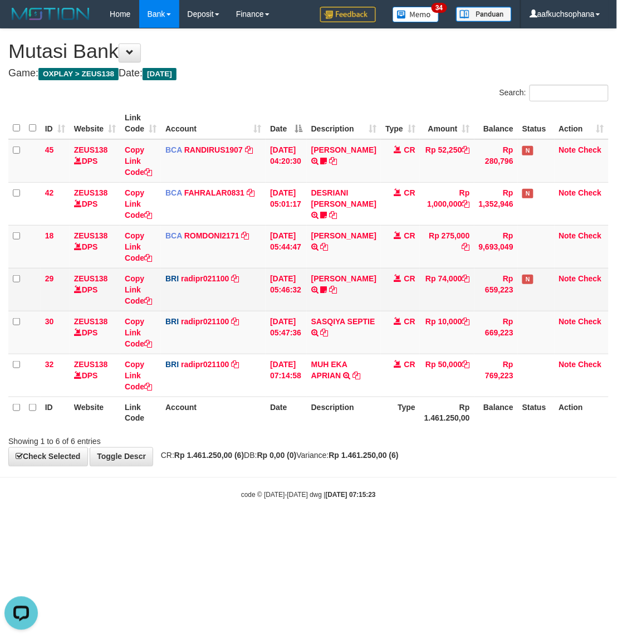
drag, startPoint x: 363, startPoint y: 480, endPoint x: 174, endPoint y: 291, distance: 267.1
click at [363, 480] on body "Toggle navigation Home Bank Account List Load By Website Group [OXPLAY] ZEUS138…" at bounding box center [308, 264] width 617 height 528
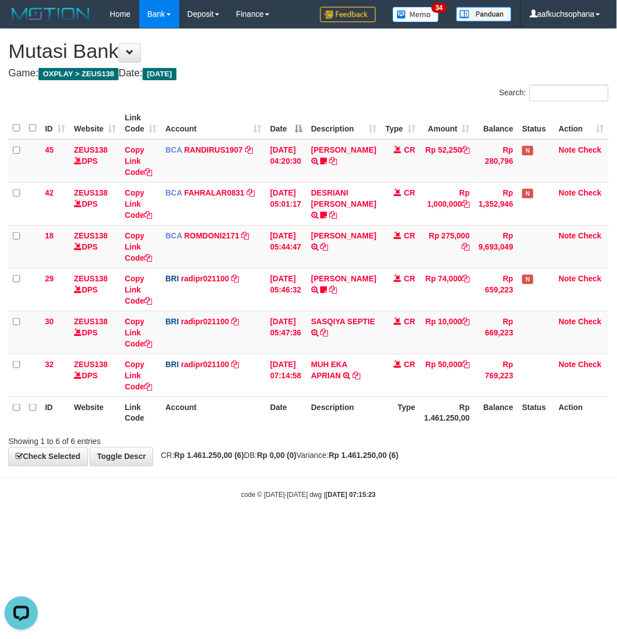
click at [325, 477] on body "Toggle navigation Home Bank Account List Load By Website Group [OXPLAY] ZEUS138…" at bounding box center [308, 264] width 617 height 528
drag, startPoint x: 324, startPoint y: 508, endPoint x: 346, endPoint y: 500, distance: 23.1
click at [343, 500] on body "Toggle navigation Home Bank Account List Load By Website Group [OXPLAY] ZEUS138…" at bounding box center [308, 264] width 617 height 528
click at [296, 471] on body "Toggle navigation Home Bank Account List Load By Website Group [OXPLAY] ZEUS138…" at bounding box center [308, 264] width 617 height 528
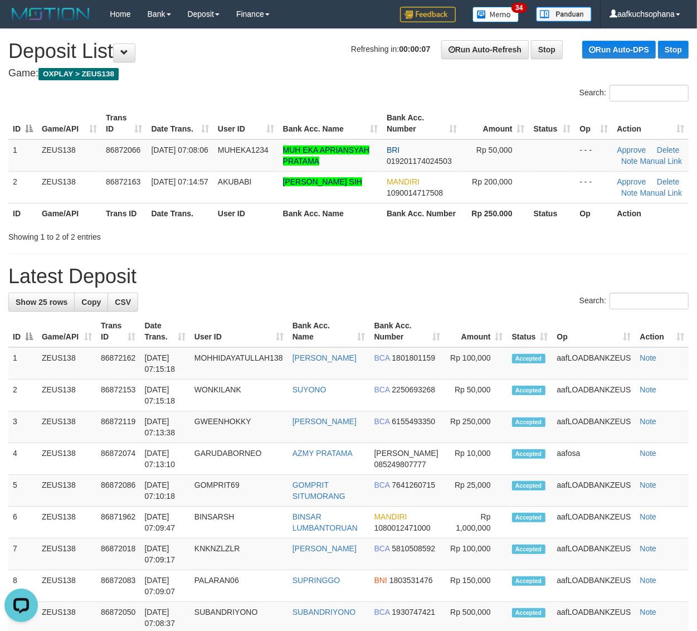
drag, startPoint x: 486, startPoint y: 266, endPoint x: 705, endPoint y: 343, distance: 232.8
click at [490, 268] on h1 "Latest Deposit" at bounding box center [348, 276] width 680 height 22
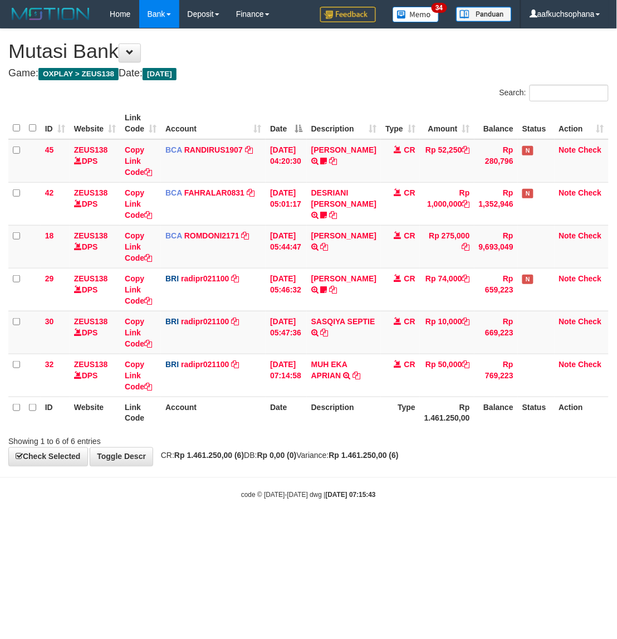
click at [345, 514] on body "Toggle navigation Home Bank Account List Load By Website Group [OXPLAY] ZEUS138…" at bounding box center [308, 264] width 617 height 528
click at [468, 509] on body "Toggle navigation Home Bank Account List Load By Website Group [OXPLAY] ZEUS138…" at bounding box center [308, 264] width 617 height 528
drag, startPoint x: 324, startPoint y: 500, endPoint x: 330, endPoint y: 486, distance: 15.0
click at [326, 500] on div "code © 2012-2018 dwg | 2025/09/01 07:15:45" at bounding box center [308, 494] width 617 height 11
click at [408, 528] on html "Toggle navigation Home Bank Account List Load By Website Group [OXPLAY] ZEUS138…" at bounding box center [308, 264] width 617 height 528
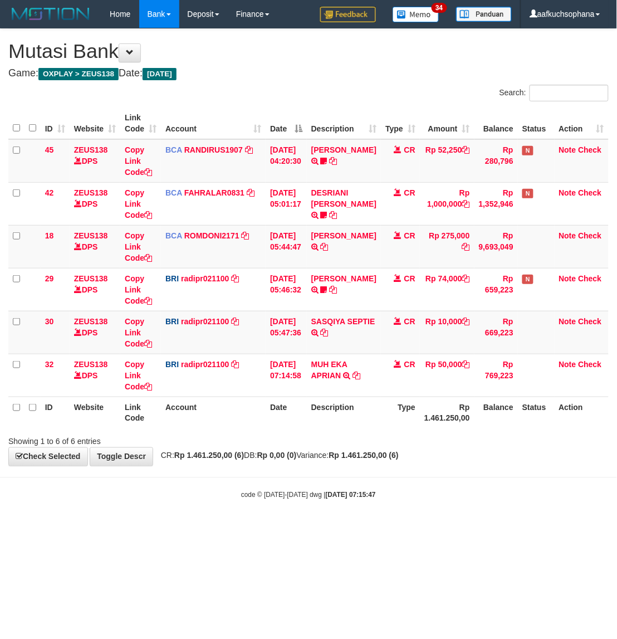
click at [408, 528] on html "Toggle navigation Home Bank Account List Load By Website Group [OXPLAY] ZEUS138…" at bounding box center [308, 264] width 617 height 528
click at [411, 528] on html "Toggle navigation Home Bank Account List Load By Website Group [OXPLAY] ZEUS138…" at bounding box center [308, 264] width 617 height 528
click at [415, 528] on html "Toggle navigation Home Bank Account List Load By Website Group [OXPLAY] ZEUS138…" at bounding box center [308, 264] width 617 height 528
drag, startPoint x: 361, startPoint y: 551, endPoint x: 345, endPoint y: 536, distance: 20.9
click at [361, 528] on html "Toggle navigation Home Bank Account List Load By Website Group [OXPLAY] ZEUS138…" at bounding box center [308, 264] width 617 height 528
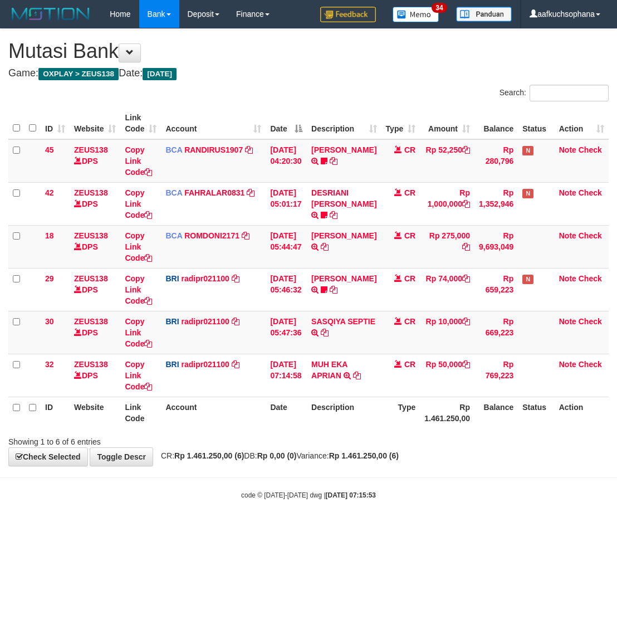
click at [266, 528] on html "Toggle navigation Home Bank Account List Load By Website Group [OXPLAY] ZEUS138…" at bounding box center [308, 264] width 617 height 528
drag, startPoint x: 0, startPoint y: 0, endPoint x: 267, endPoint y: 538, distance: 601.1
click at [267, 528] on html "Toggle navigation Home Bank Account List Load By Website Group [OXPLAY] ZEUS138…" at bounding box center [308, 264] width 617 height 528
click at [299, 528] on html "Toggle navigation Home Bank Account List Load By Website Group [OXPLAY] ZEUS138…" at bounding box center [308, 264] width 617 height 528
click at [302, 528] on html "Toggle navigation Home Bank Account List Load By Website Group [OXPLAY] ZEUS138…" at bounding box center [308, 264] width 617 height 528
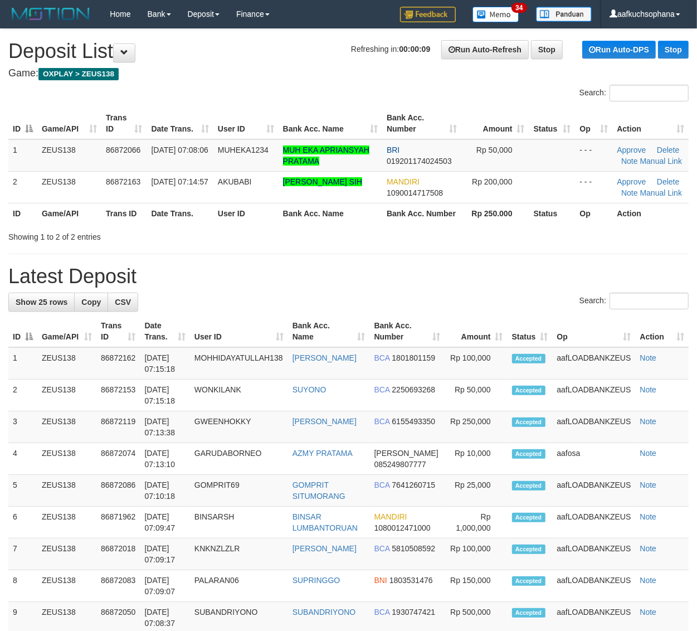
drag, startPoint x: 561, startPoint y: 251, endPoint x: 567, endPoint y: 255, distance: 8.0
click at [561, 251] on div "**********" at bounding box center [348, 622] width 697 height 1187
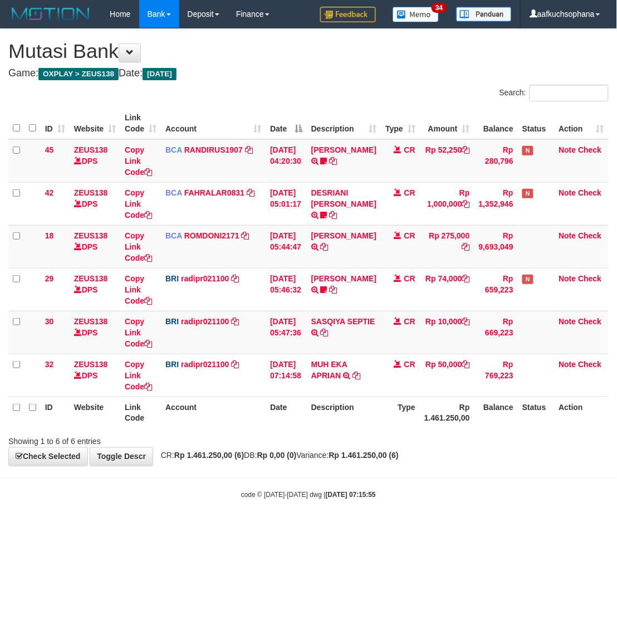
click at [435, 525] on body "Toggle navigation Home Bank Account List Load By Website Group [OXPLAY] ZEUS138…" at bounding box center [308, 264] width 617 height 528
click at [435, 524] on body "Toggle navigation Home Bank Account List Load By Website Group [OXPLAY] ZEUS138…" at bounding box center [308, 264] width 617 height 528
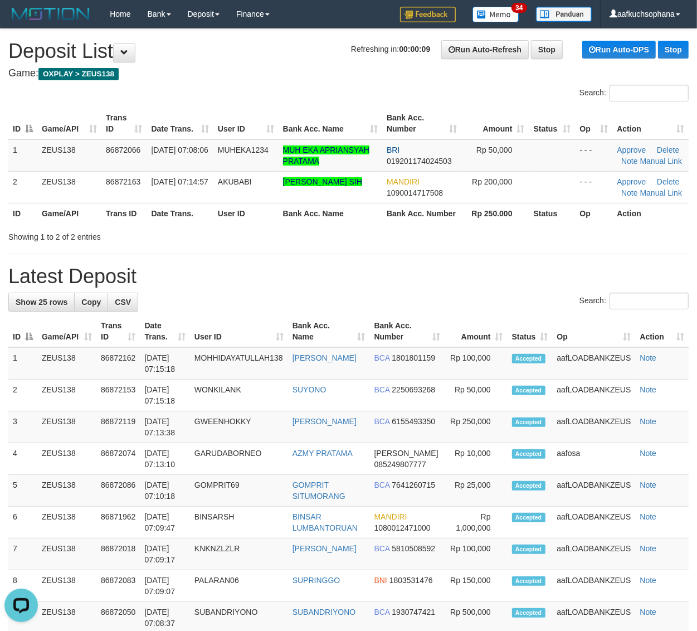
click at [510, 254] on hr at bounding box center [348, 254] width 680 height 1
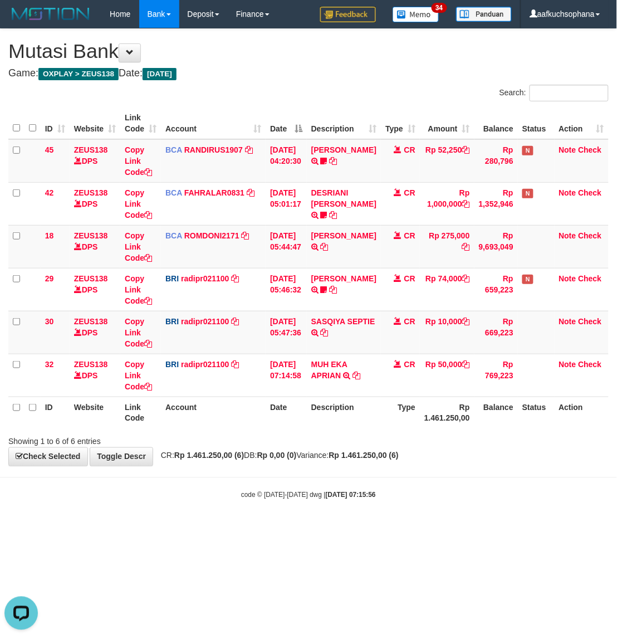
click at [476, 477] on body "Toggle navigation Home Bank Account List Load By Website Group [OXPLAY] ZEUS138…" at bounding box center [308, 264] width 617 height 528
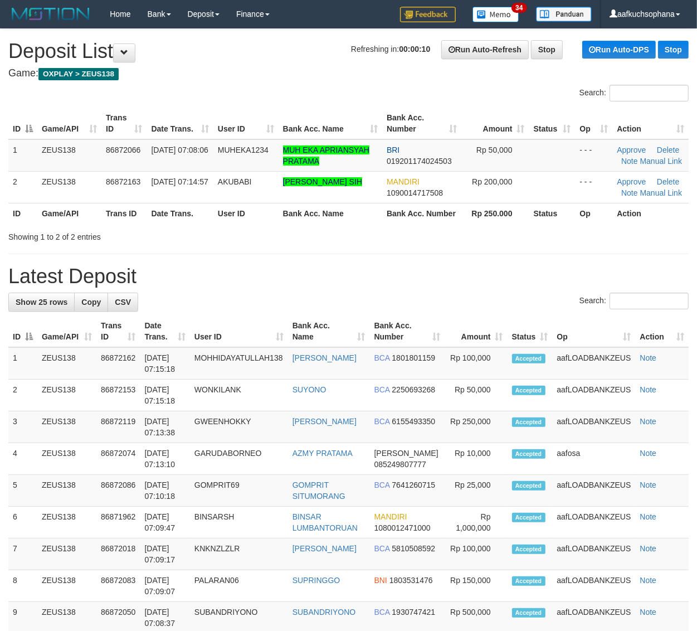
click at [467, 252] on div "**********" at bounding box center [348, 622] width 697 height 1187
click at [622, 252] on div "**********" at bounding box center [348, 622] width 697 height 1187
click at [622, 254] on hr at bounding box center [348, 254] width 680 height 1
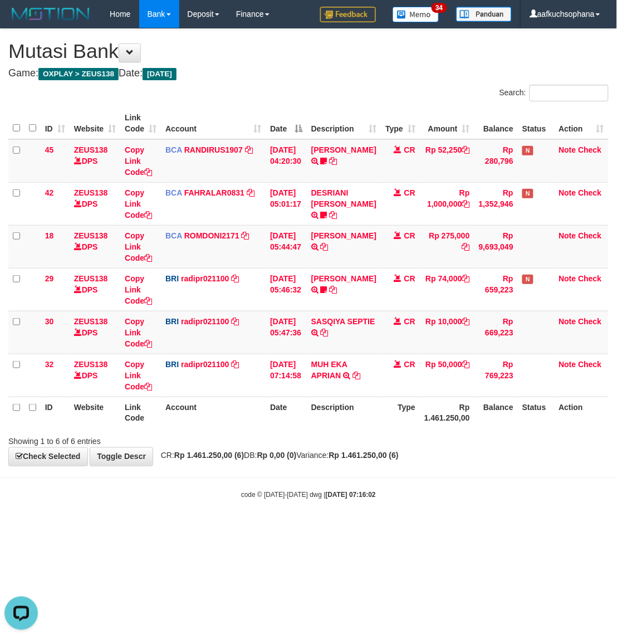
click at [478, 475] on body "Toggle navigation Home Bank Account List Load By Website Group [OXPLAY] ZEUS138…" at bounding box center [308, 264] width 617 height 528
click at [398, 478] on hr at bounding box center [308, 478] width 617 height 1
click at [403, 75] on h4 "Game: OXPLAY > ZEUS138 Date: Today" at bounding box center [308, 73] width 601 height 11
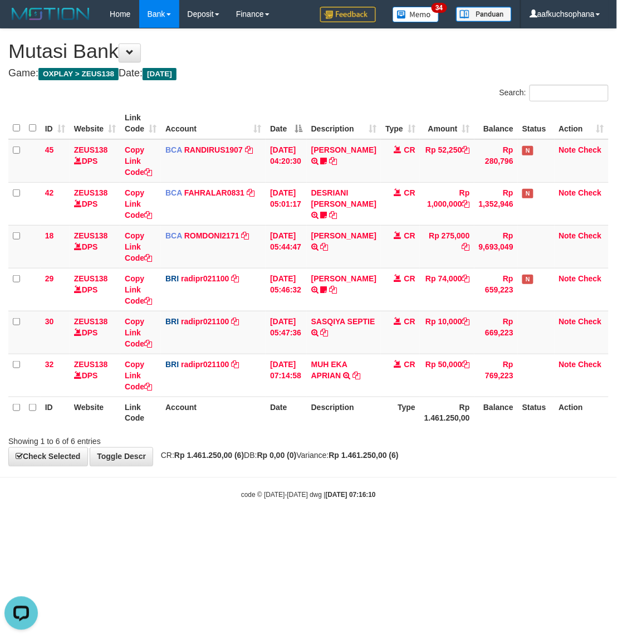
click at [388, 70] on h4 "Game: OXPLAY > ZEUS138 Date: Today" at bounding box center [308, 73] width 601 height 11
click at [379, 68] on h4 "Game: OXPLAY > ZEUS138 Date: Today" at bounding box center [308, 73] width 601 height 11
click at [426, 501] on body "Toggle navigation Home Bank Account List Load By Website Group [OXPLAY] ZEUS138…" at bounding box center [308, 264] width 617 height 528
click at [405, 528] on html "Toggle navigation Home Bank Account List Load By Website Group [OXPLAY] ZEUS138…" at bounding box center [308, 264] width 617 height 528
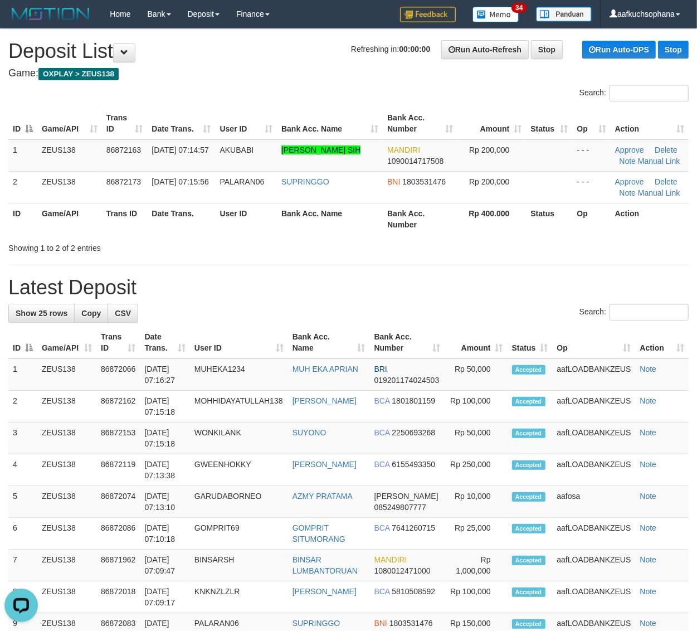
click at [517, 258] on div "**********" at bounding box center [348, 628] width 697 height 1198
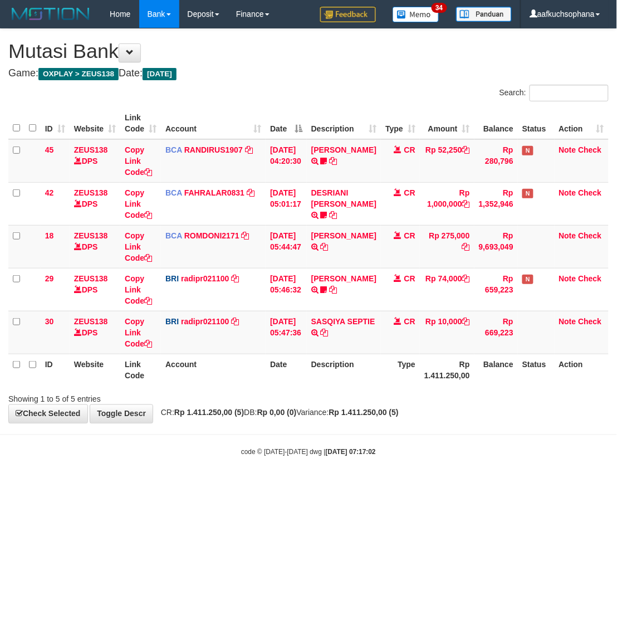
click at [435, 485] on html "Toggle navigation Home Bank Account List Load By Website Group [OXPLAY] ZEUS138…" at bounding box center [308, 242] width 617 height 485
